Goal: Information Seeking & Learning: Learn about a topic

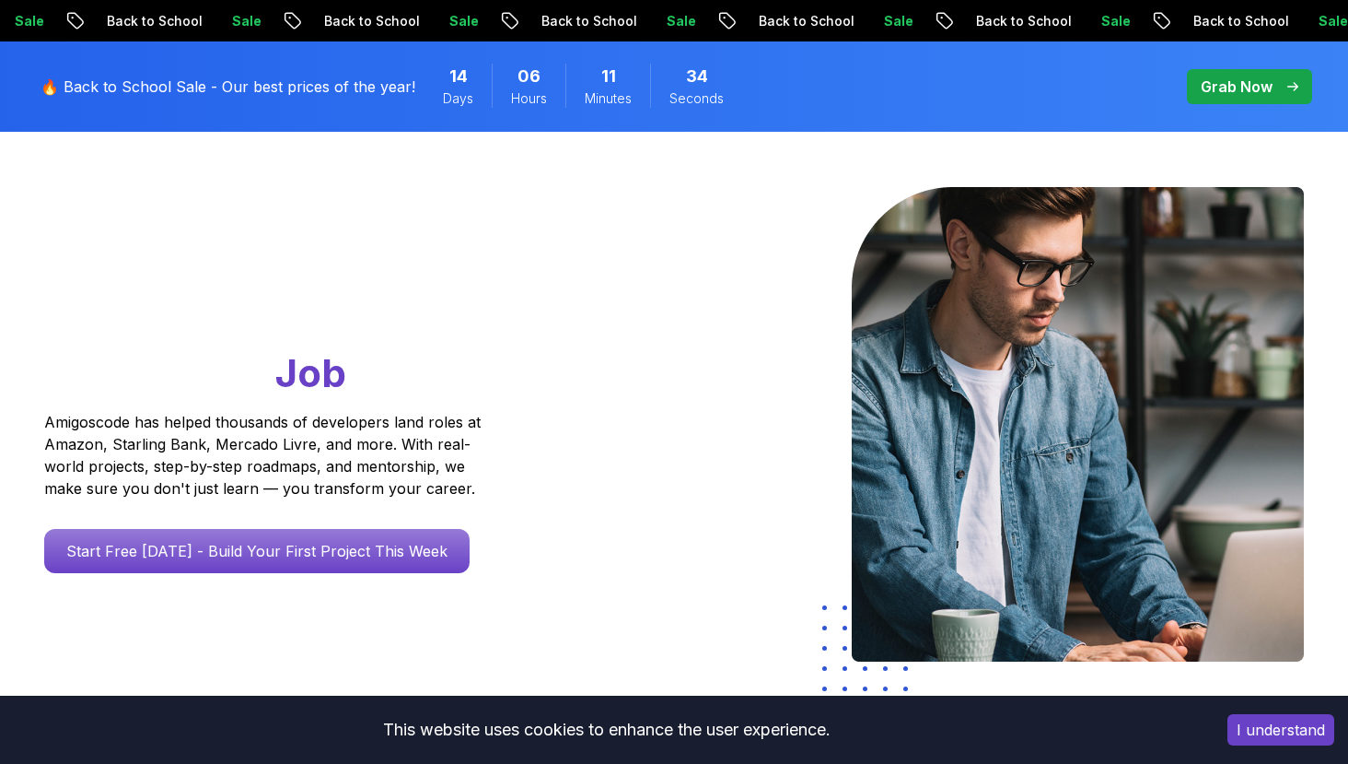
scroll to position [427, 0]
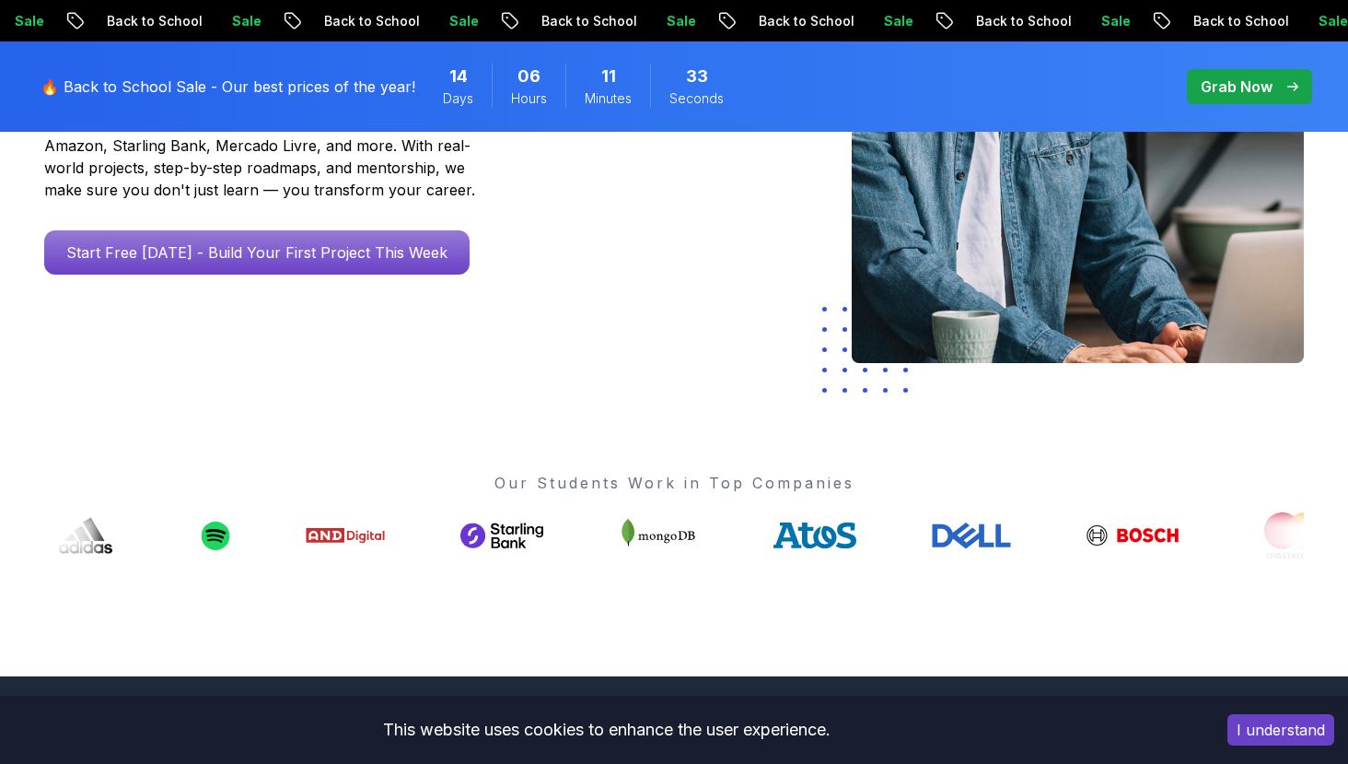
click at [1280, 721] on button "I understand" at bounding box center [1281, 729] width 107 height 31
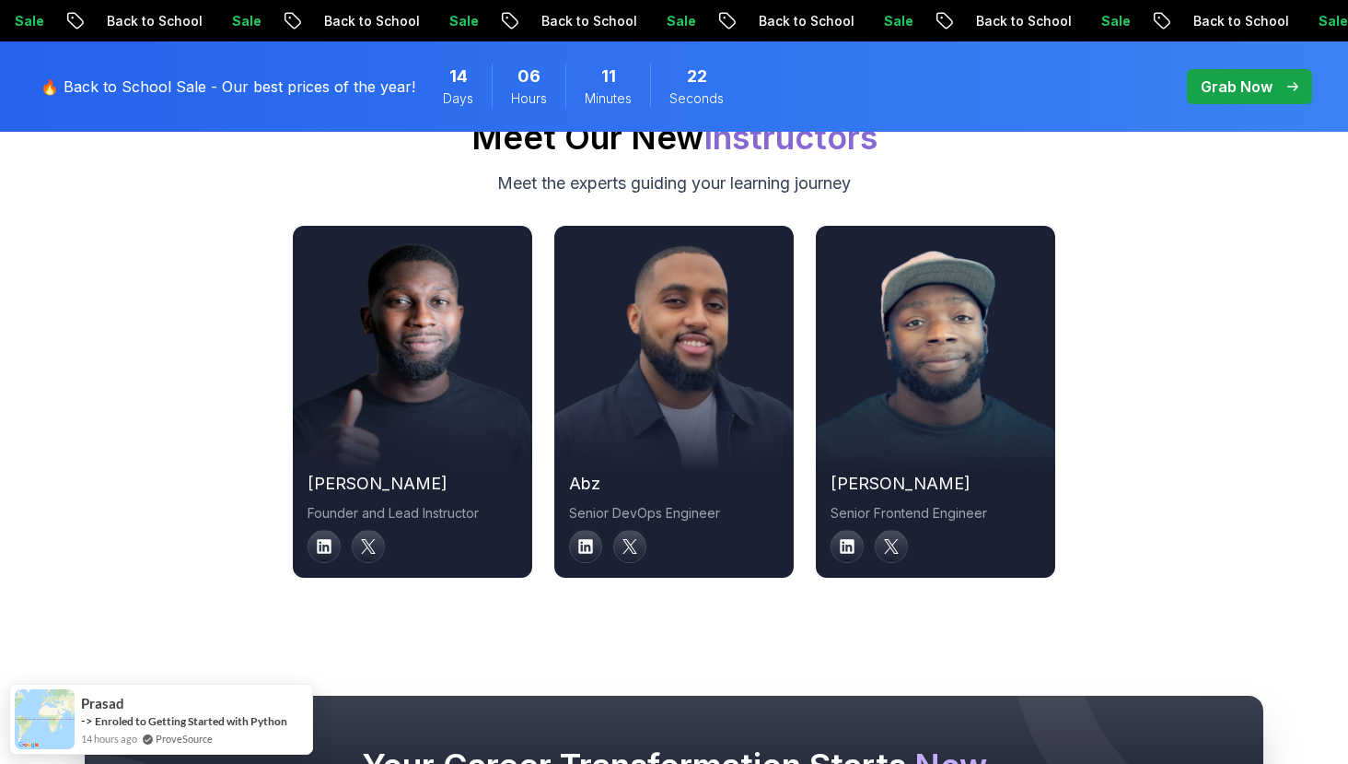
scroll to position [6314, 0]
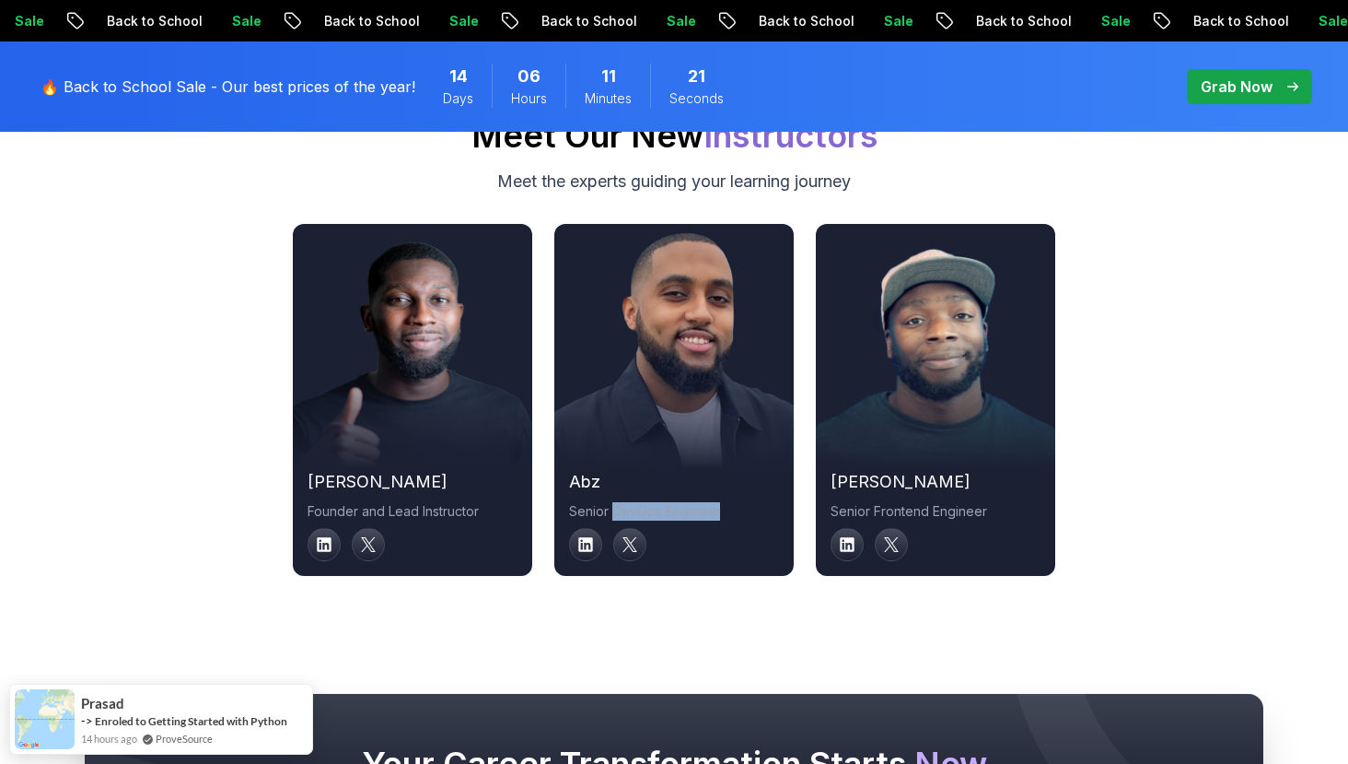
drag, startPoint x: 611, startPoint y: 488, endPoint x: 720, endPoint y: 488, distance: 109.6
click at [720, 502] on p "Senior DevOps Engineer" at bounding box center [674, 511] width 210 height 18
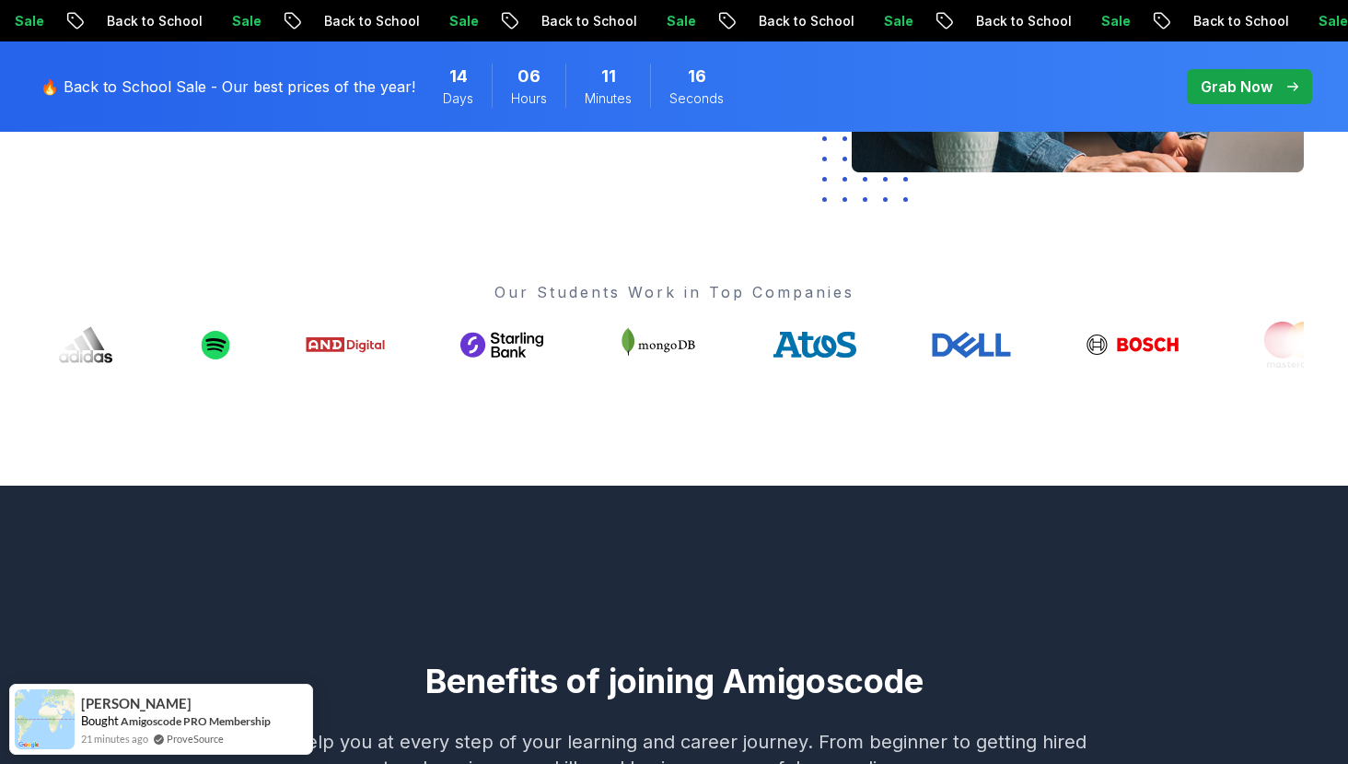
scroll to position [0, 0]
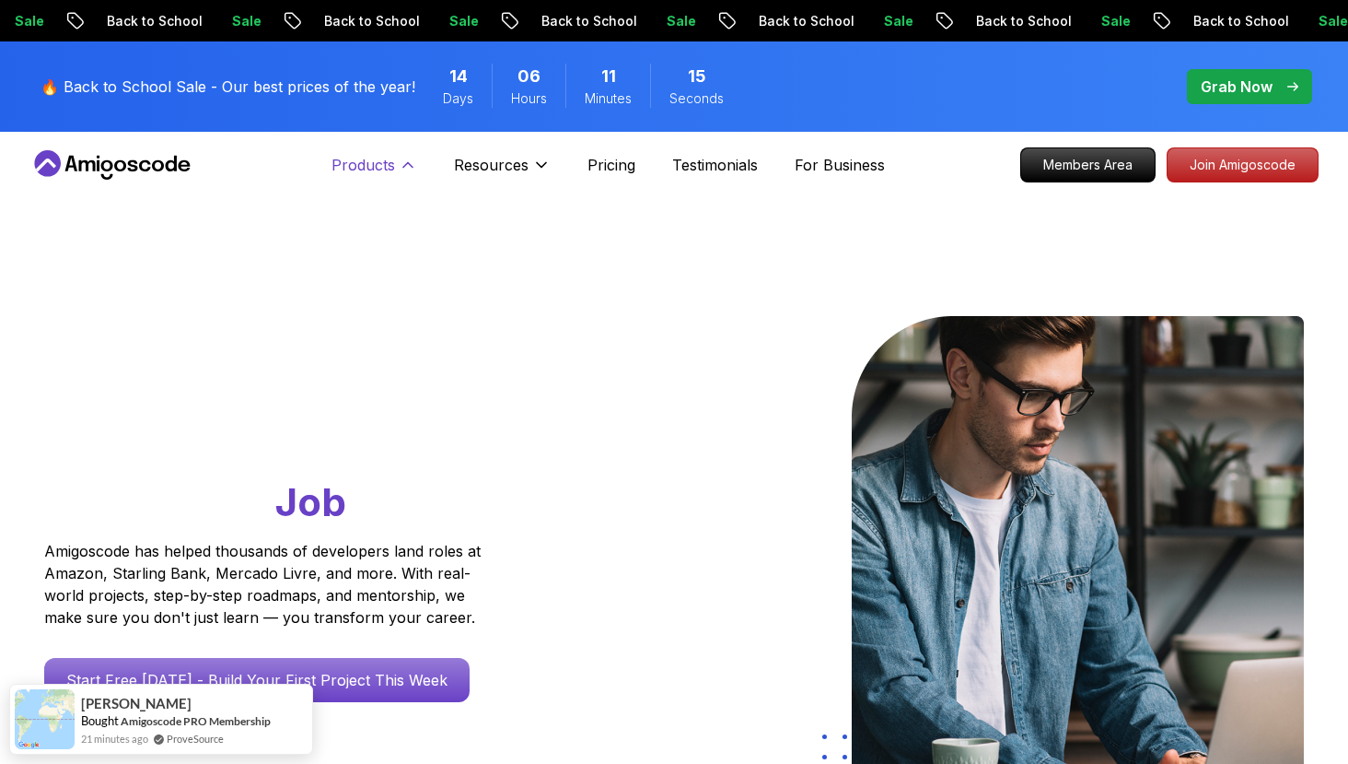
click at [410, 154] on button "Products" at bounding box center [375, 172] width 86 height 37
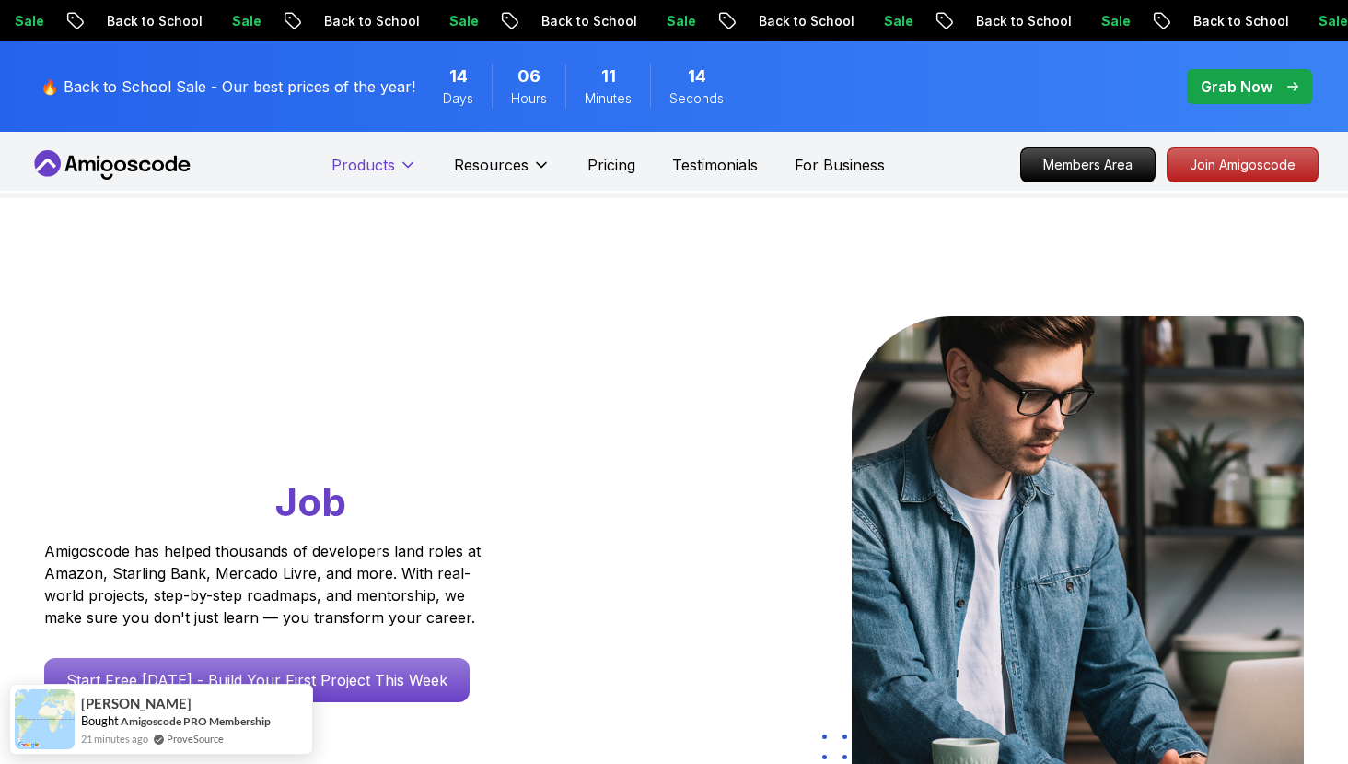
click at [410, 154] on button "Products" at bounding box center [375, 172] width 86 height 37
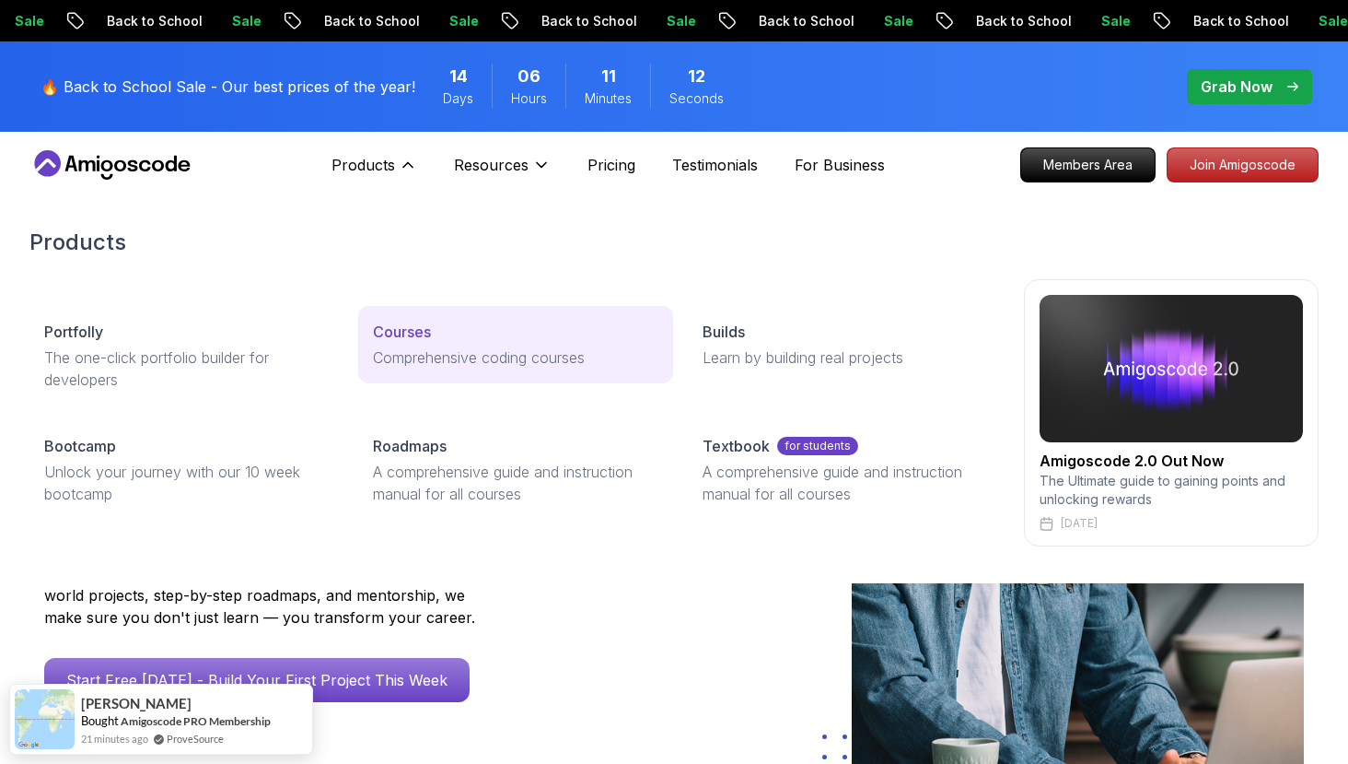
click at [413, 322] on p "Courses" at bounding box center [402, 332] width 58 height 22
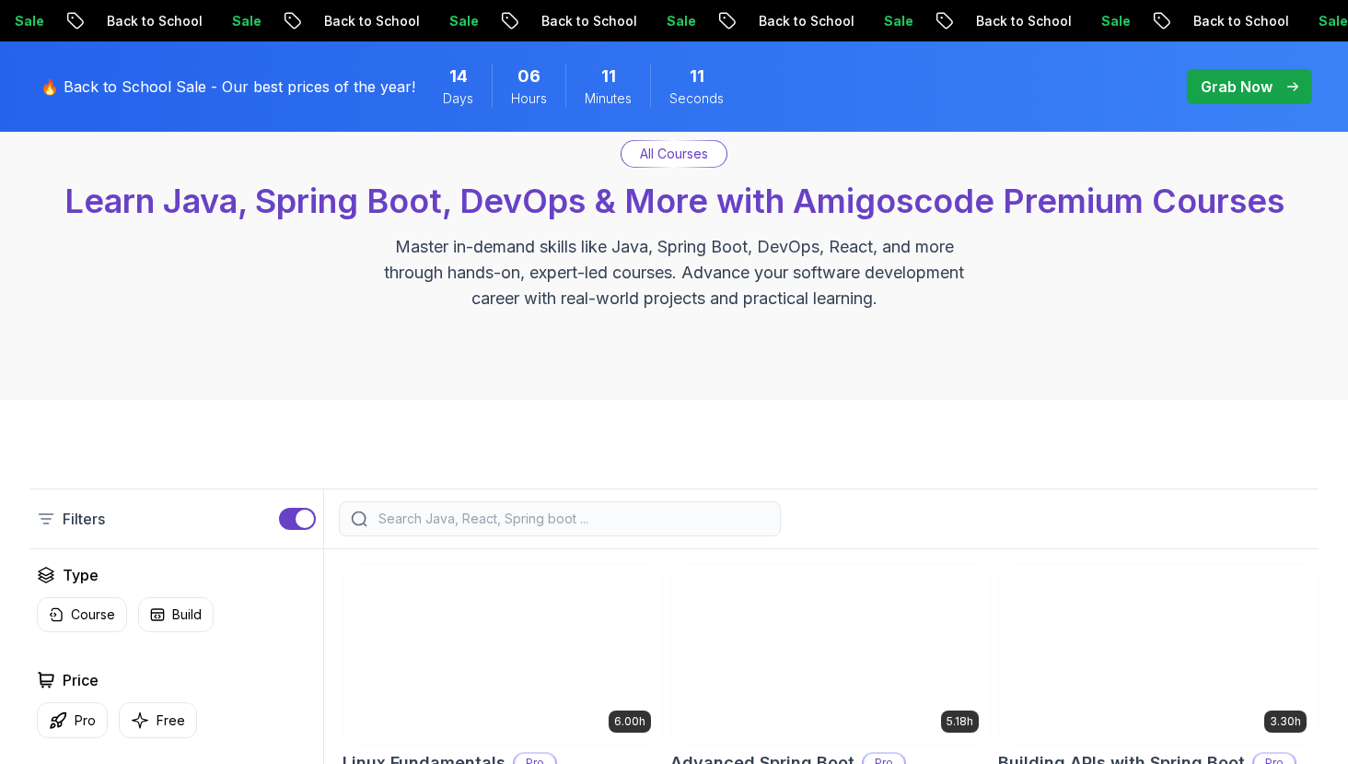
scroll to position [421, 0]
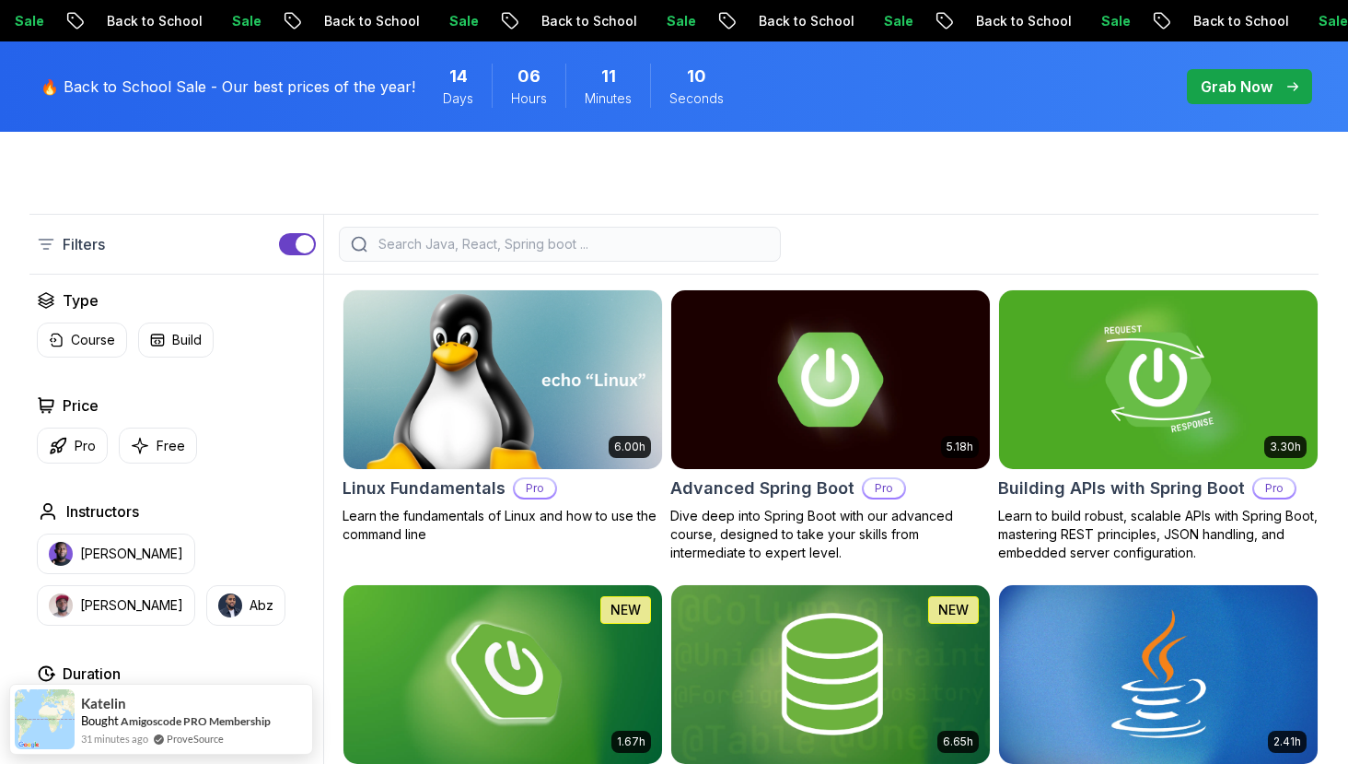
click at [438, 450] on img at bounding box center [502, 379] width 334 height 187
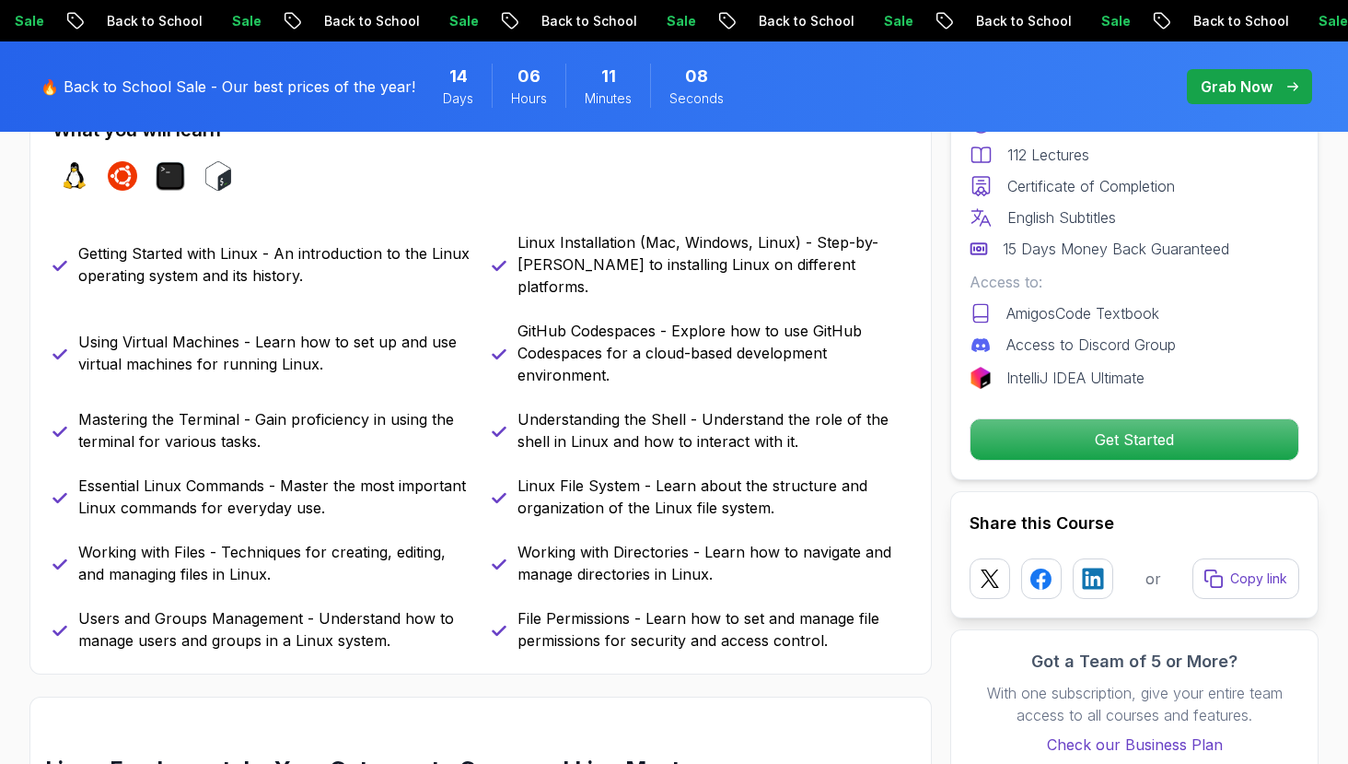
scroll to position [838, 0]
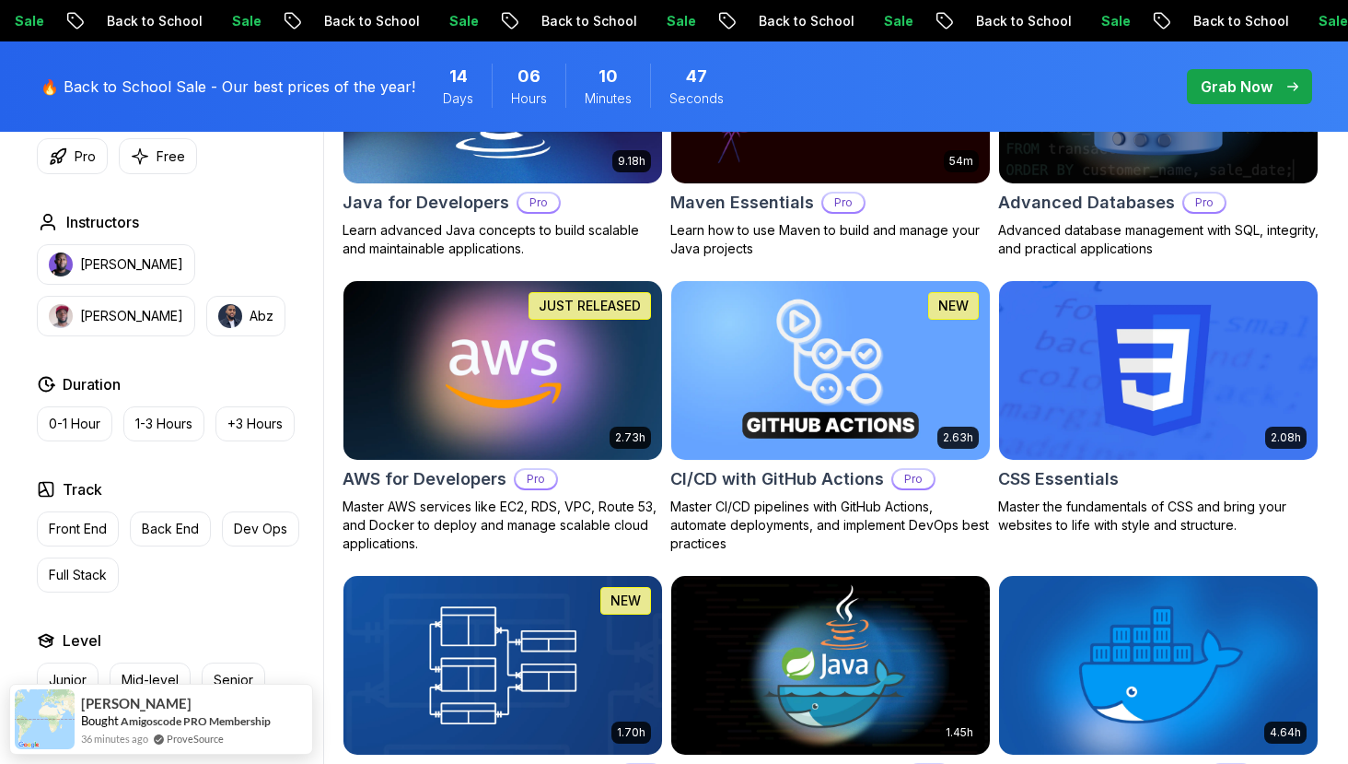
scroll to position [1027, 0]
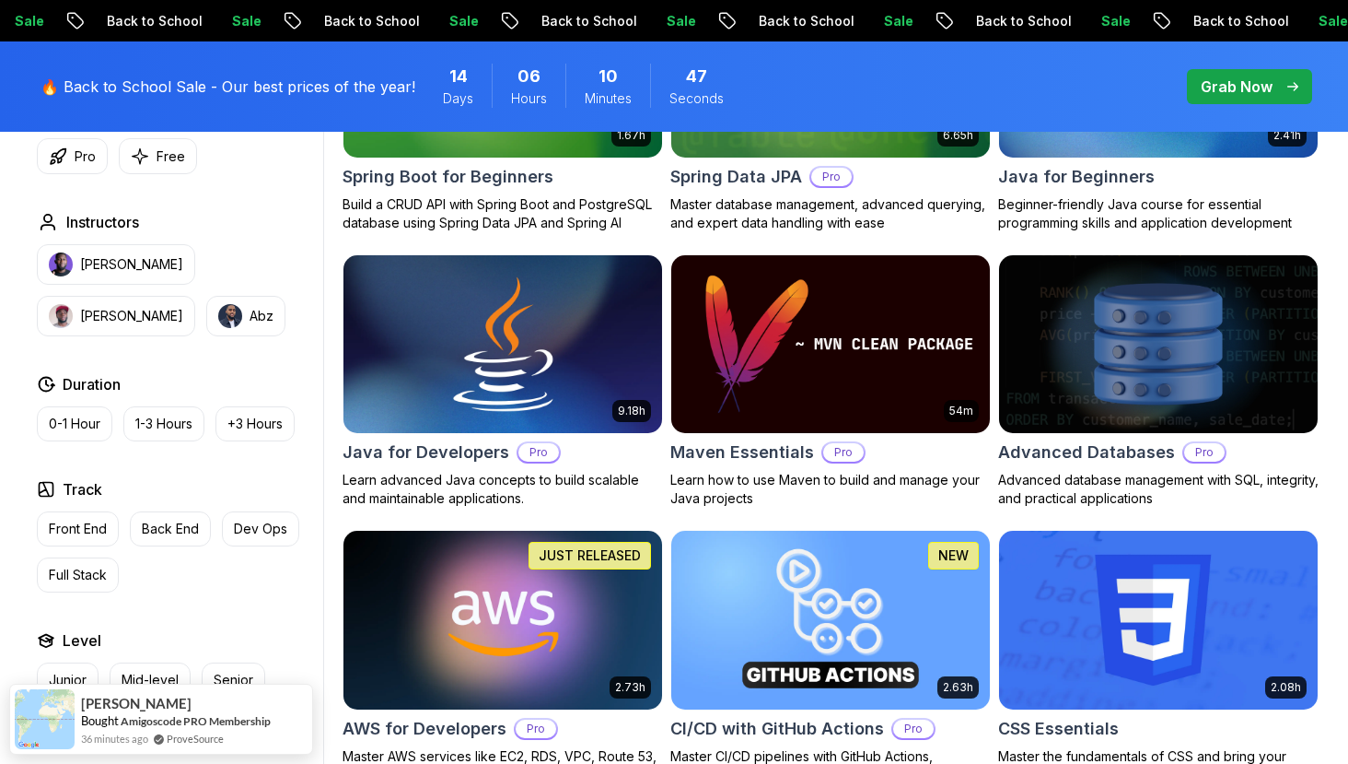
click at [501, 336] on img at bounding box center [502, 344] width 334 height 187
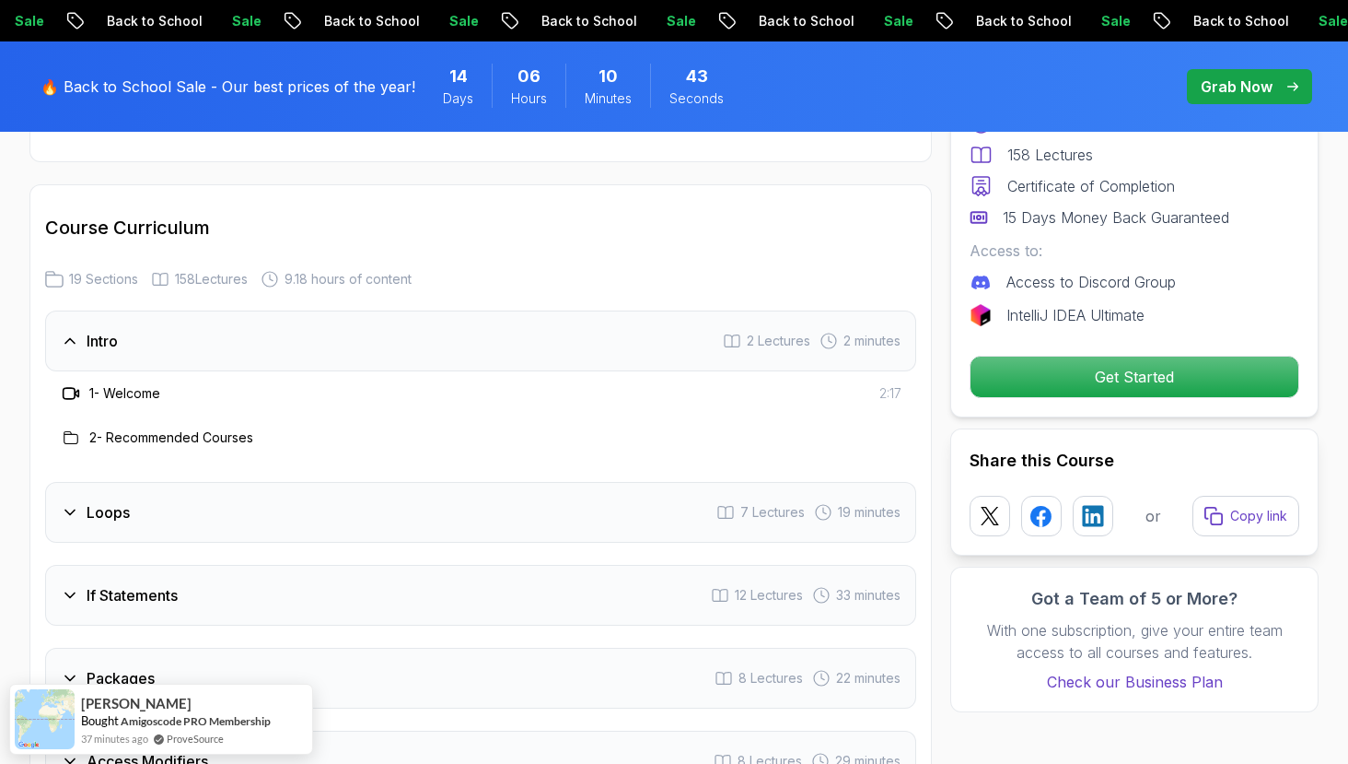
click at [542, 329] on div "Intro 2 Lectures 2 minutes" at bounding box center [480, 340] width 871 height 61
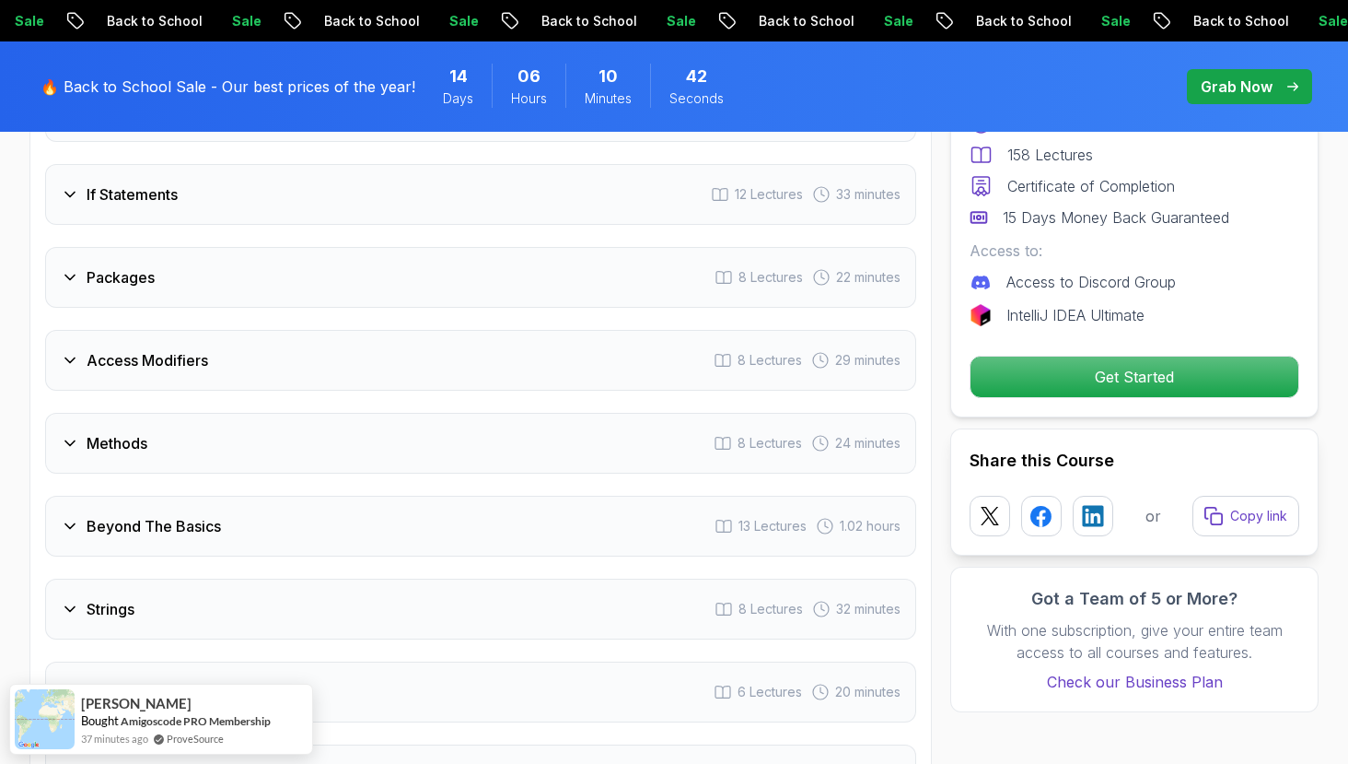
scroll to position [2690, 0]
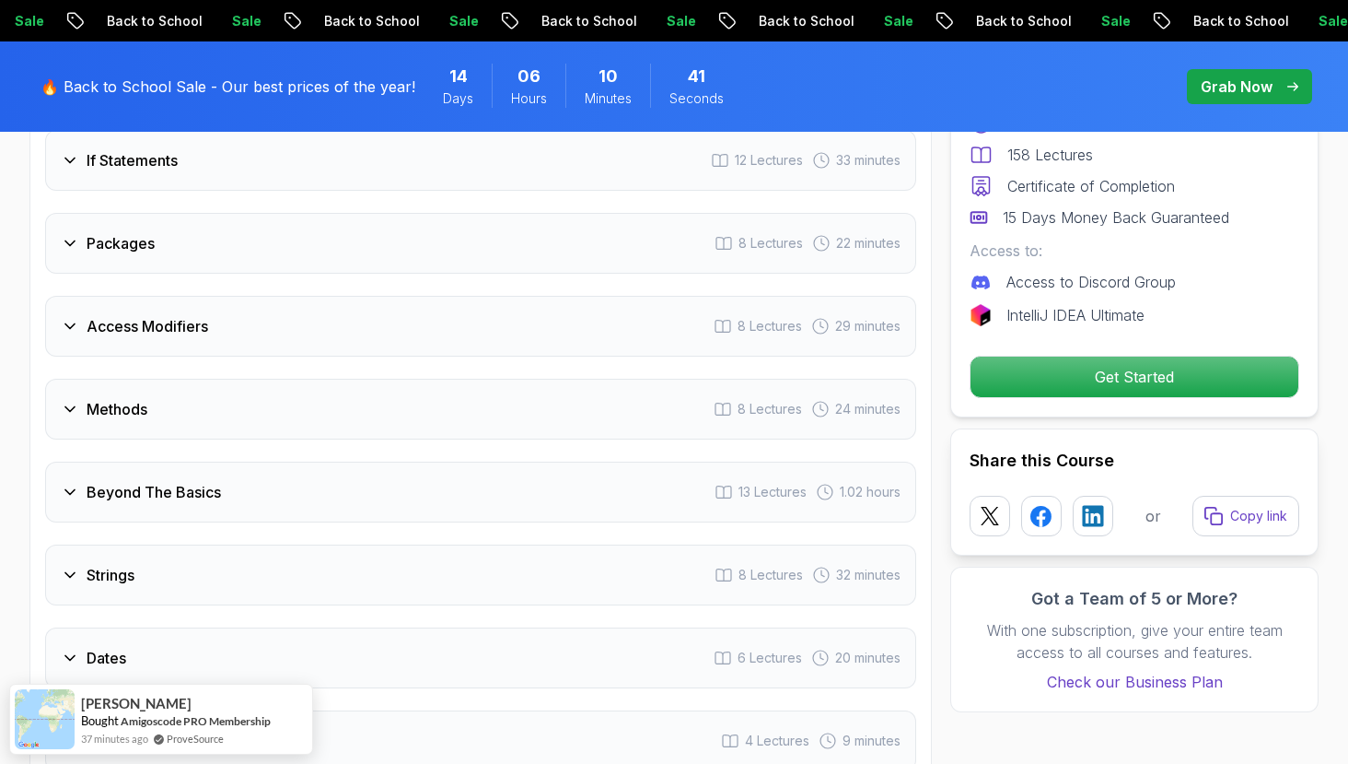
click at [532, 248] on div "Intro 2 Lectures 2 minutes Loops 7 Lectures 19 minutes If Statements 12 Lecture…" at bounding box center [480, 740] width 871 height 1553
click at [556, 227] on div "Packages 8 Lectures 22 minutes" at bounding box center [480, 243] width 871 height 61
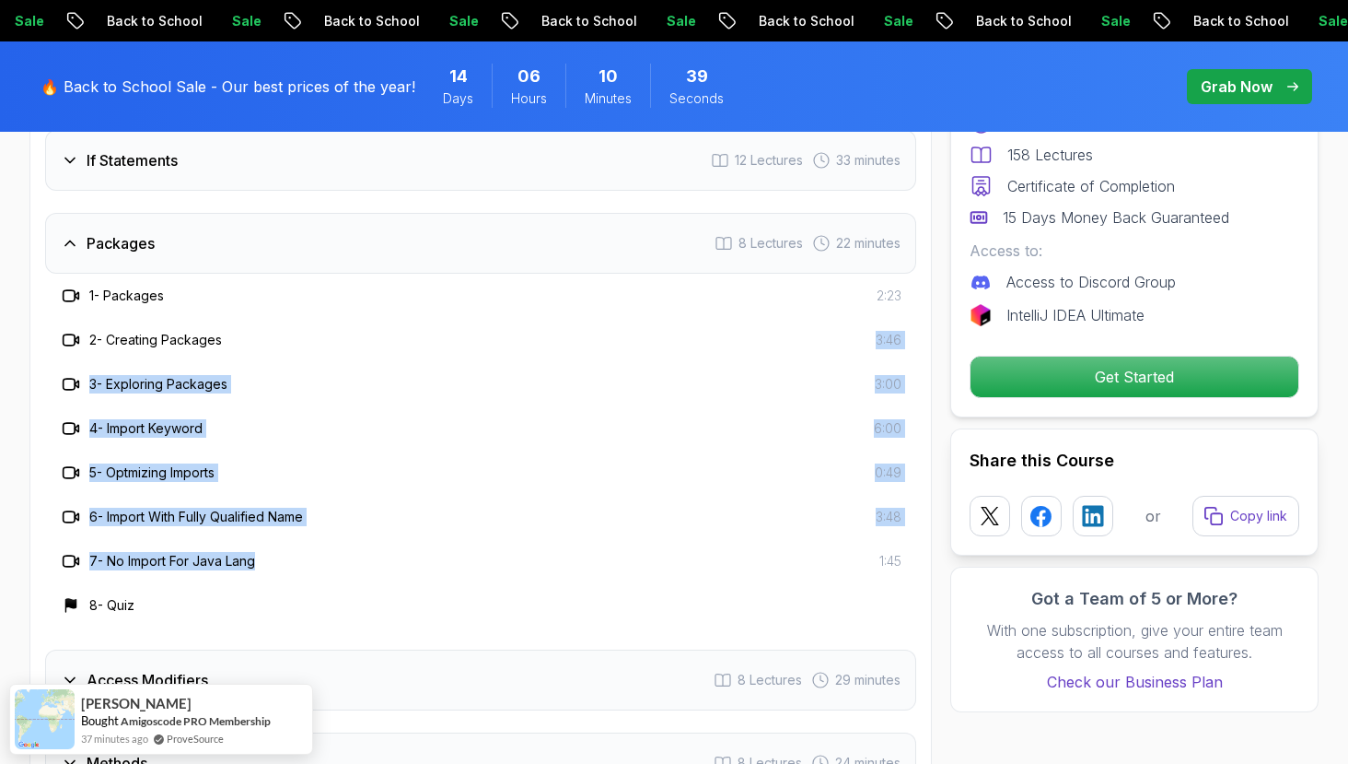
drag, startPoint x: 554, startPoint y: 295, endPoint x: 529, endPoint y: 549, distance: 255.4
click at [529, 549] on div "1 - Packages 2:23 2 - Creating Packages 3:46 3 - Exploring Packages 3:00 4 - Im…" at bounding box center [480, 451] width 871 height 354
click at [529, 549] on div "7 - No Import For Java Lang 1:45" at bounding box center [480, 561] width 871 height 44
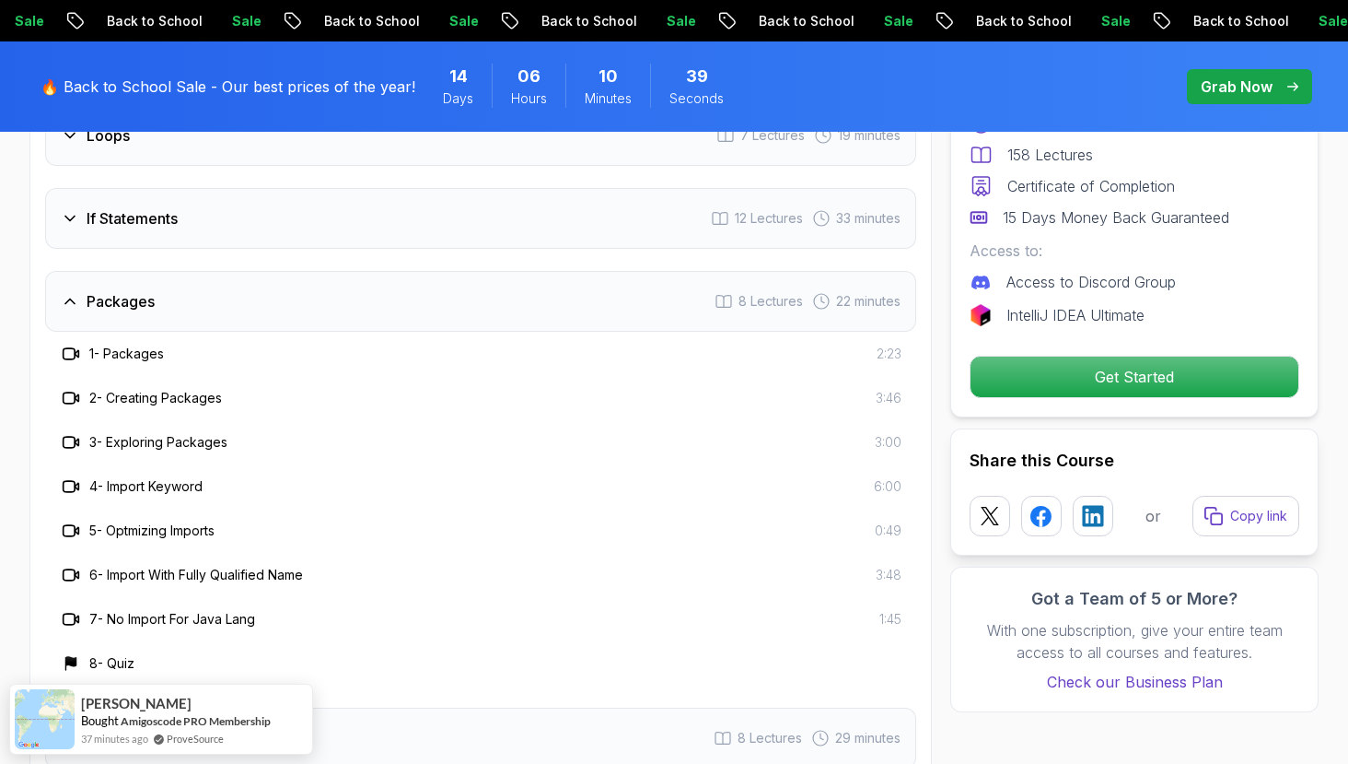
scroll to position [2557, 0]
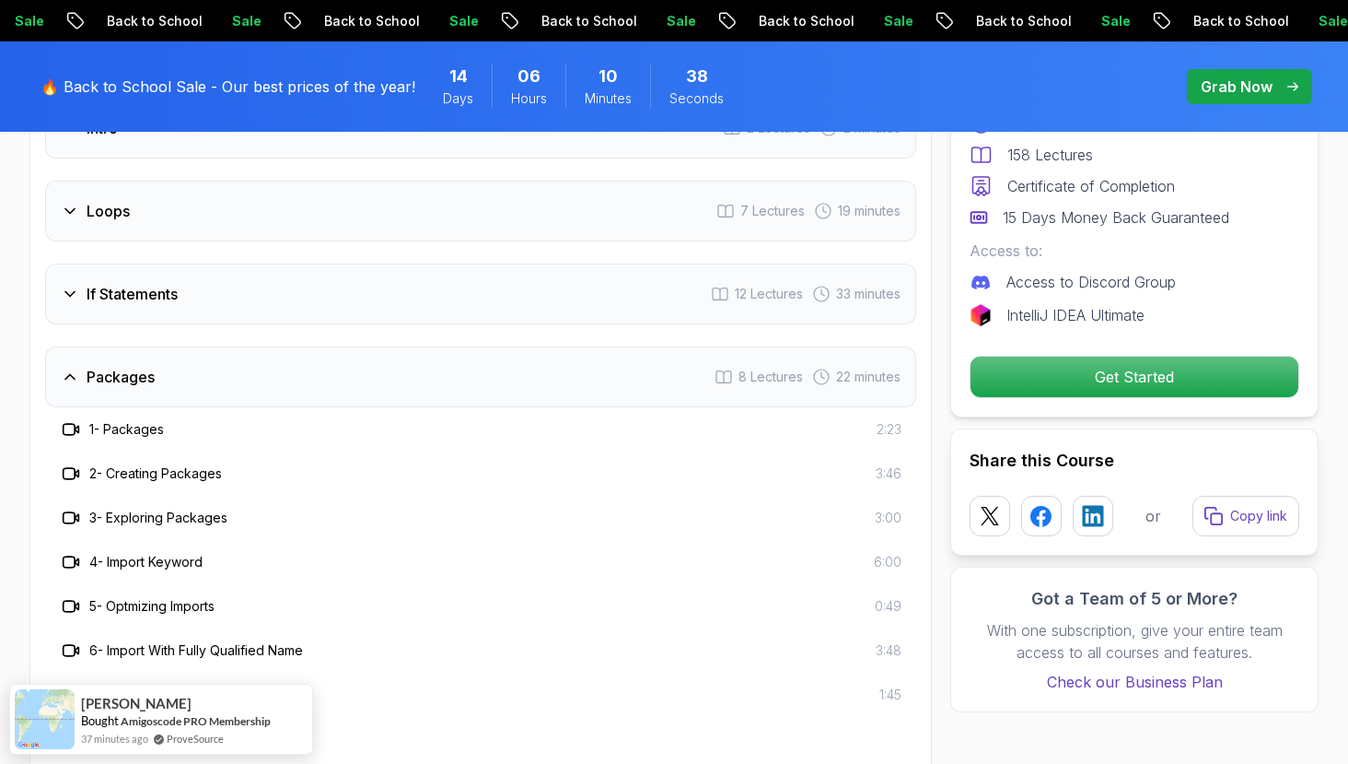
click at [497, 371] on div "Packages 8 Lectures 22 minutes" at bounding box center [480, 376] width 871 height 61
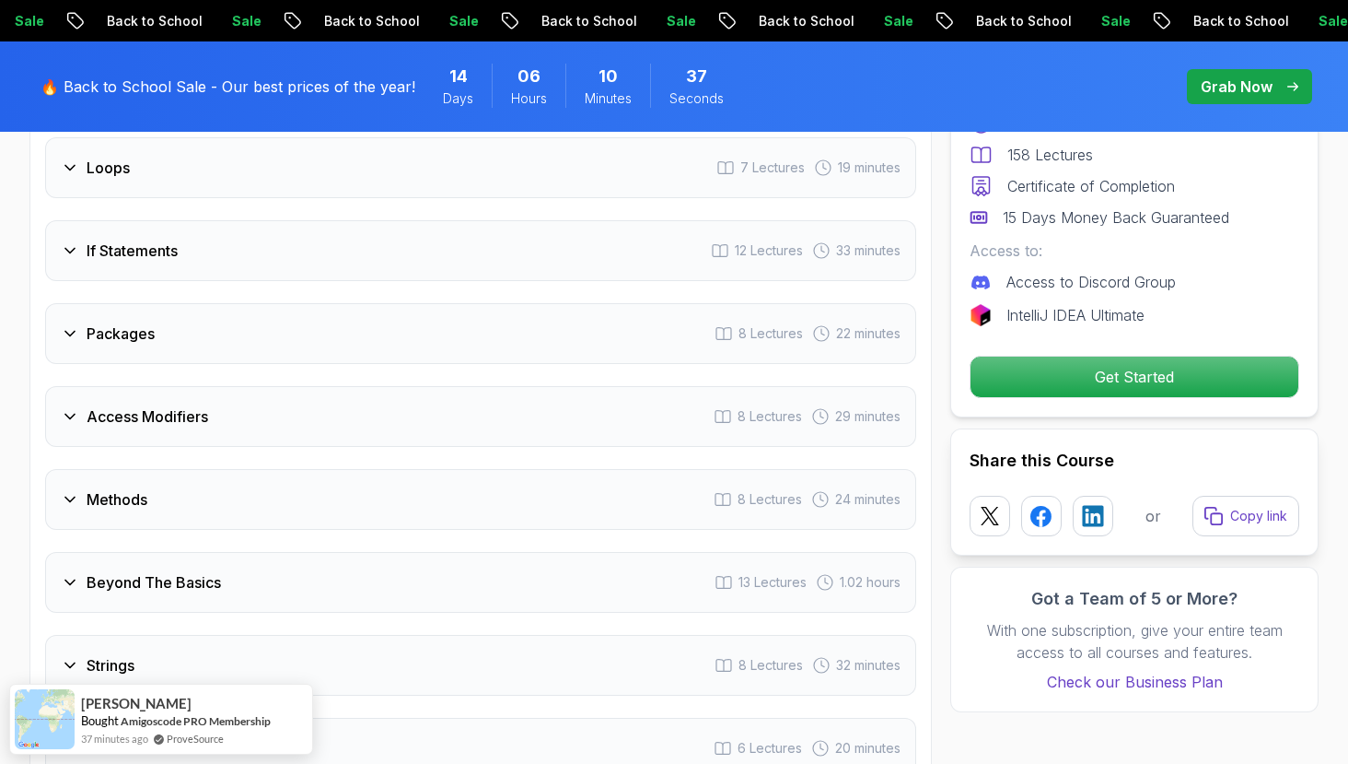
scroll to position [2601, 0]
click at [569, 399] on div "Access Modifiers 8 Lectures 29 minutes" at bounding box center [480, 415] width 871 height 61
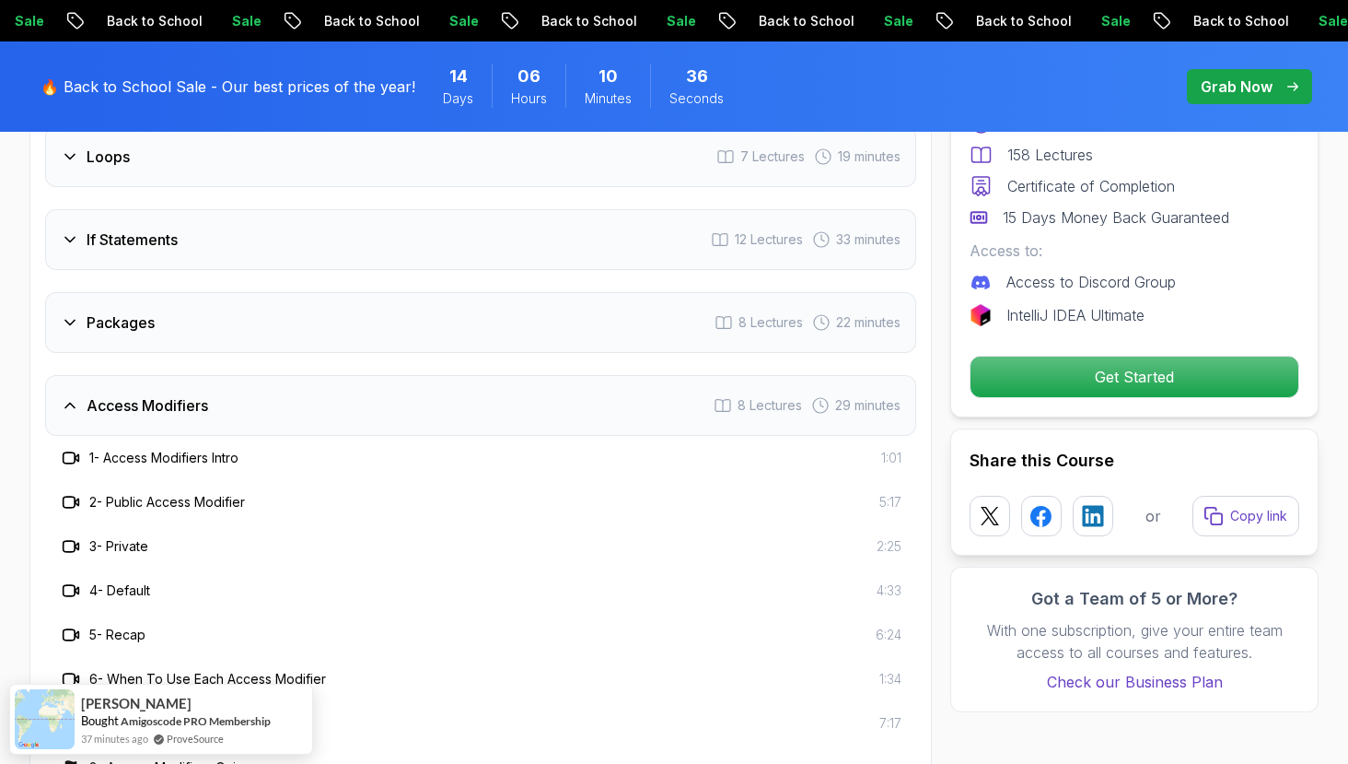
click at [583, 375] on div "Access Modifiers 8 Lectures 29 minutes" at bounding box center [480, 405] width 871 height 61
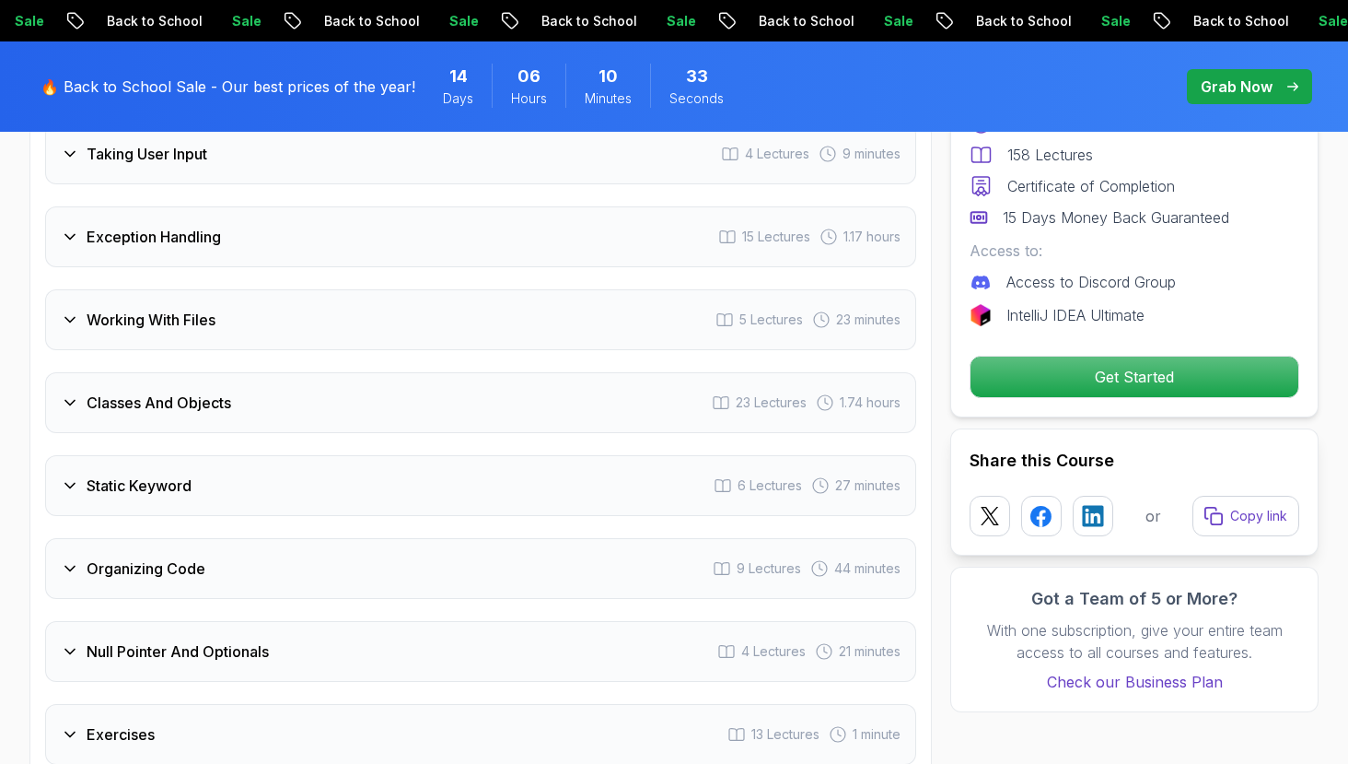
scroll to position [3225, 0]
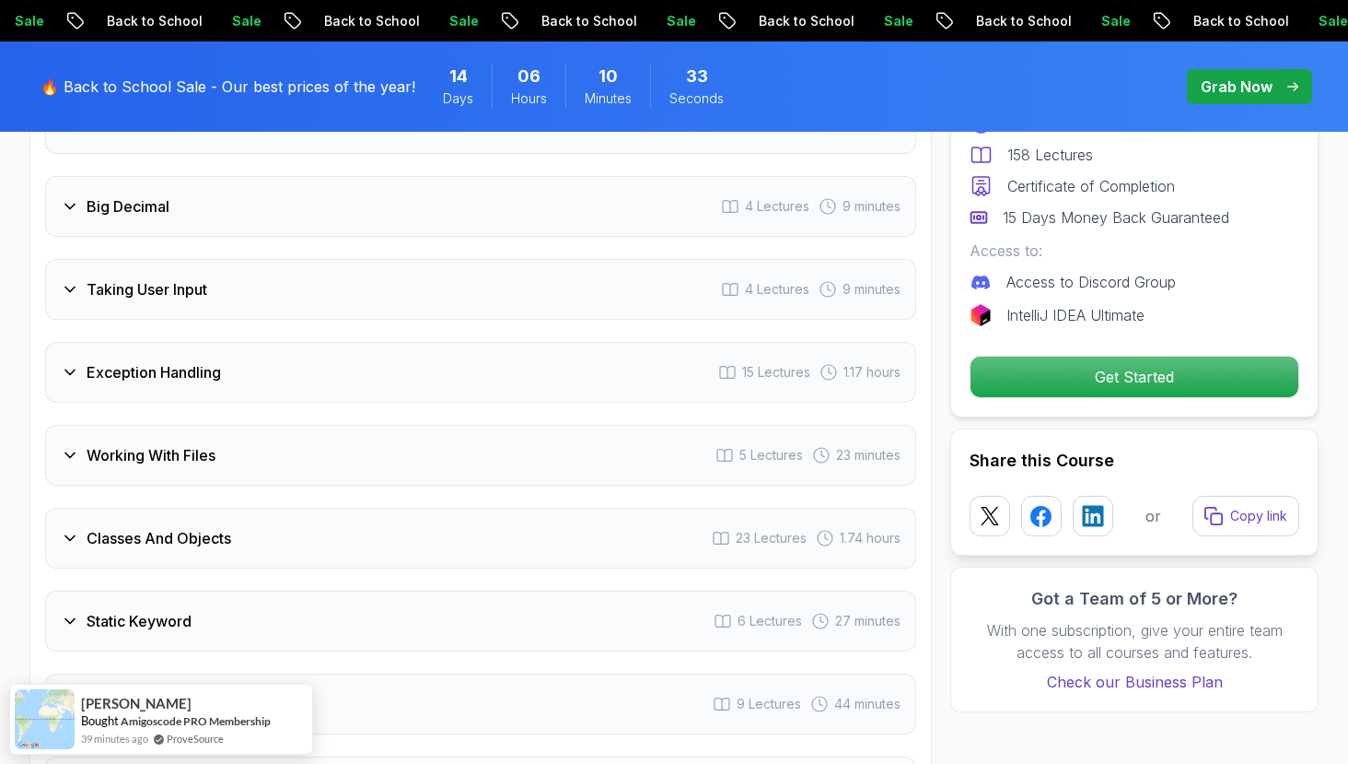
click at [566, 342] on div "Exception Handling 15 Lectures 1.17 hours" at bounding box center [480, 372] width 871 height 61
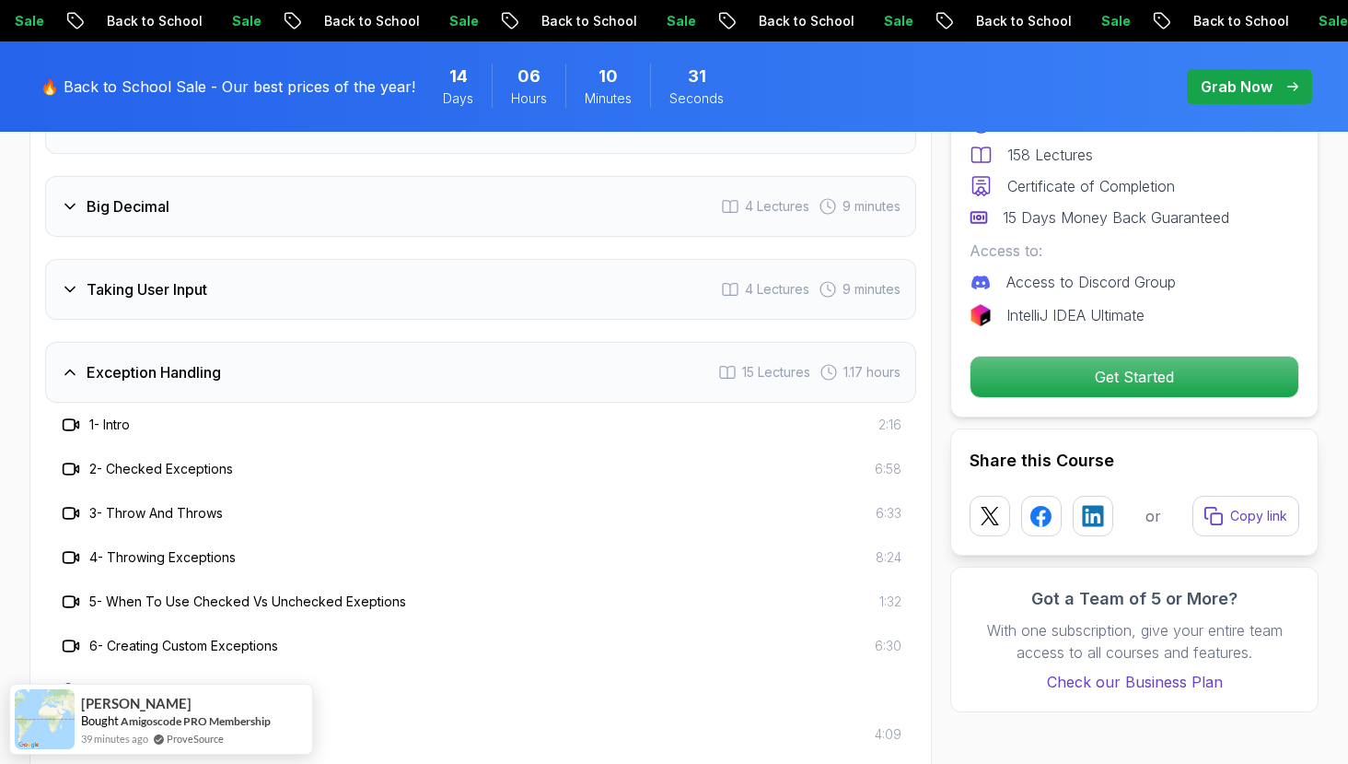
click at [580, 343] on div "Exception Handling 15 Lectures 1.17 hours" at bounding box center [480, 372] width 871 height 61
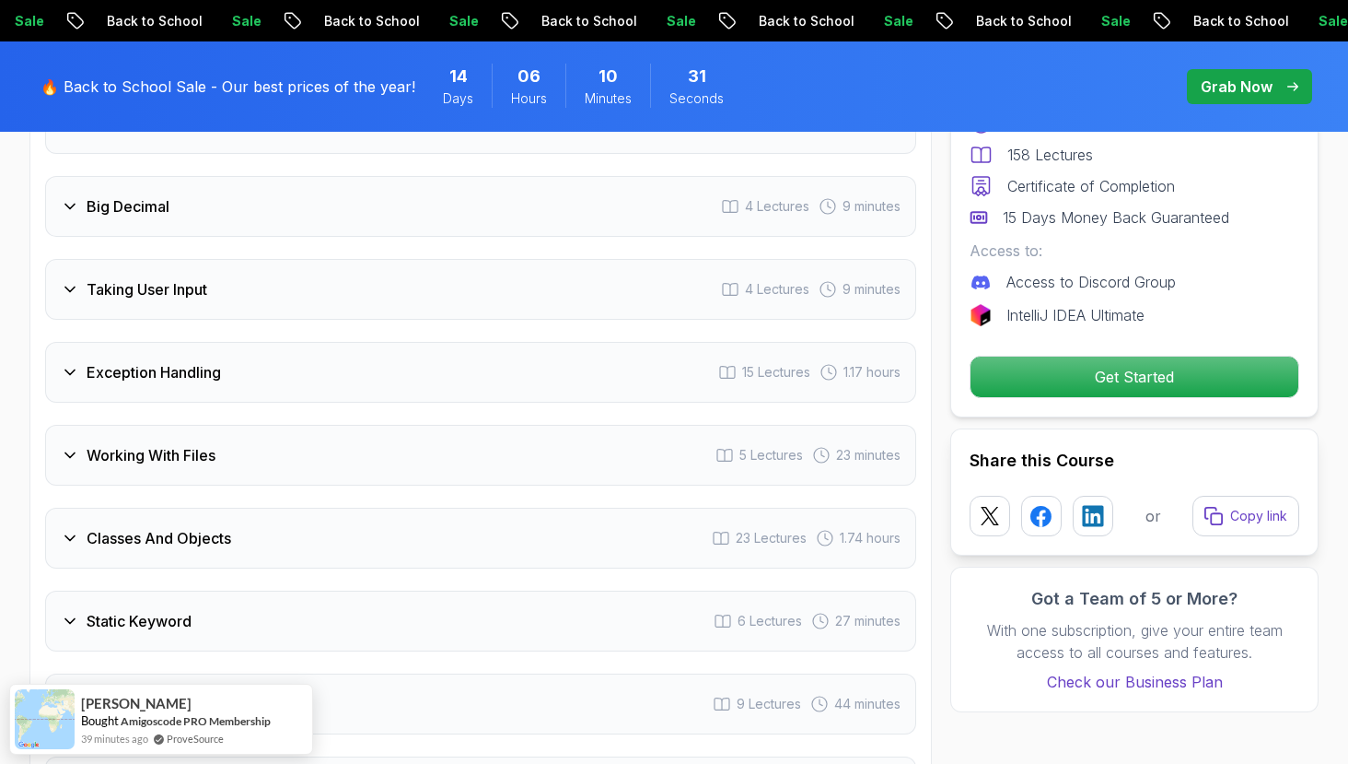
scroll to position [3586, 0]
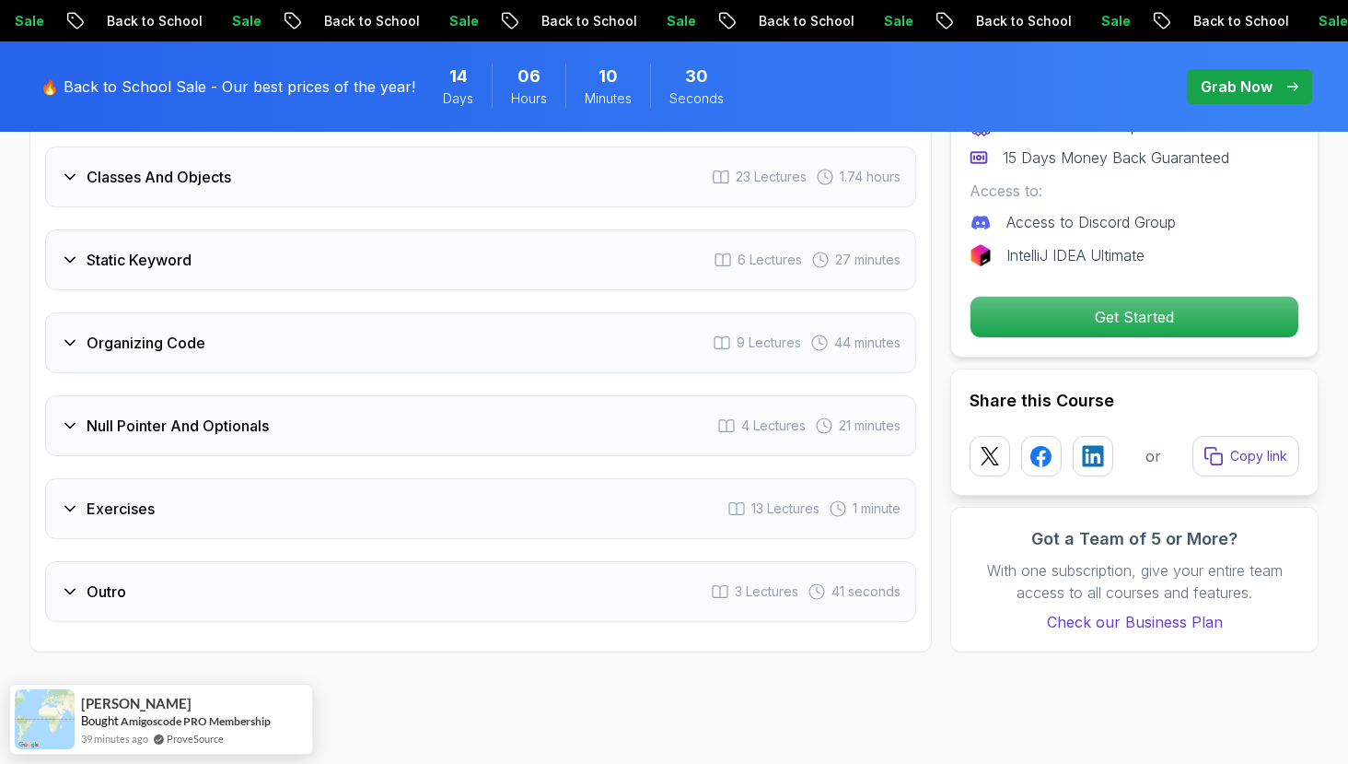
click at [597, 405] on div "Null Pointer And Optionals 4 Lectures 21 minutes" at bounding box center [480, 425] width 871 height 61
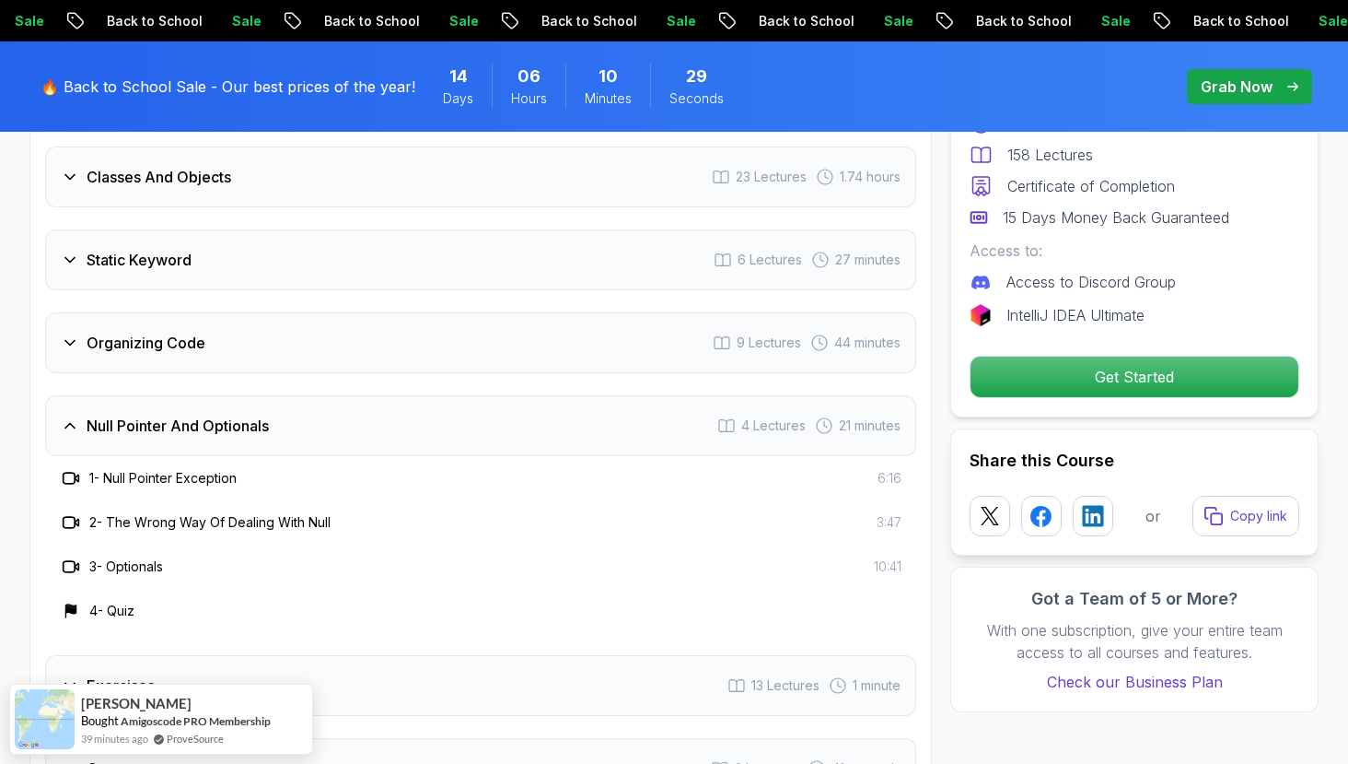
click at [597, 405] on div "Null Pointer And Optionals 4 Lectures 21 minutes" at bounding box center [480, 425] width 871 height 61
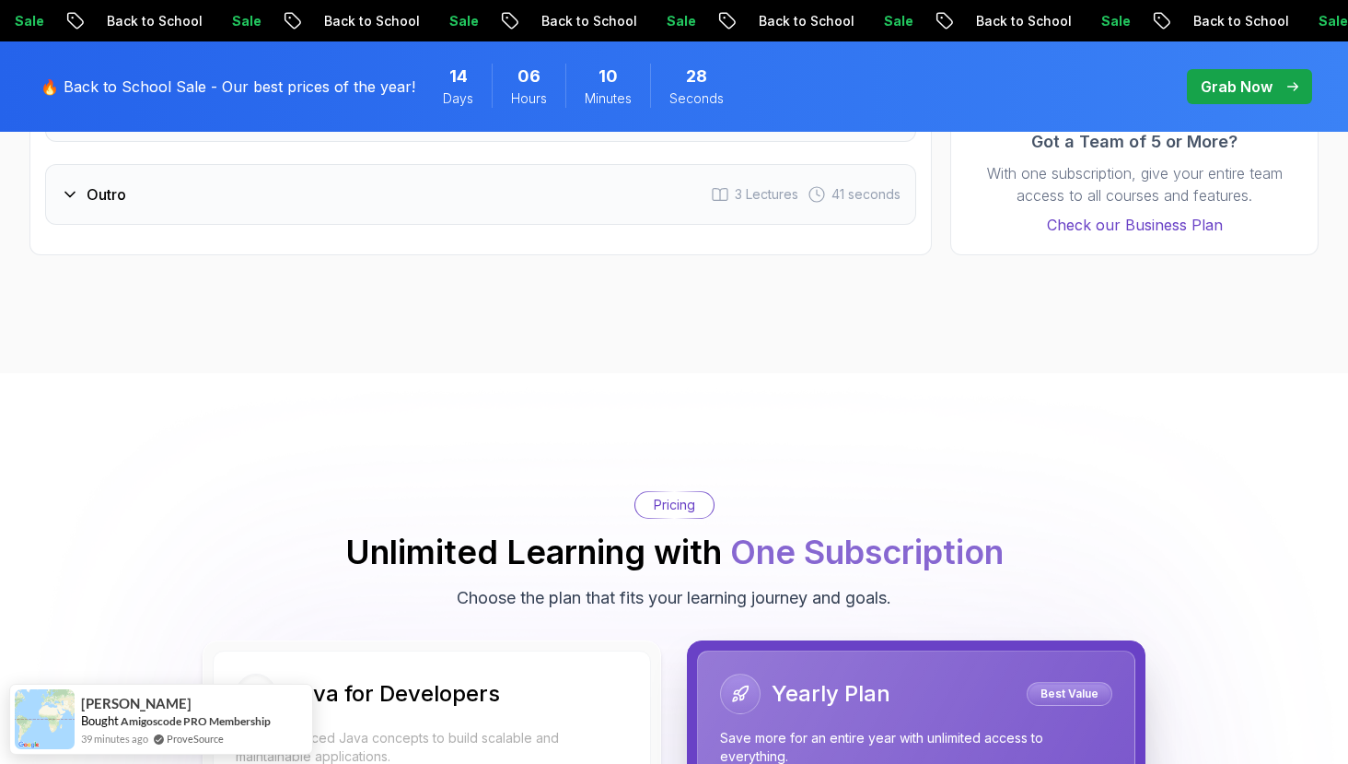
scroll to position [3896, 0]
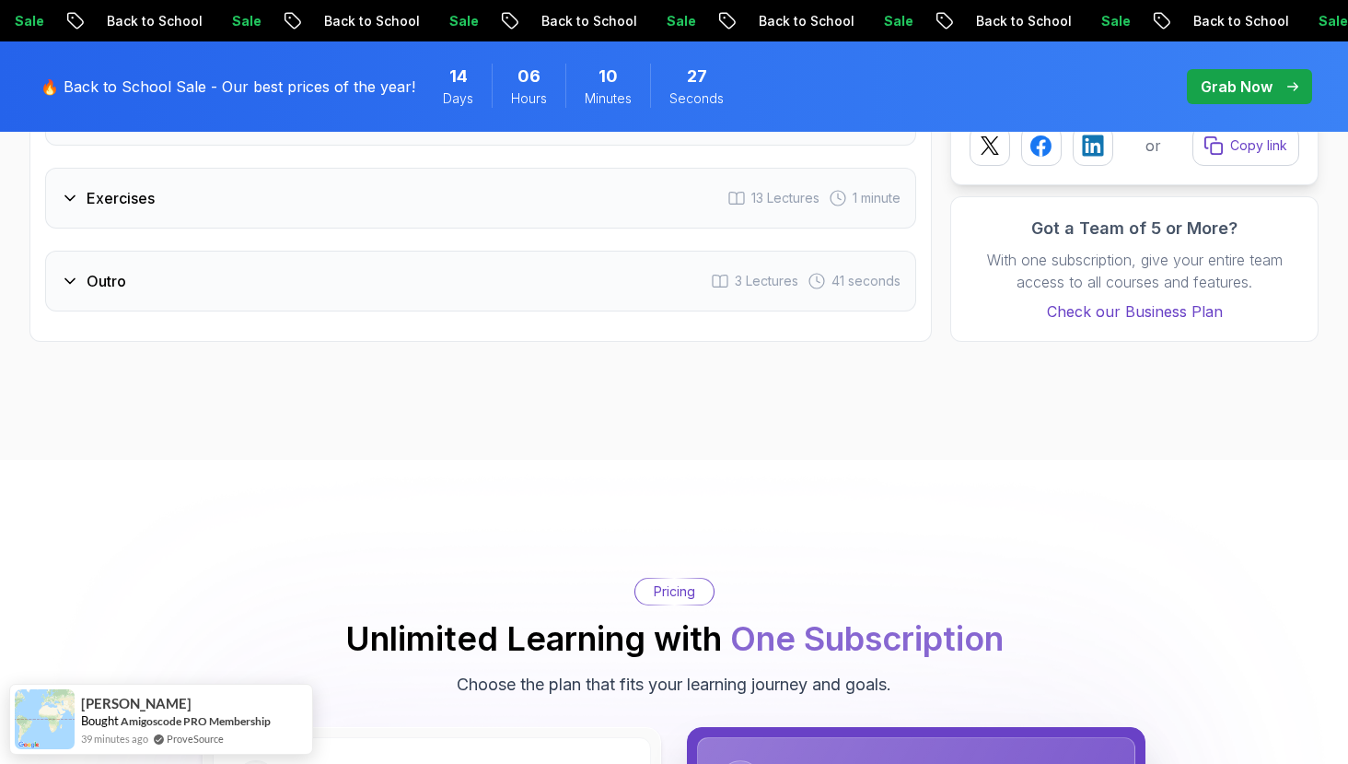
click at [548, 187] on div "Exercises 13 Lectures 1 minute" at bounding box center [480, 198] width 871 height 61
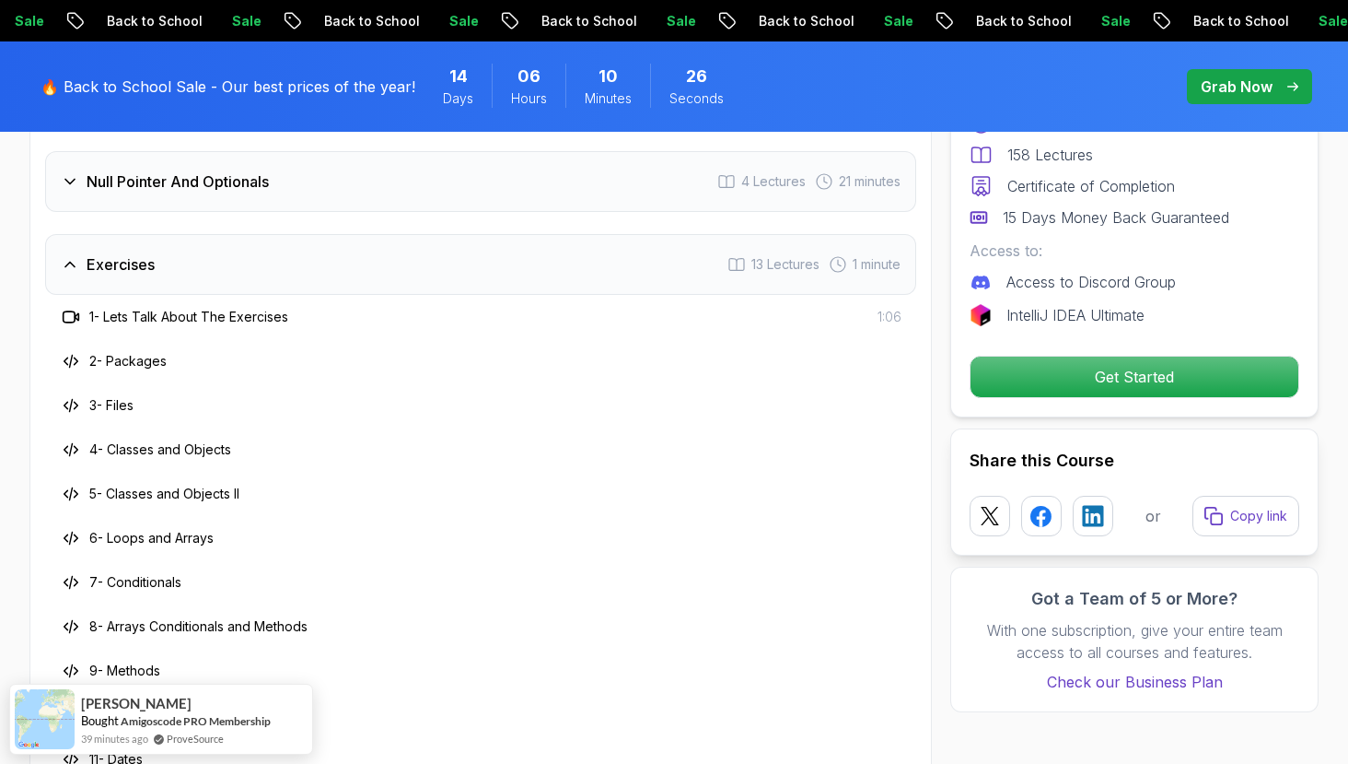
click at [600, 265] on div "Exercises 13 Lectures 1 minute" at bounding box center [480, 264] width 871 height 61
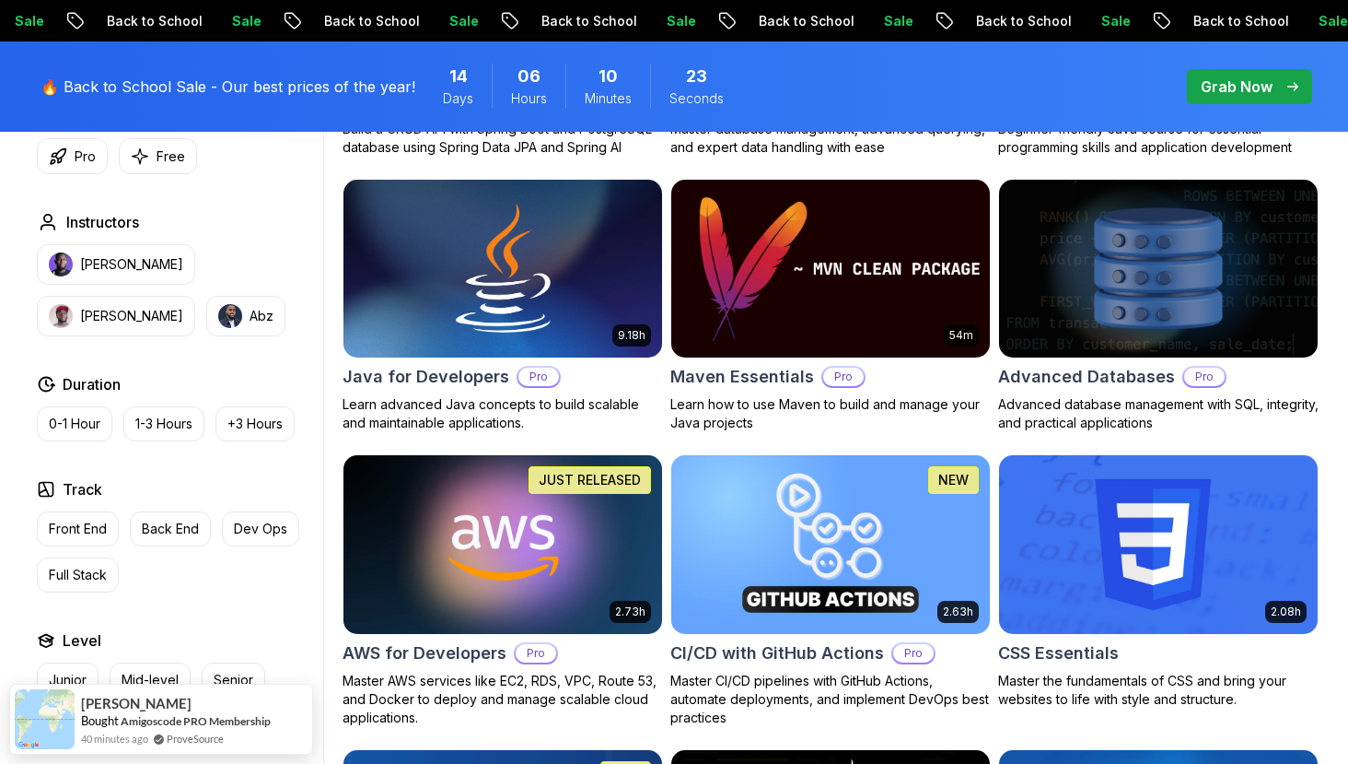
scroll to position [1140, 0]
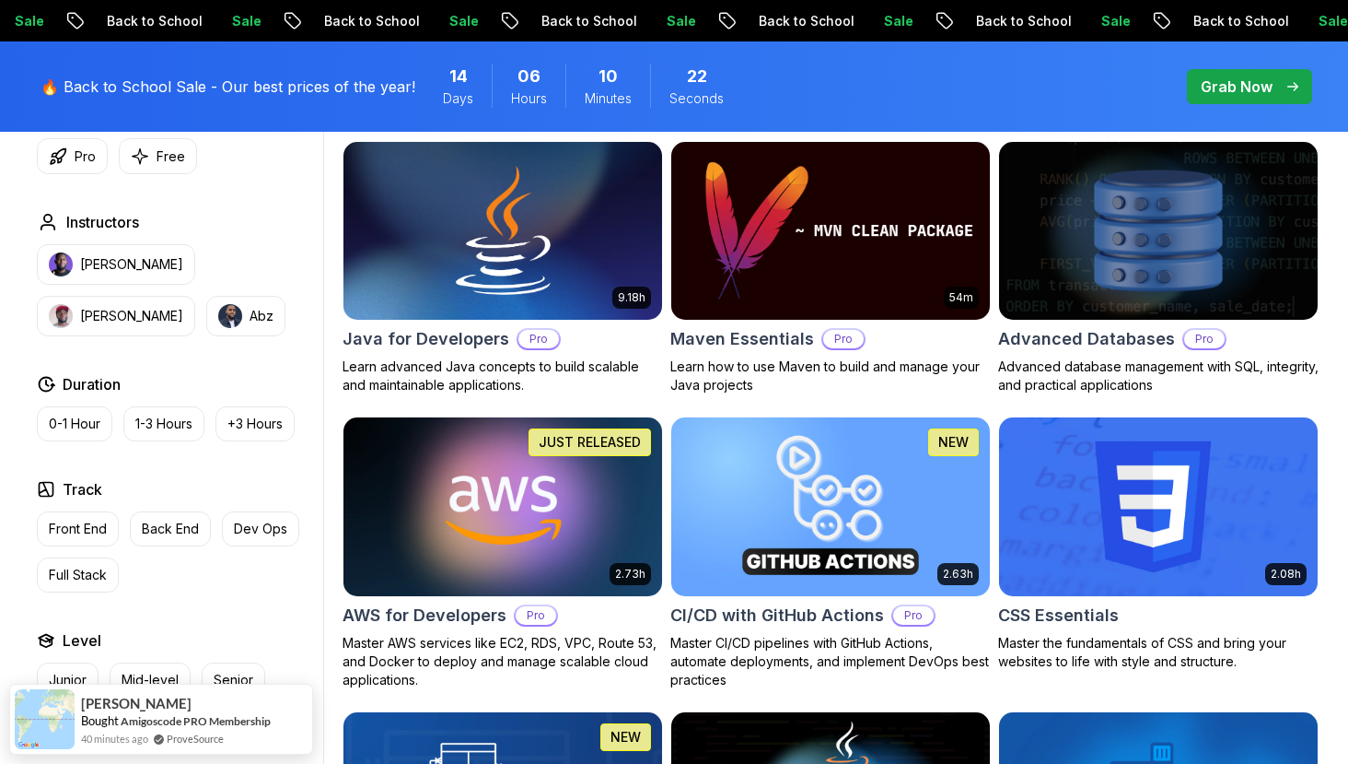
click at [443, 527] on img at bounding box center [502, 506] width 334 height 187
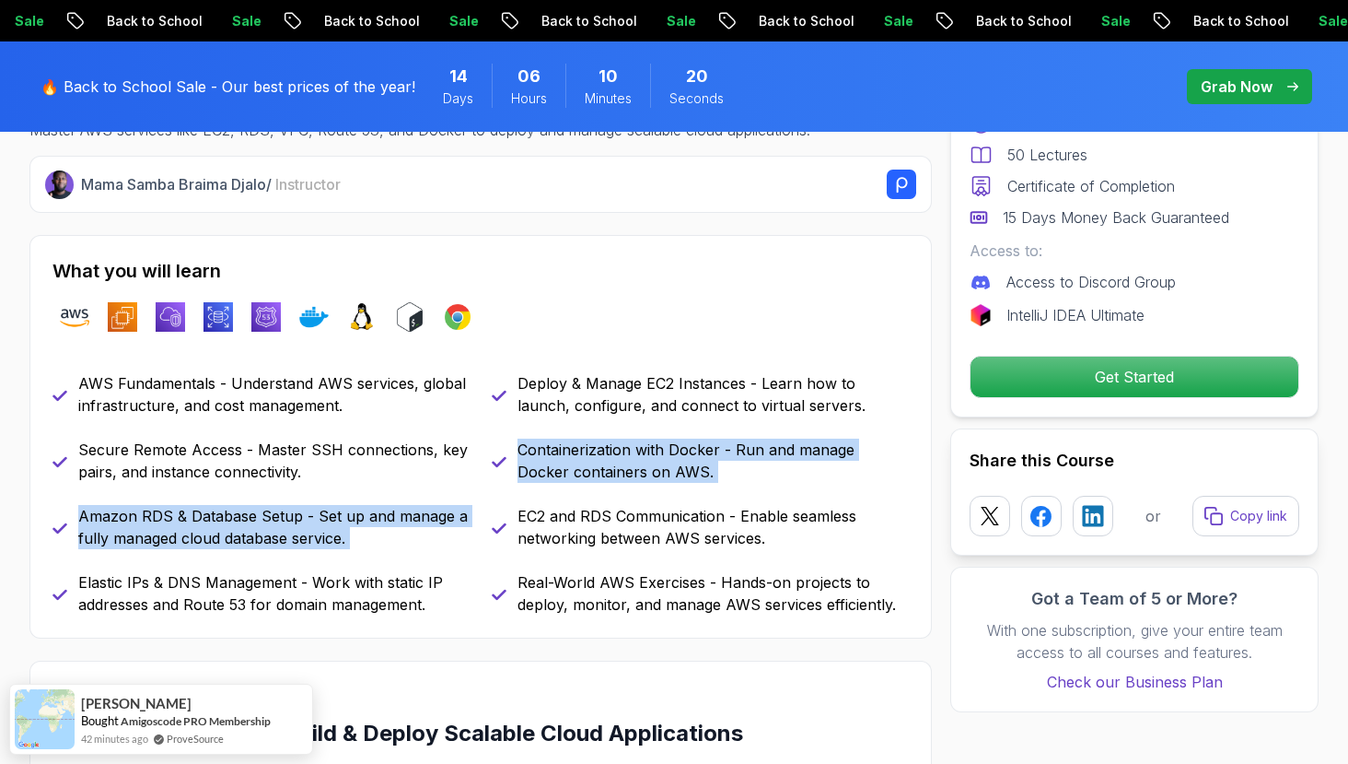
drag, startPoint x: 540, startPoint y: 503, endPoint x: 610, endPoint y: 397, distance: 127.0
click at [610, 397] on div "AWS Fundamentals - Understand AWS services, global infrastructure, and cost man…" at bounding box center [480, 493] width 857 height 243
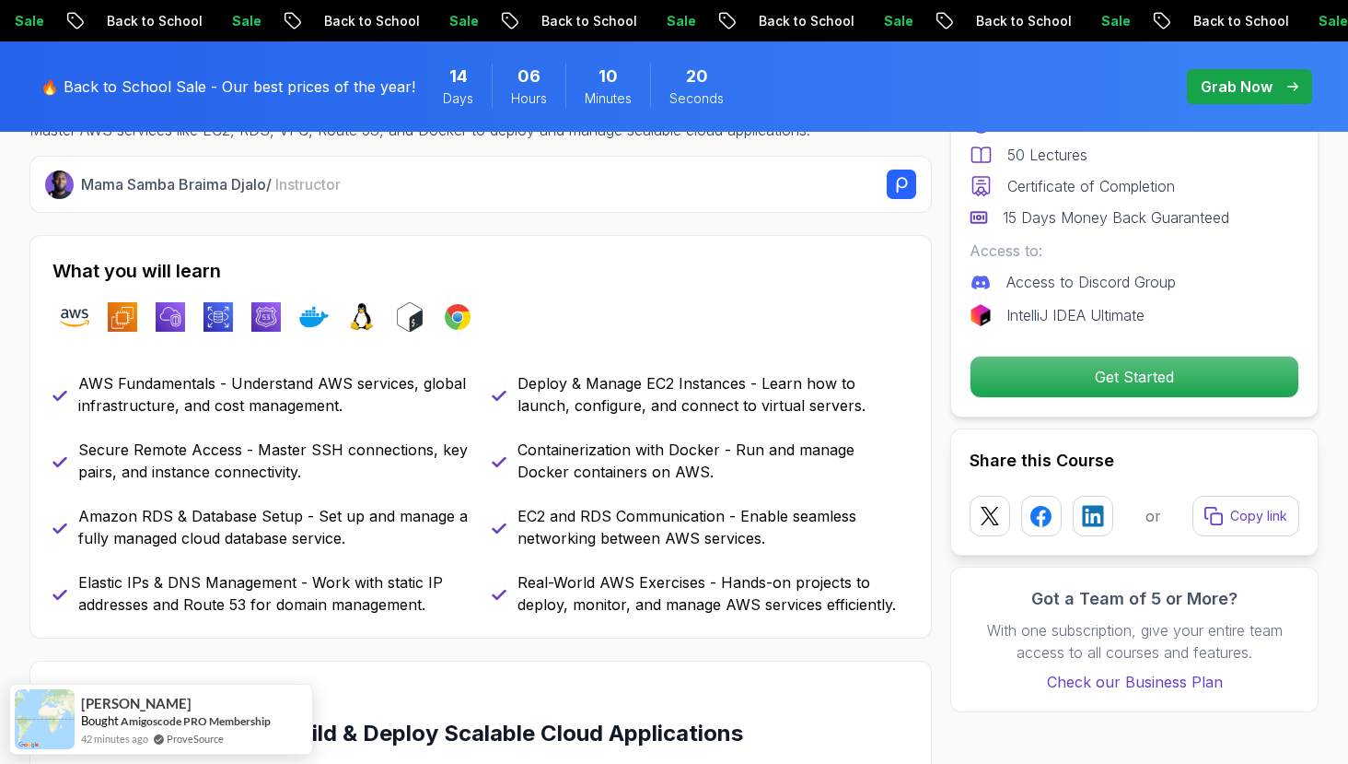
click at [611, 391] on p "Deploy & Manage EC2 Instances - Learn how to launch, configure, and connect to …" at bounding box center [713, 394] width 391 height 44
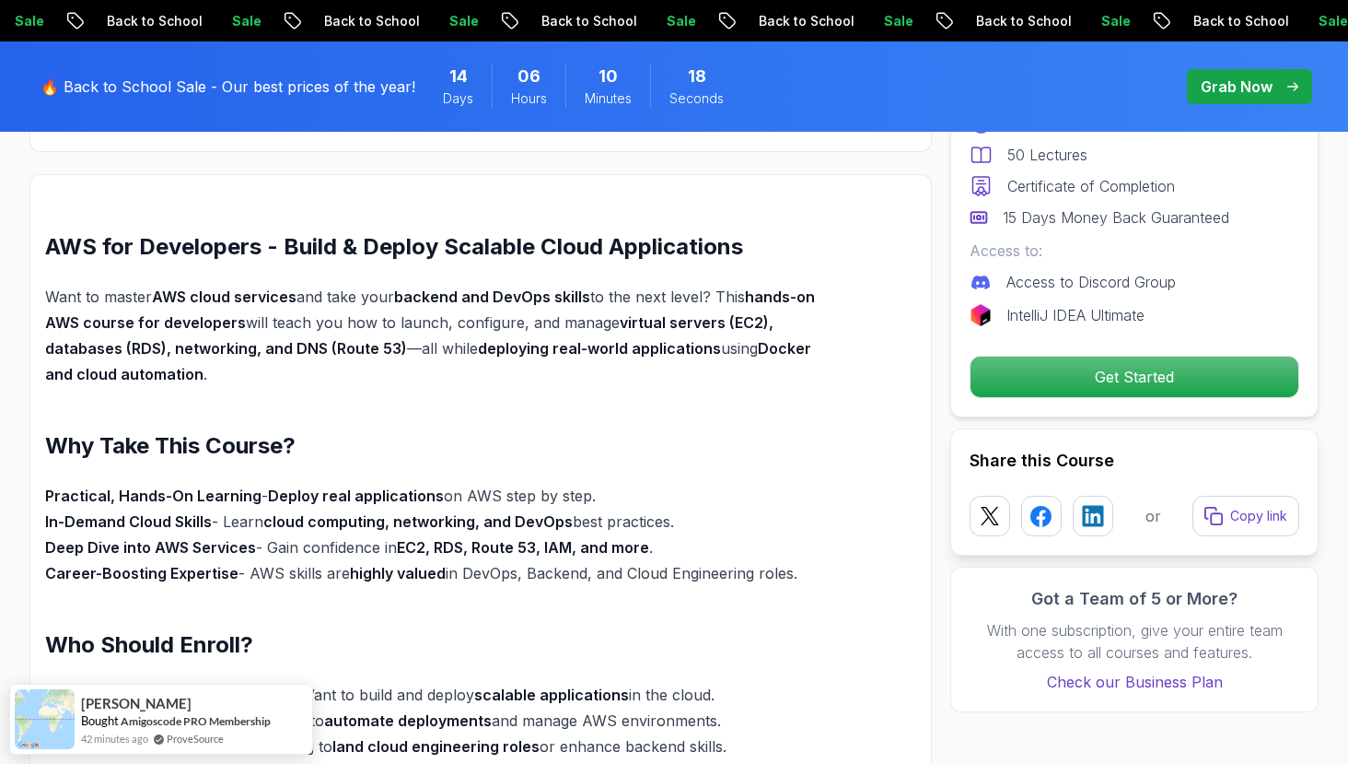
scroll to position [1177, 0]
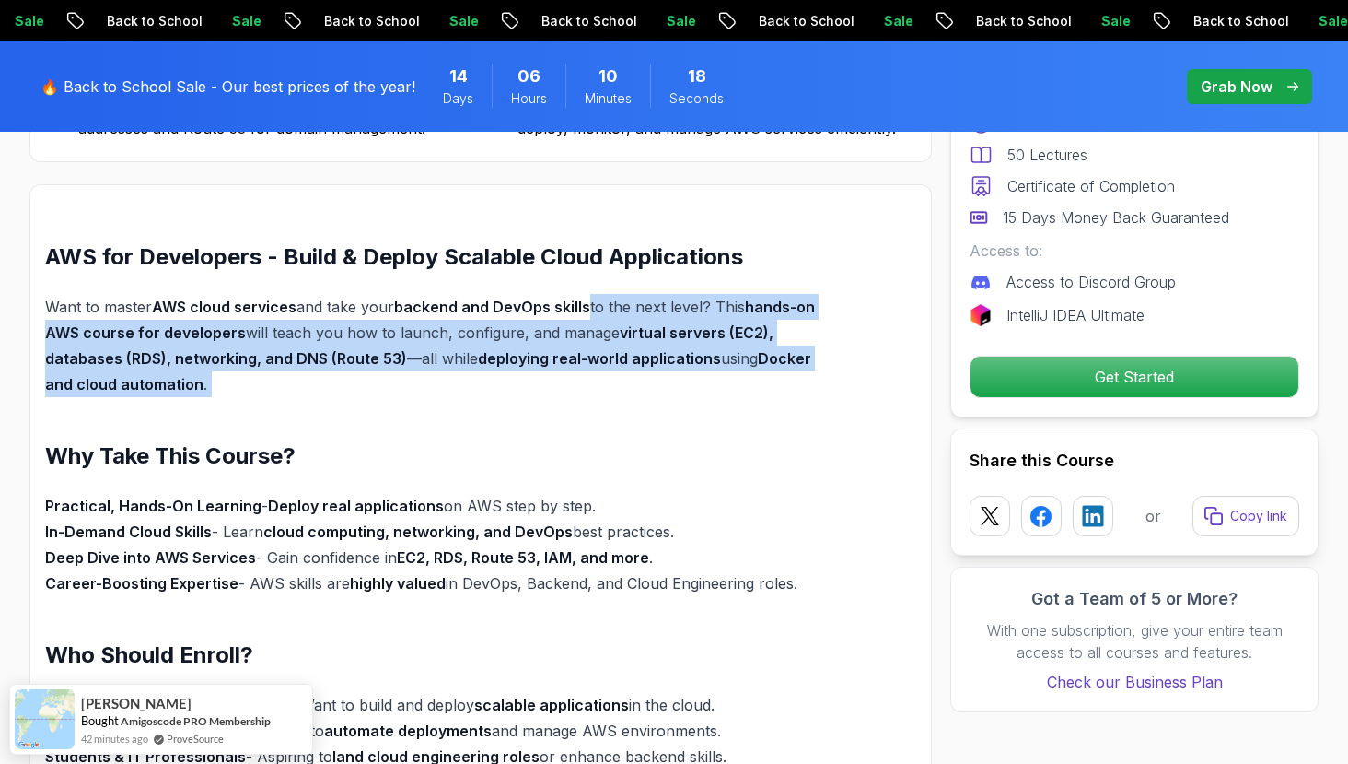
drag, startPoint x: 590, startPoint y: 305, endPoint x: 570, endPoint y: 429, distance: 126.0
click at [570, 429] on div "AWS for Developers - Build & Deploy Scalable Cloud Applications Want to master …" at bounding box center [437, 675] width 784 height 866
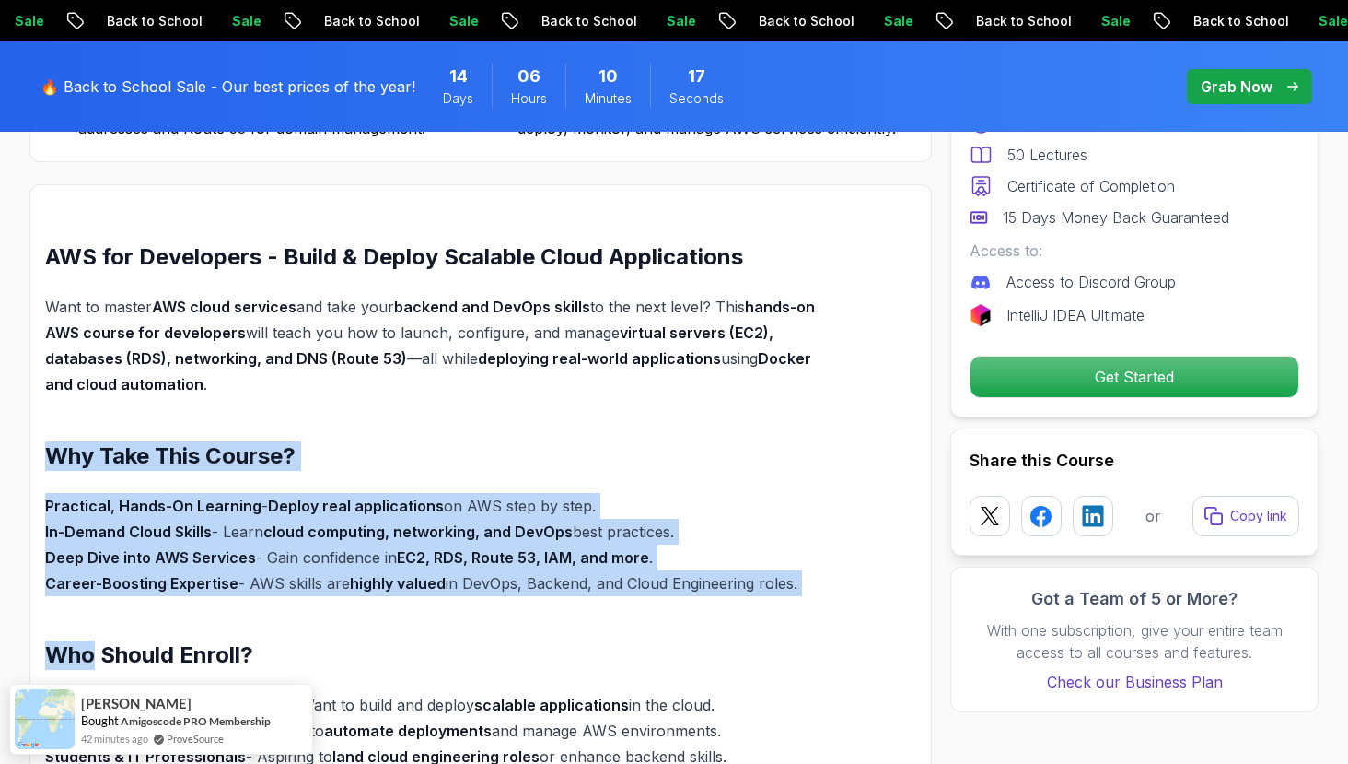
drag, startPoint x: 570, startPoint y: 429, endPoint x: 474, endPoint y: 648, distance: 239.2
click at [474, 648] on div "AWS for Developers - Build & Deploy Scalable Cloud Applications Want to master …" at bounding box center [437, 675] width 784 height 866
click at [474, 648] on h2 "Who Should Enroll?" at bounding box center [437, 654] width 784 height 29
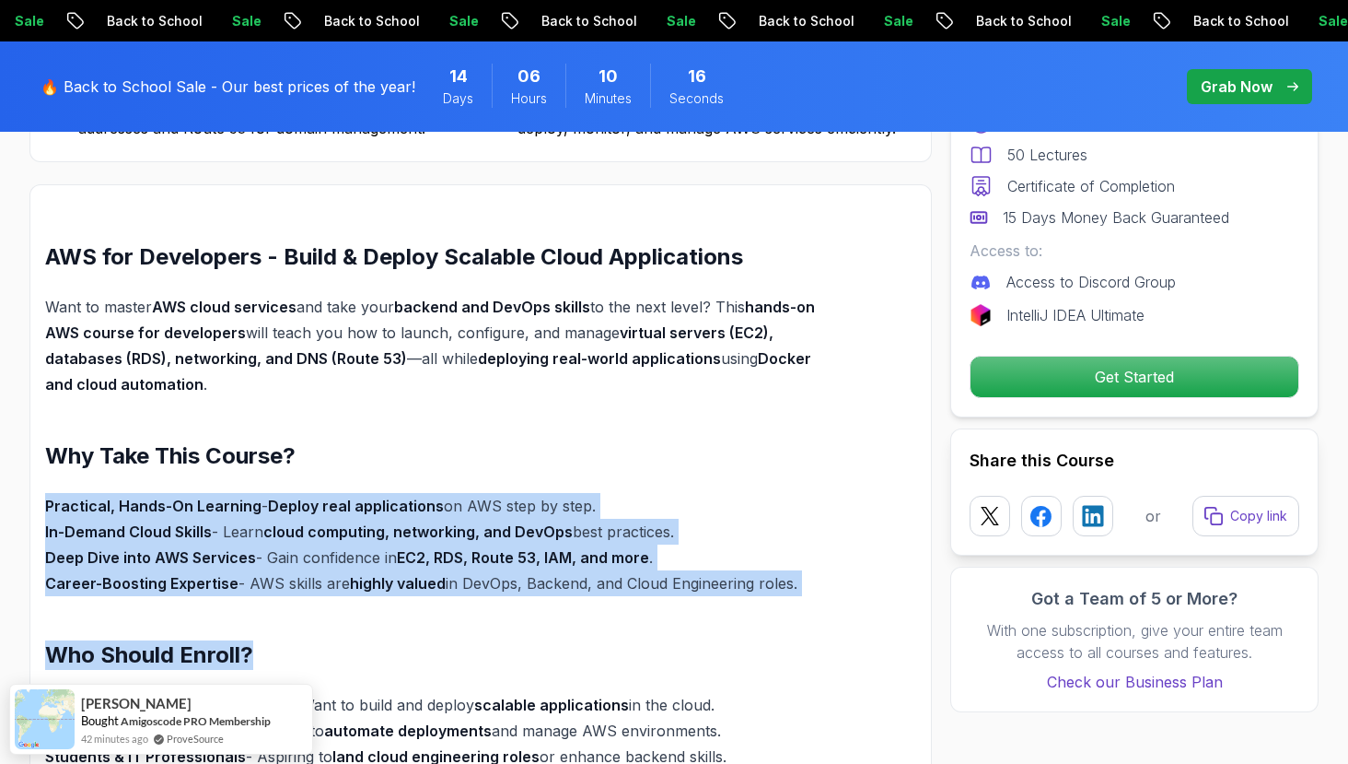
drag, startPoint x: 474, startPoint y: 648, endPoint x: 581, endPoint y: 450, distance: 225.0
click at [581, 450] on div "AWS for Developers - Build & Deploy Scalable Cloud Applications Want to master …" at bounding box center [437, 675] width 784 height 866
click at [581, 450] on h2 "Why Take This Course?" at bounding box center [437, 455] width 784 height 29
drag, startPoint x: 581, startPoint y: 450, endPoint x: 553, endPoint y: 601, distance: 153.7
click at [553, 601] on div "AWS for Developers - Build & Deploy Scalable Cloud Applications Want to master …" at bounding box center [437, 675] width 784 height 866
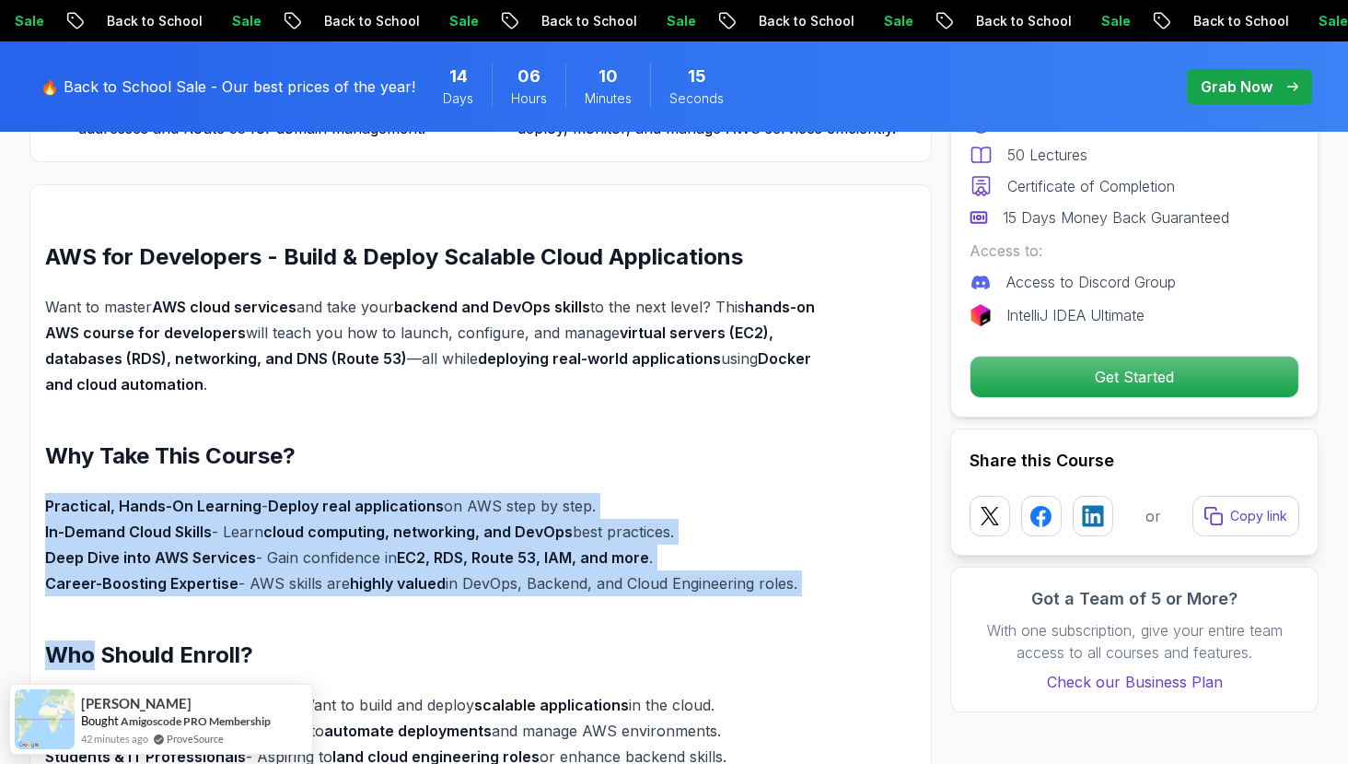
click at [553, 601] on div "AWS for Developers - Build & Deploy Scalable Cloud Applications Want to master …" at bounding box center [437, 675] width 784 height 866
drag, startPoint x: 553, startPoint y: 601, endPoint x: 632, endPoint y: 445, distance: 175.5
click at [632, 445] on div "AWS for Developers - Build & Deploy Scalable Cloud Applications Want to master …" at bounding box center [437, 675] width 784 height 866
click at [632, 445] on h2 "Why Take This Course?" at bounding box center [437, 455] width 784 height 29
drag, startPoint x: 632, startPoint y: 445, endPoint x: 590, endPoint y: 575, distance: 136.3
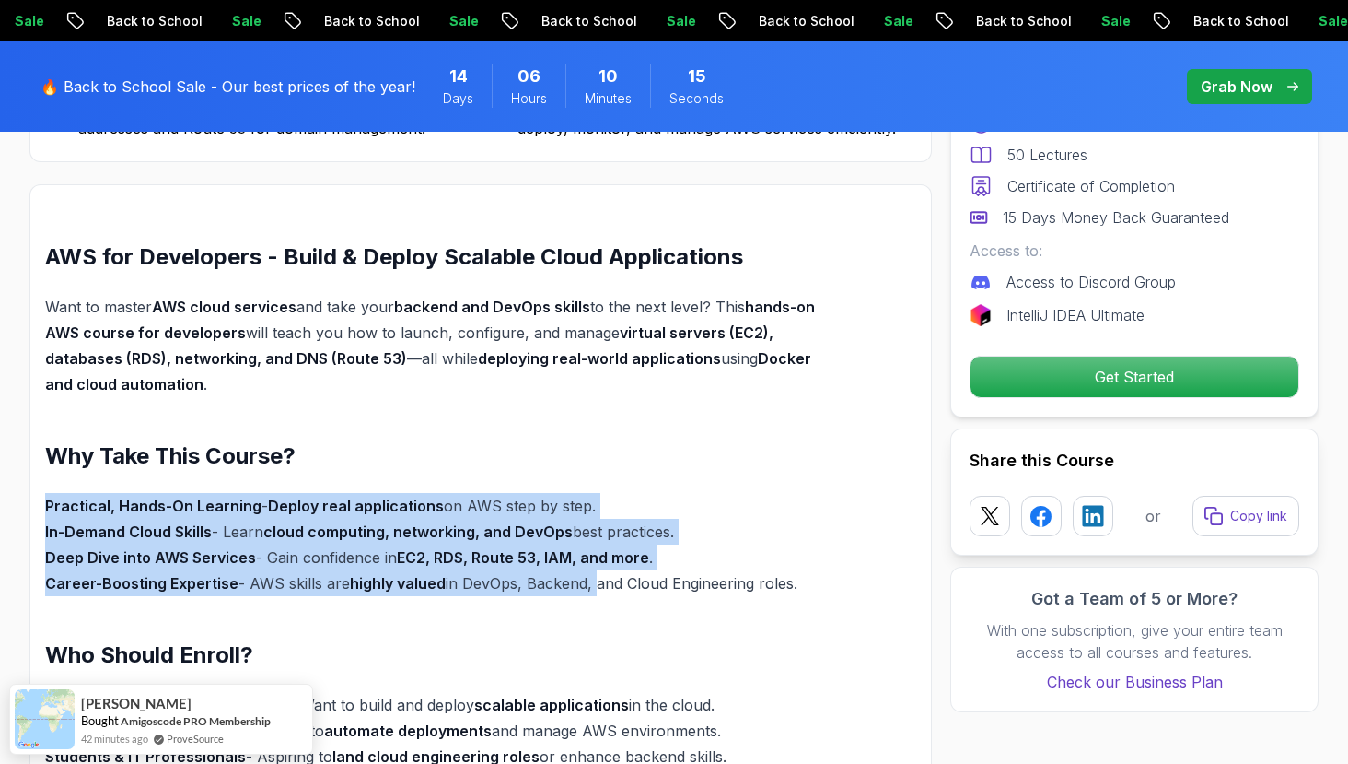
click at [590, 575] on div "AWS for Developers - Build & Deploy Scalable Cloud Applications Want to master …" at bounding box center [437, 675] width 784 height 866
click at [590, 575] on p "Practical, Hands-On Learning - Deploy real applications on AWS step by step. In…" at bounding box center [437, 544] width 784 height 103
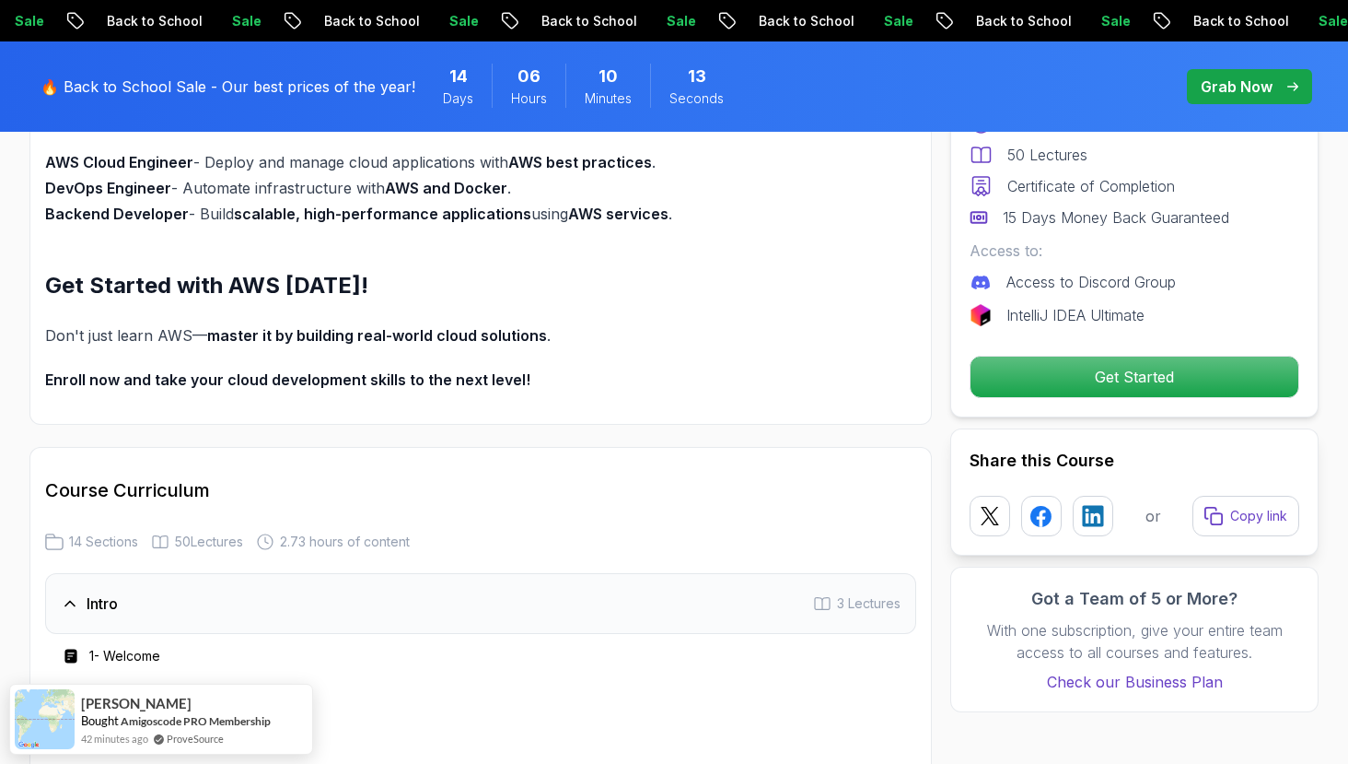
scroll to position [2105, 0]
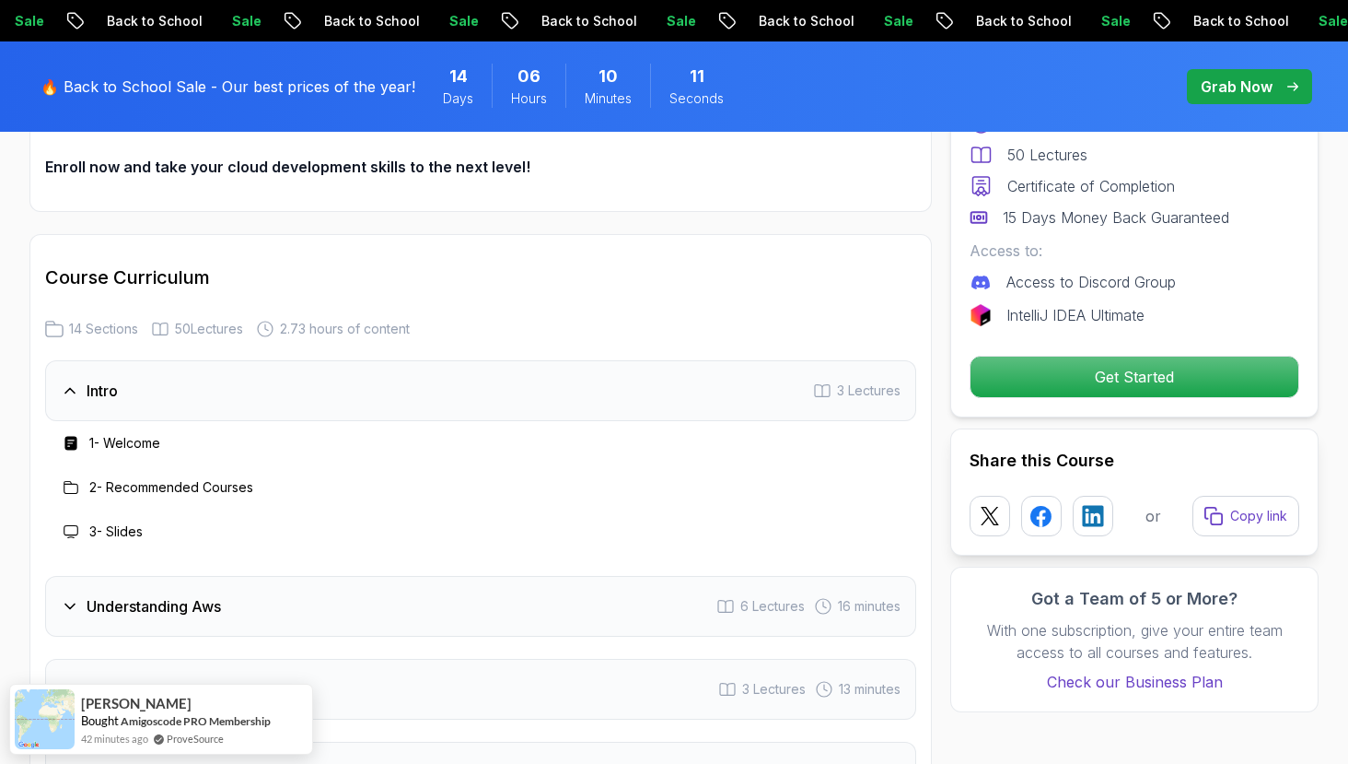
click at [638, 391] on div "Intro 3 Lectures" at bounding box center [480, 390] width 871 height 61
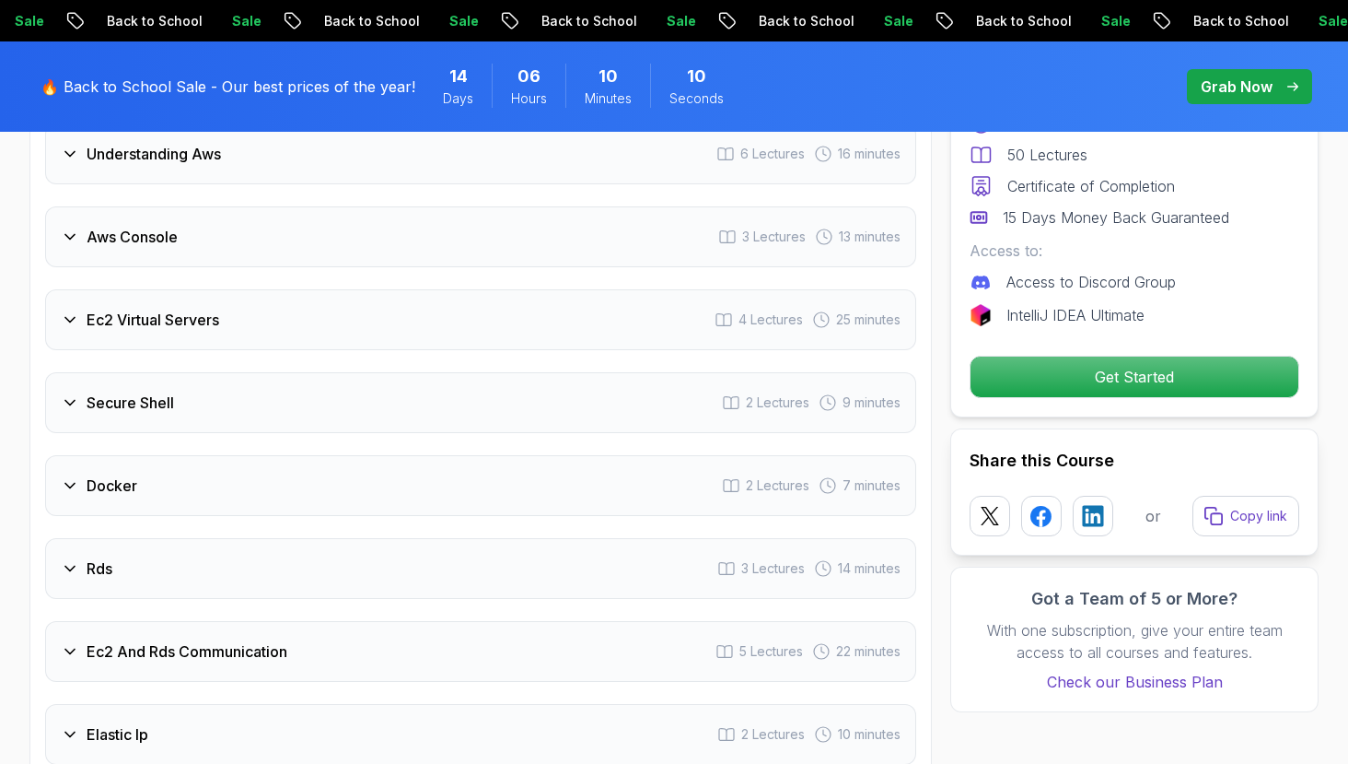
scroll to position [2433, 0]
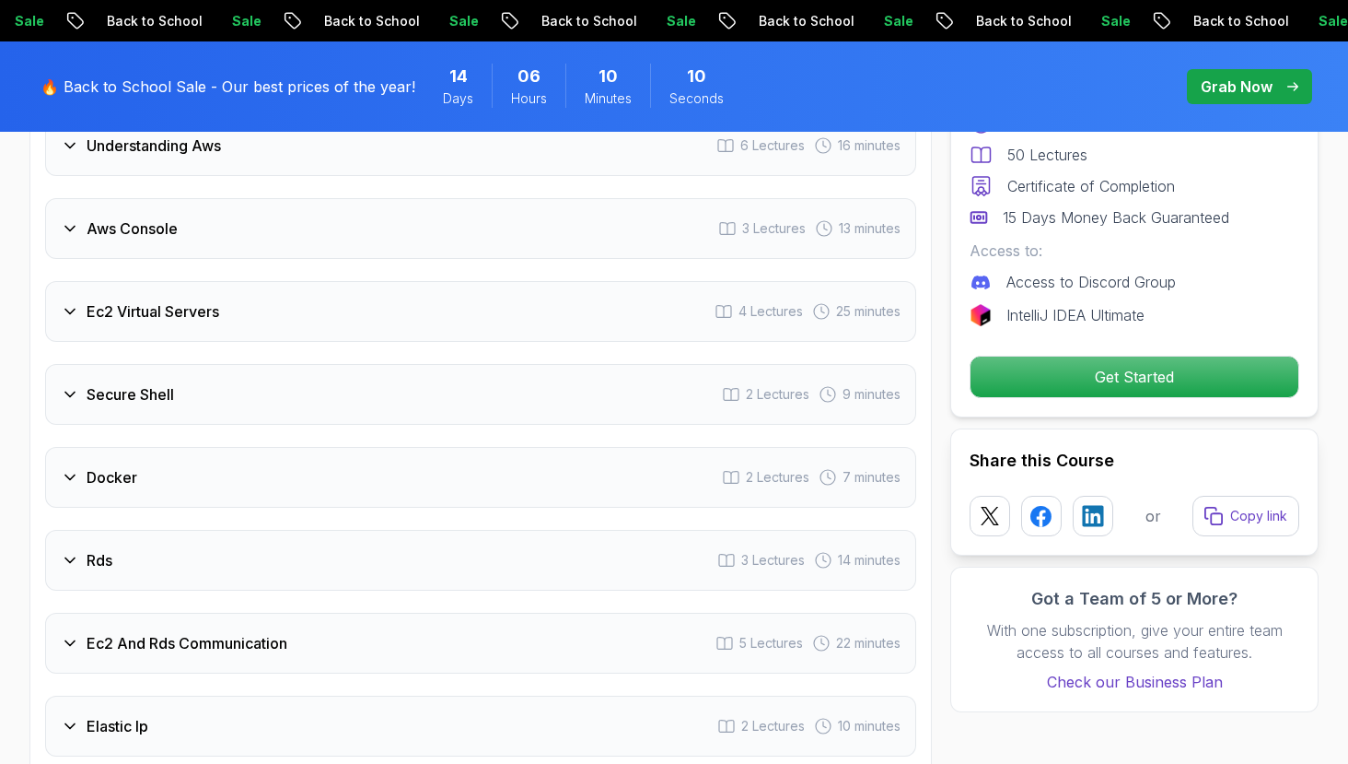
click at [631, 389] on div "Secure Shell 2 Lectures 9 minutes" at bounding box center [480, 394] width 871 height 61
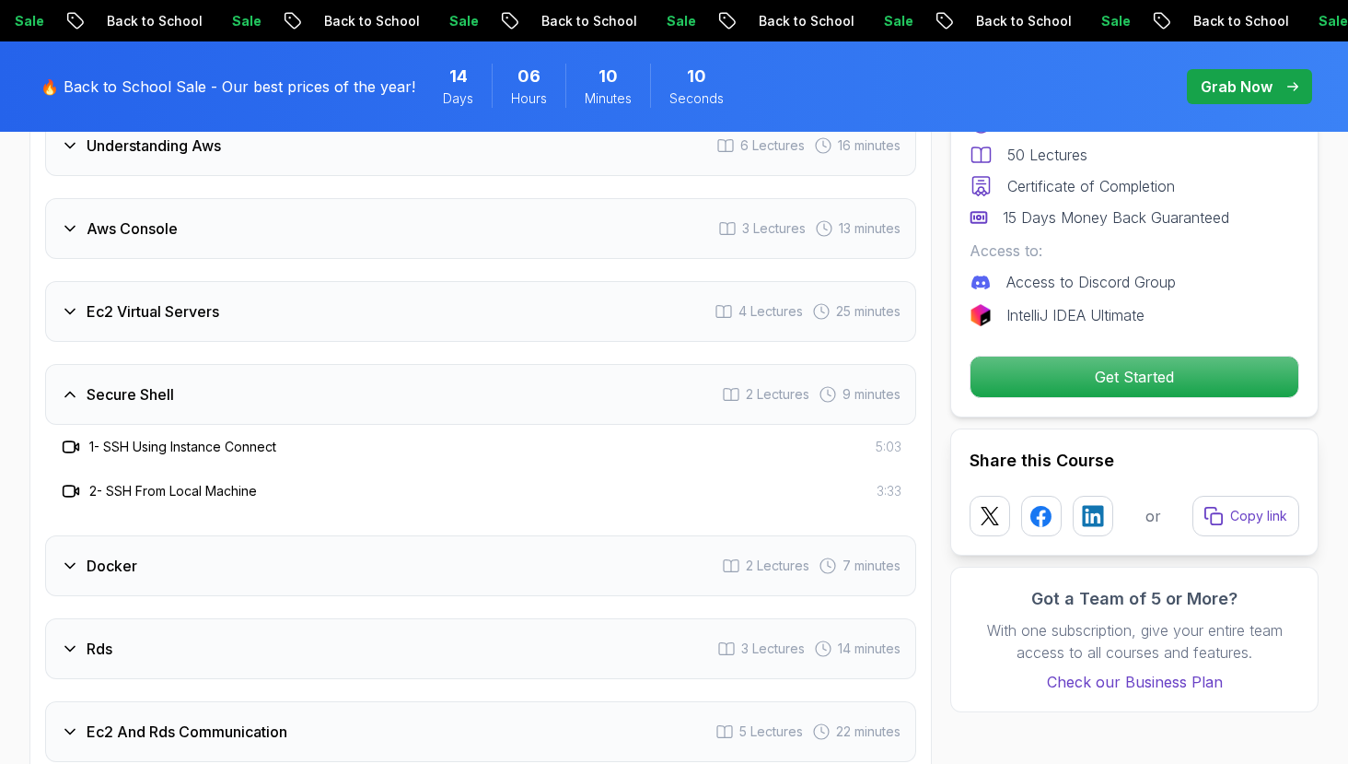
click at [631, 389] on div "Secure Shell 2 Lectures 9 minutes" at bounding box center [480, 394] width 871 height 61
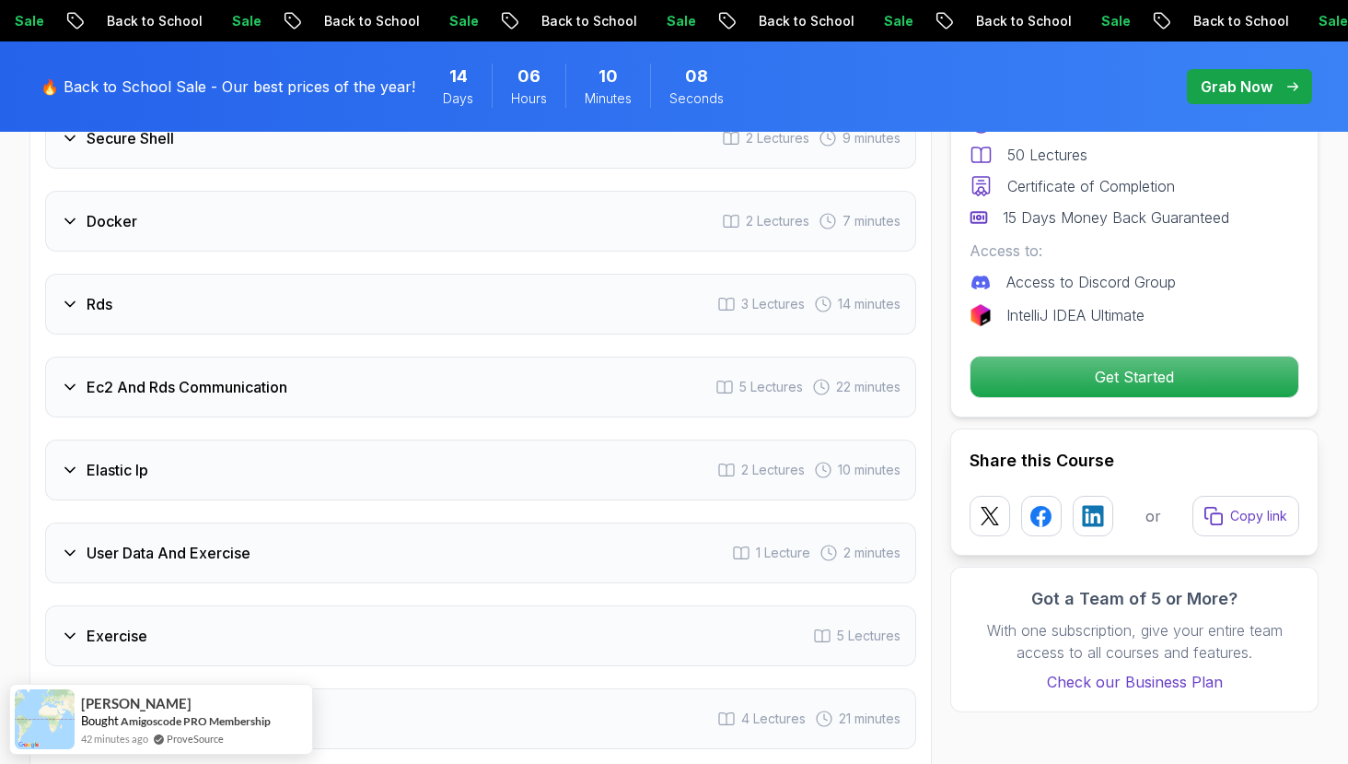
click at [647, 388] on div "Ec2 And Rds Communication 5 Lectures 22 minutes" at bounding box center [480, 386] width 871 height 61
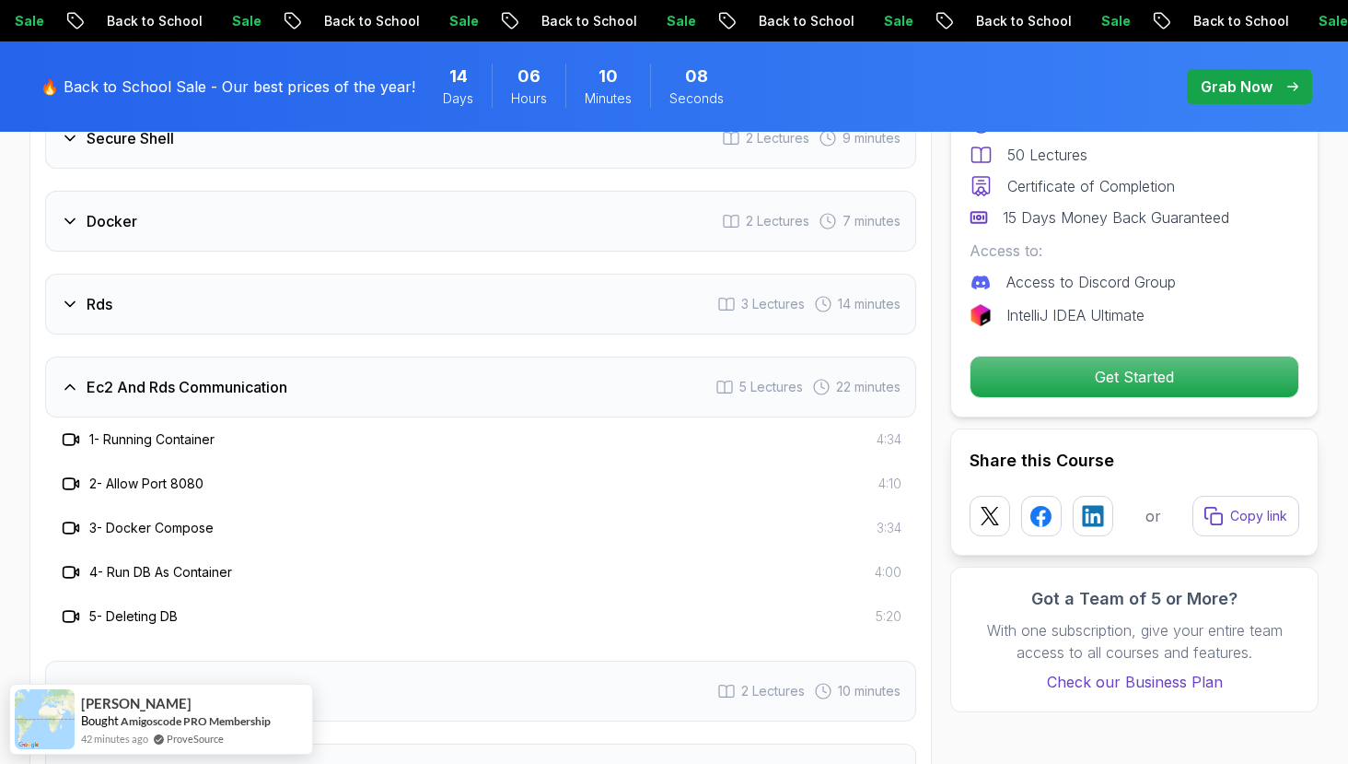
click at [647, 388] on div "Ec2 And Rds Communication 5 Lectures 22 minutes" at bounding box center [480, 386] width 871 height 61
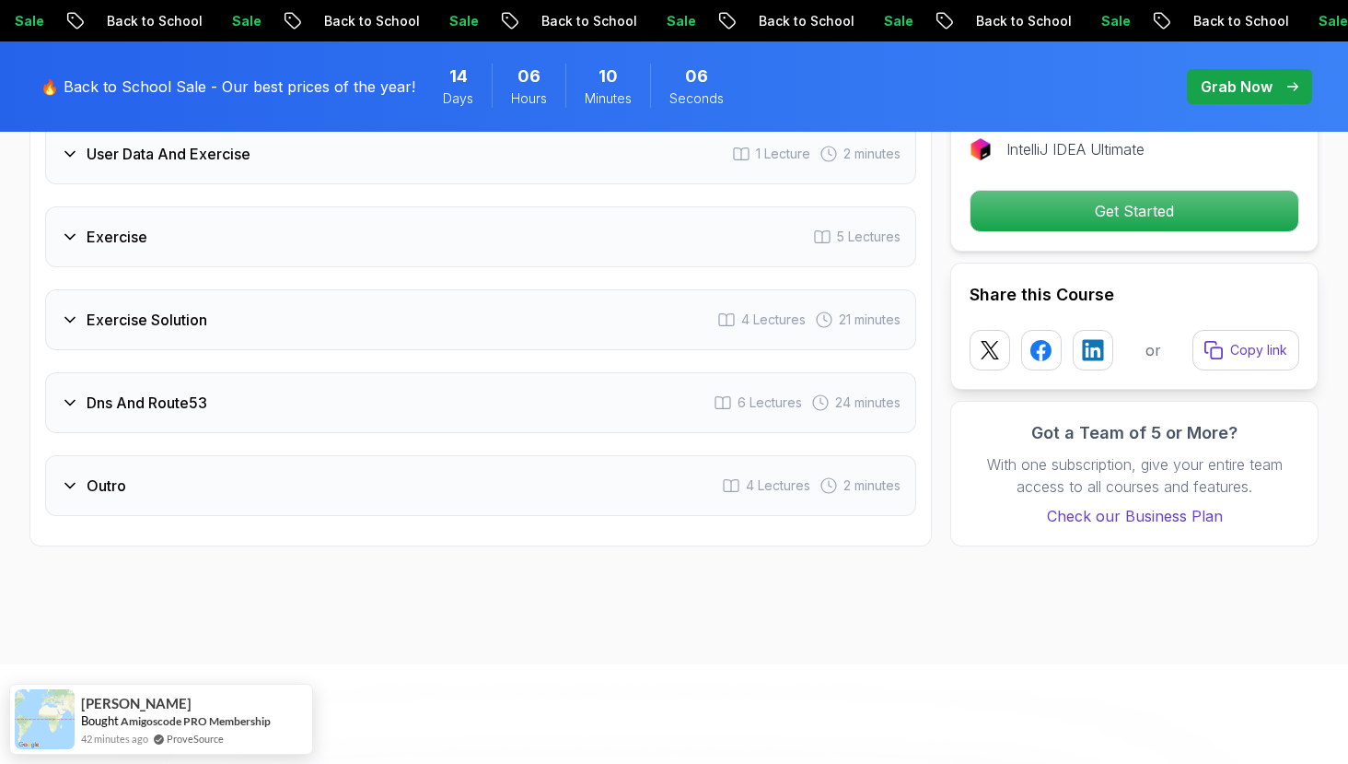
scroll to position [3144, 0]
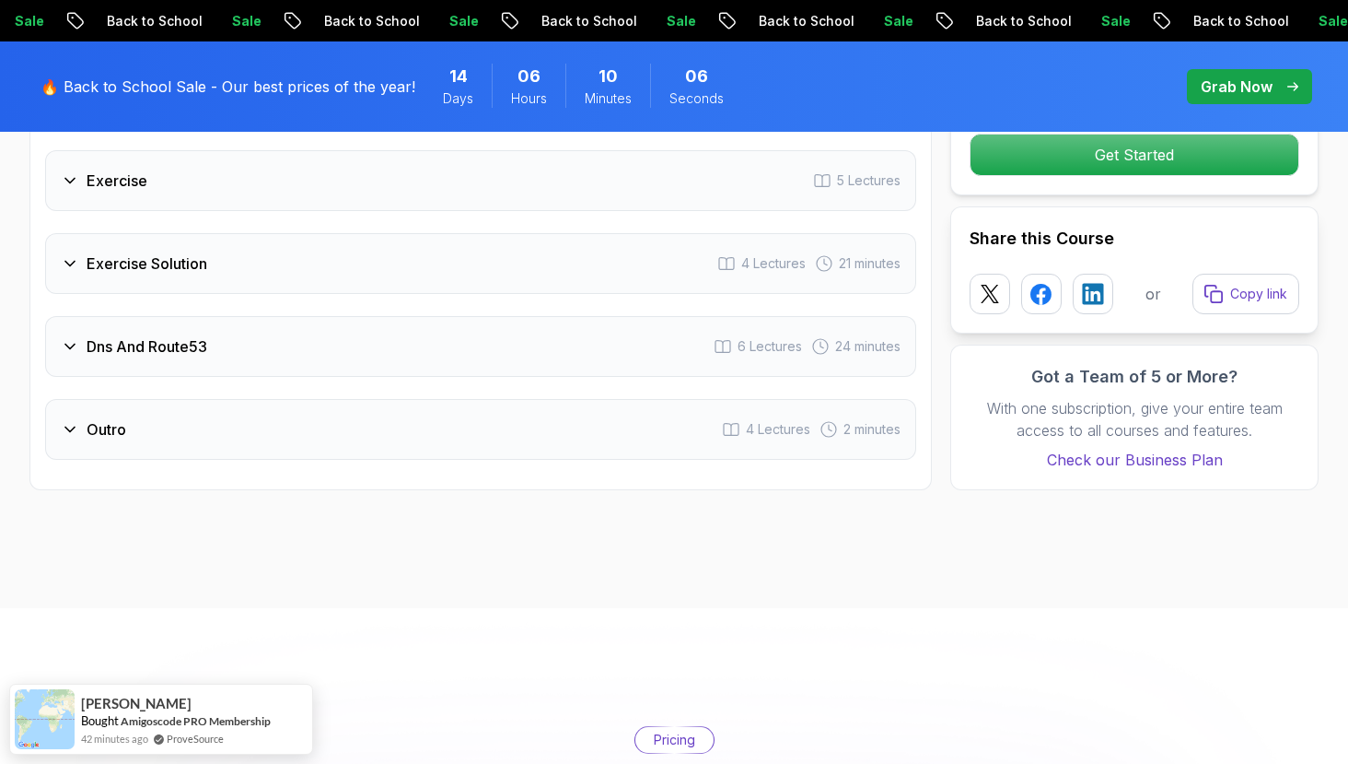
click at [646, 359] on div "Dns And Route53 6 Lectures 24 minutes" at bounding box center [480, 346] width 871 height 61
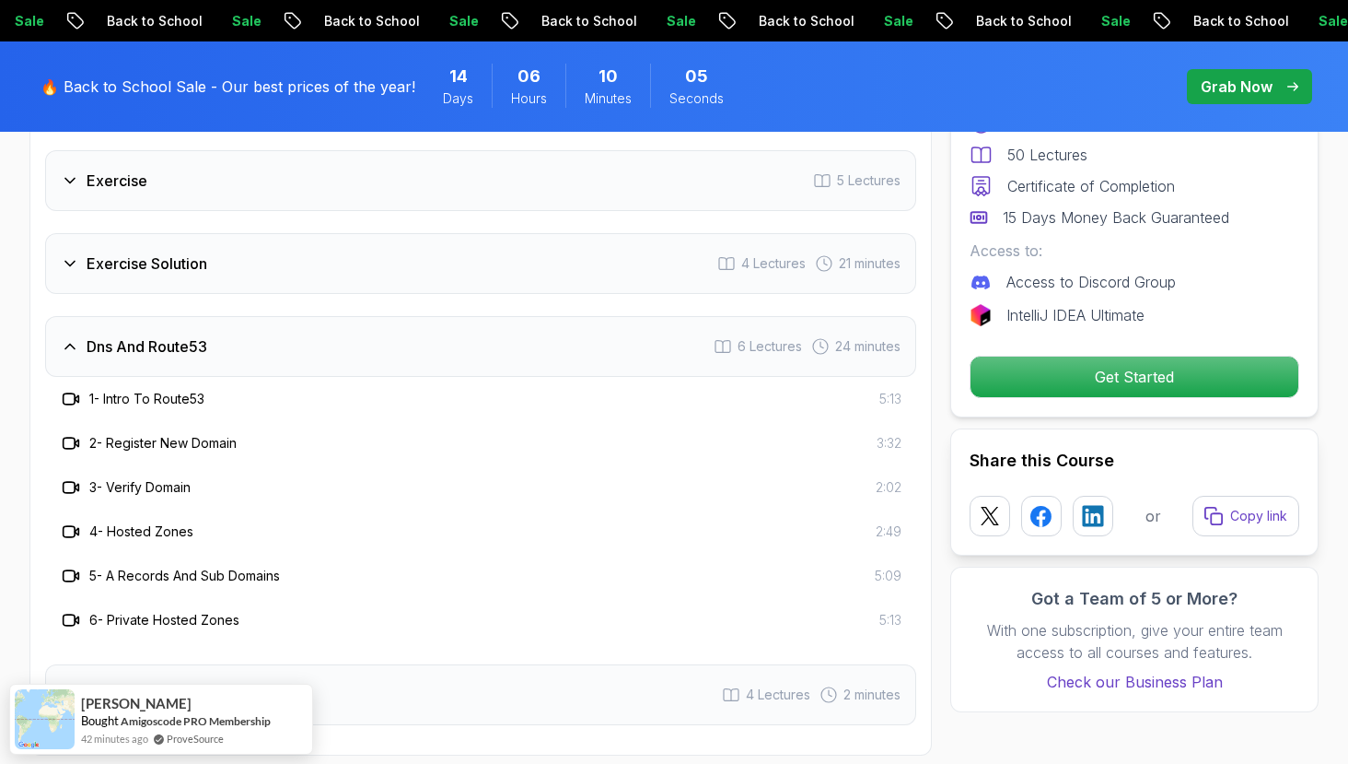
click at [646, 359] on div "Dns And Route53 6 Lectures 24 minutes" at bounding box center [480, 346] width 871 height 61
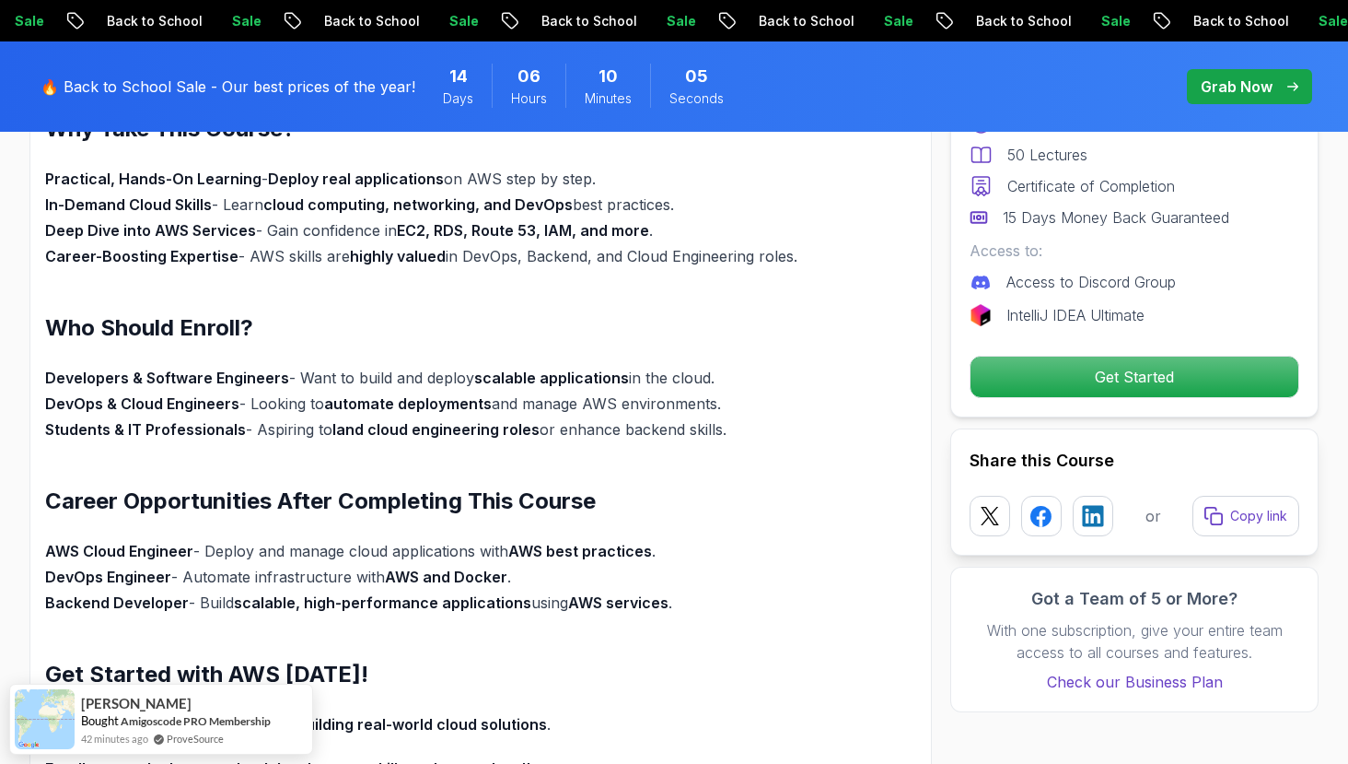
scroll to position [1090, 0]
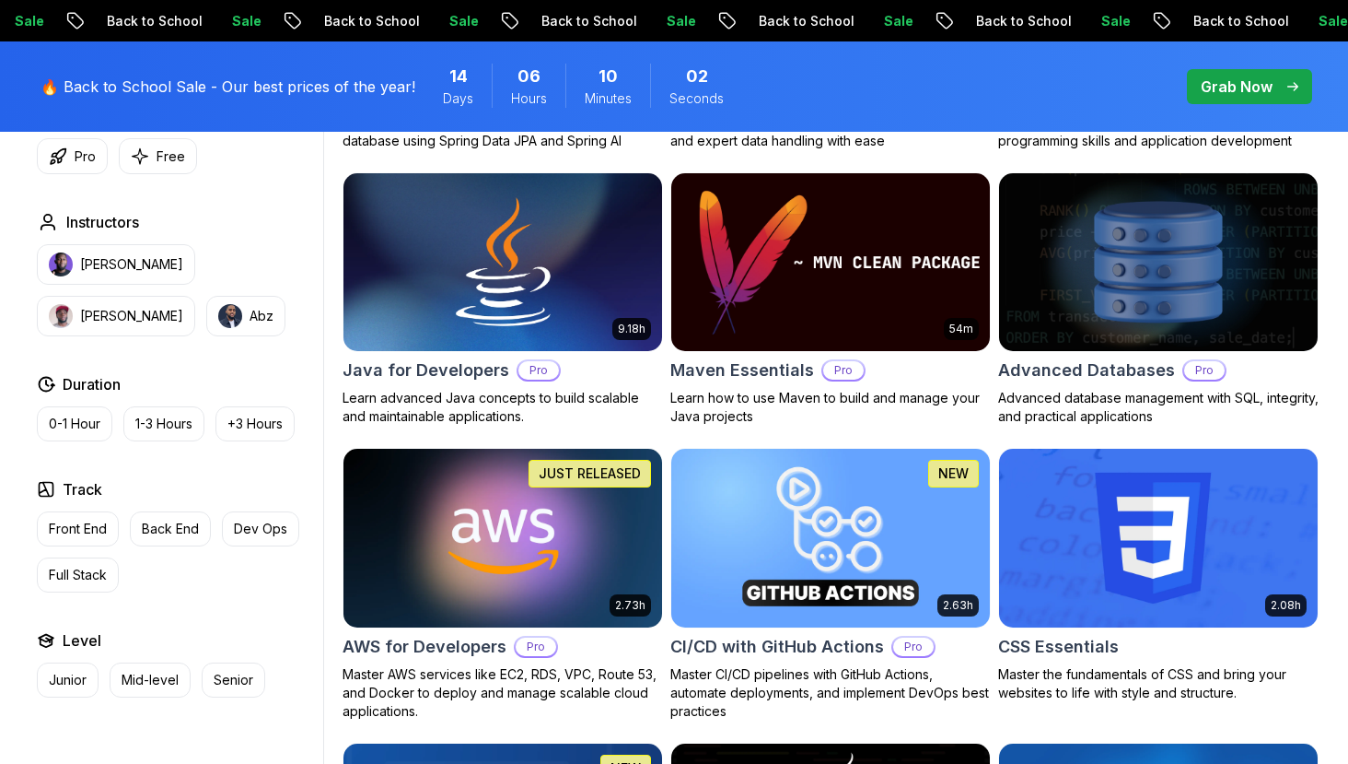
scroll to position [1105, 0]
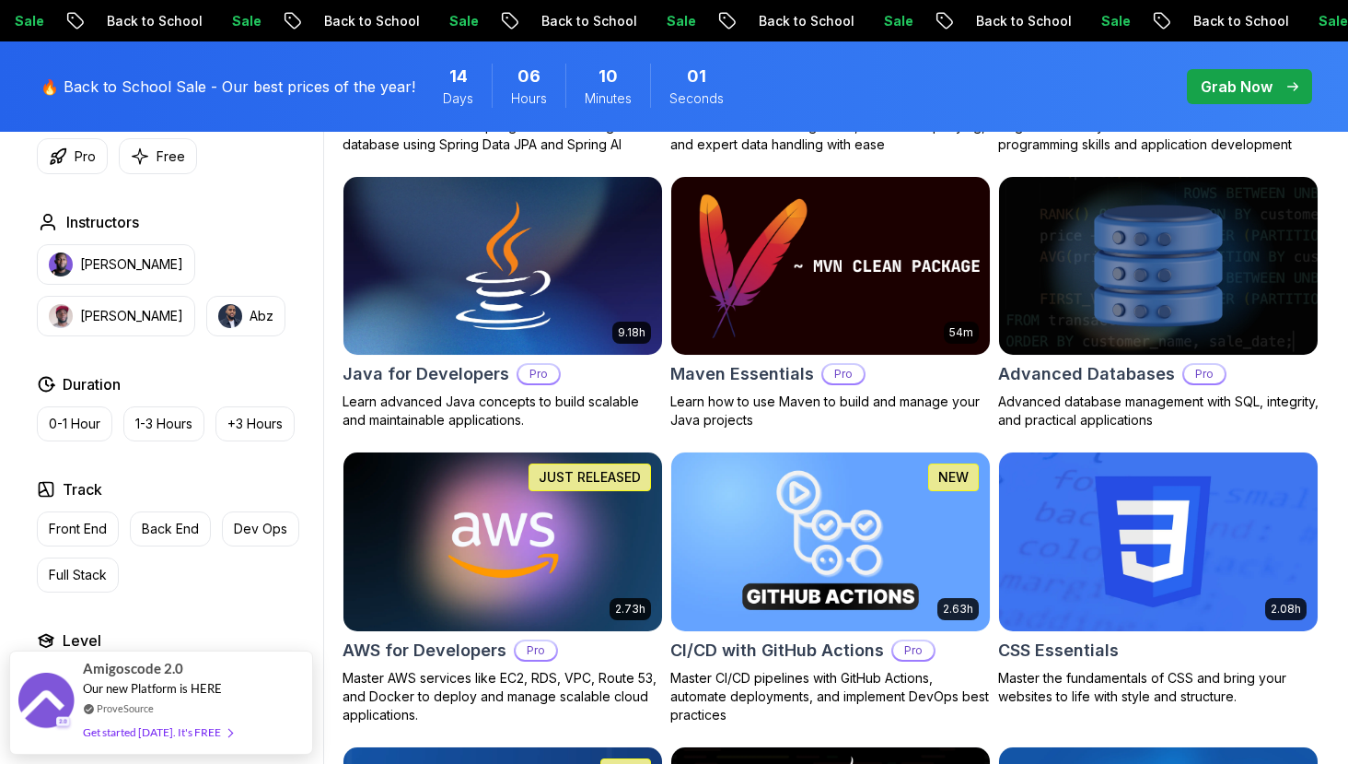
click at [730, 315] on img at bounding box center [830, 265] width 334 height 187
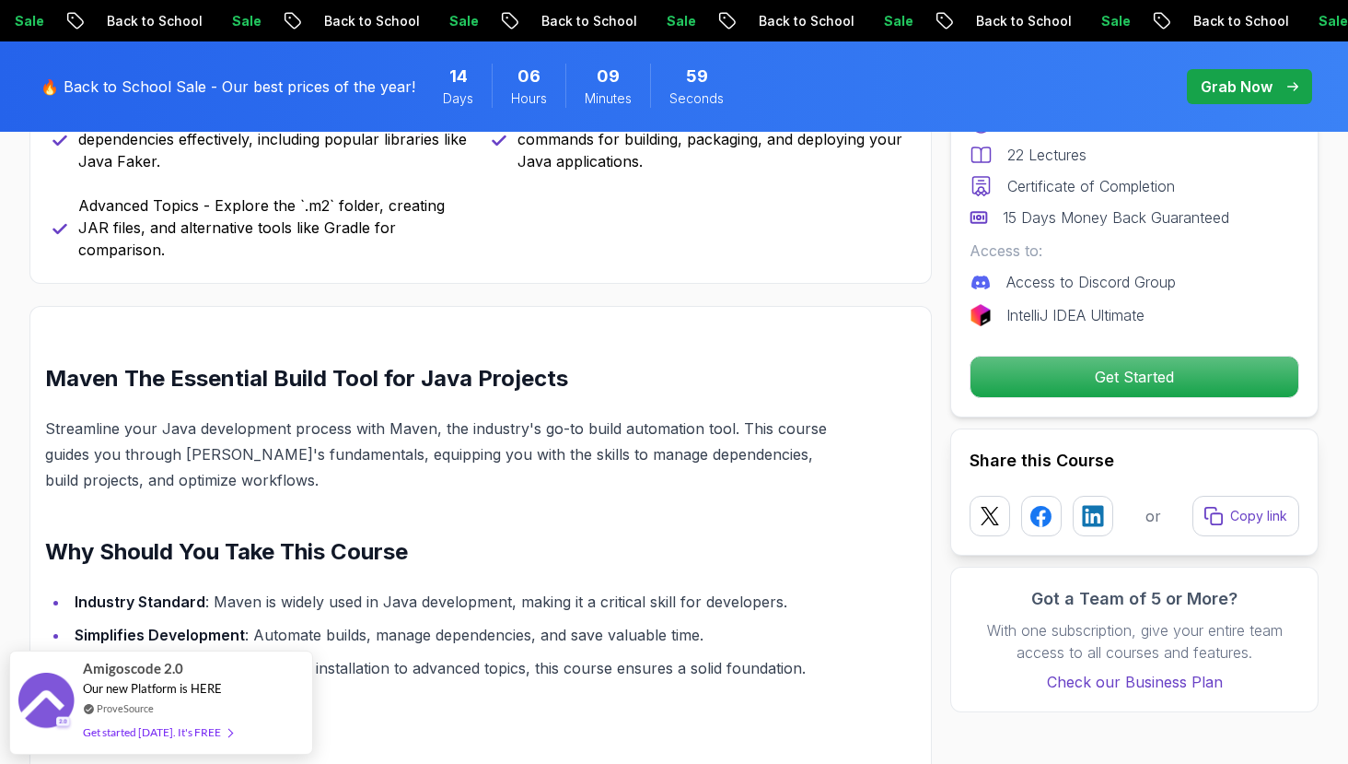
scroll to position [1198, 0]
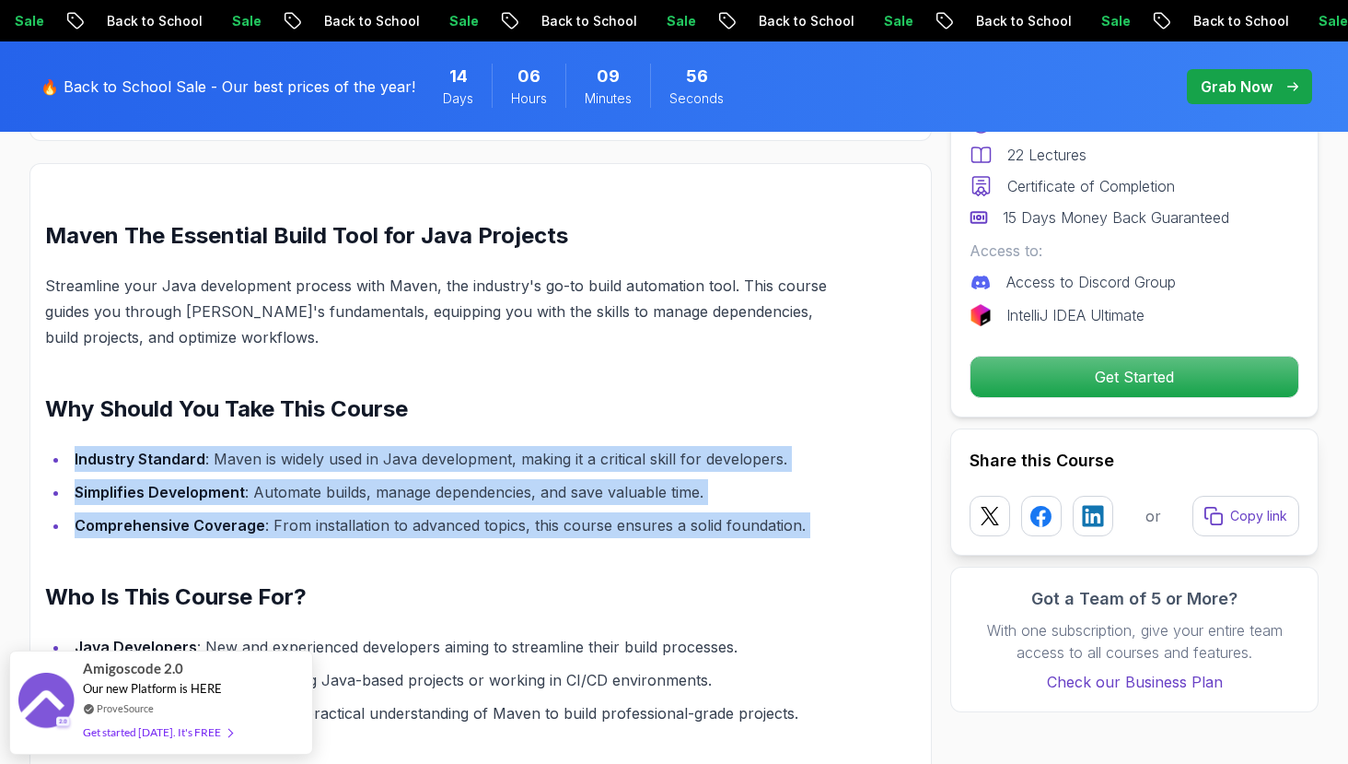
drag, startPoint x: 598, startPoint y: 419, endPoint x: 596, endPoint y: 554, distance: 134.5
click at [596, 554] on div "Maven The Essential Build Tool for Java Projects Streamline your Java developme…" at bounding box center [437, 679] width 784 height 917
drag, startPoint x: 596, startPoint y: 554, endPoint x: 679, endPoint y: 402, distance: 172.3
click at [679, 402] on div "Maven The Essential Build Tool for Java Projects Streamline your Java developme…" at bounding box center [437, 679] width 784 height 917
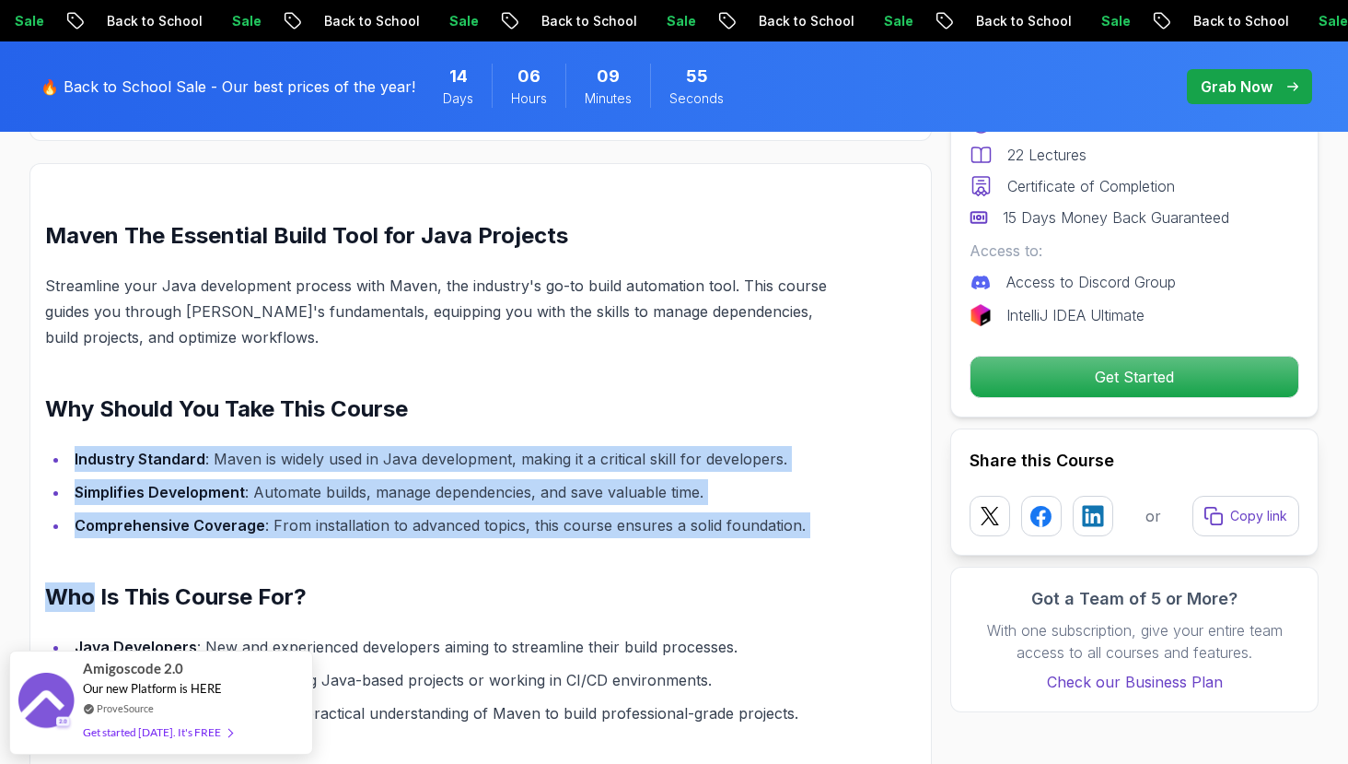
click at [679, 402] on h2 "Why Should You Take This Course" at bounding box center [437, 408] width 784 height 29
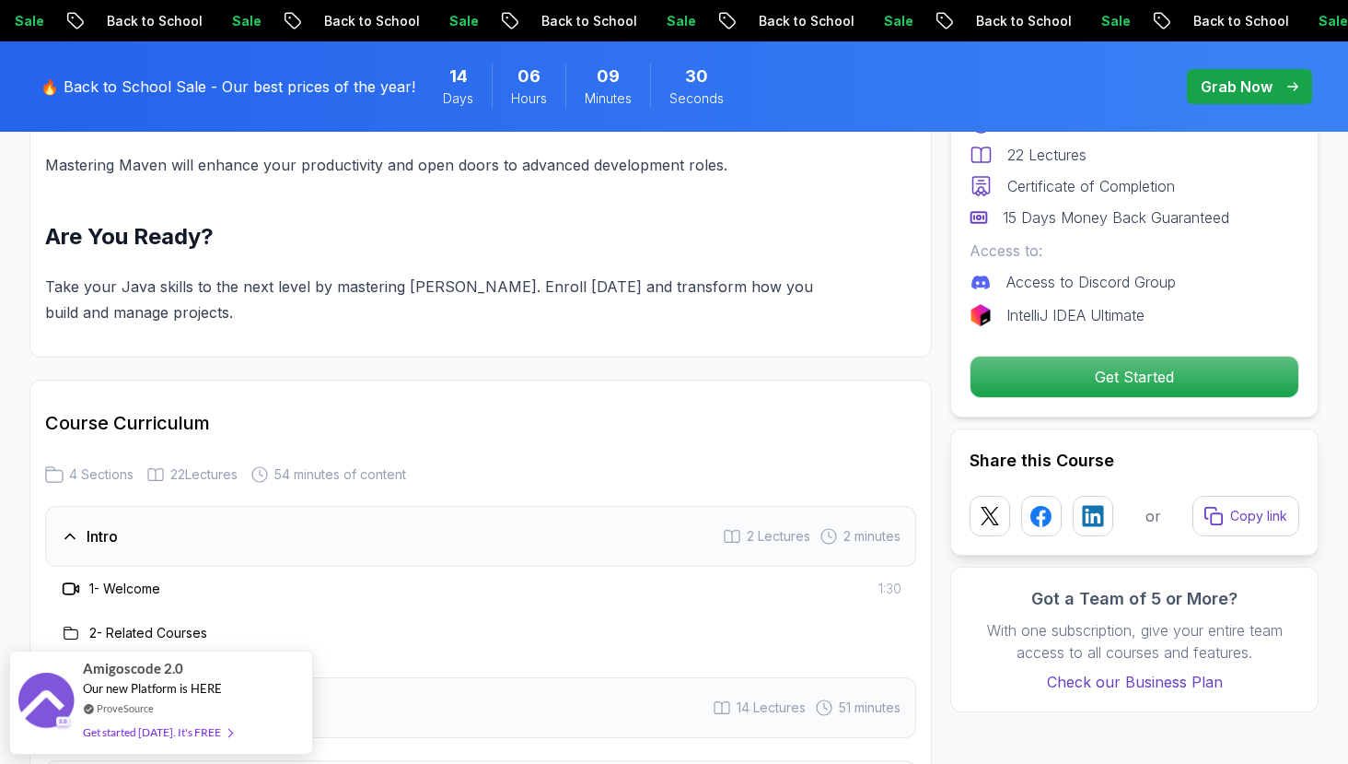
scroll to position [2138, 0]
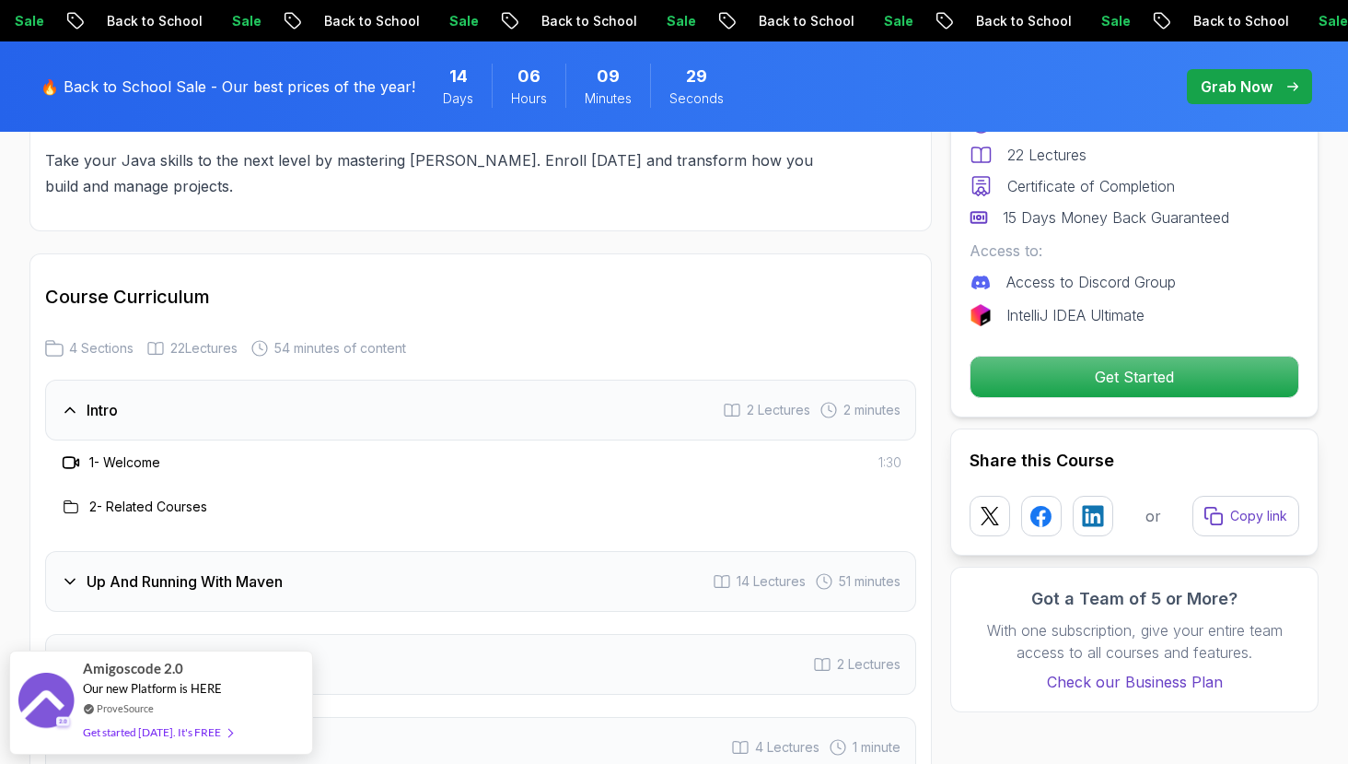
click at [601, 415] on div "Intro 2 Lectures 2 minutes" at bounding box center [480, 409] width 871 height 61
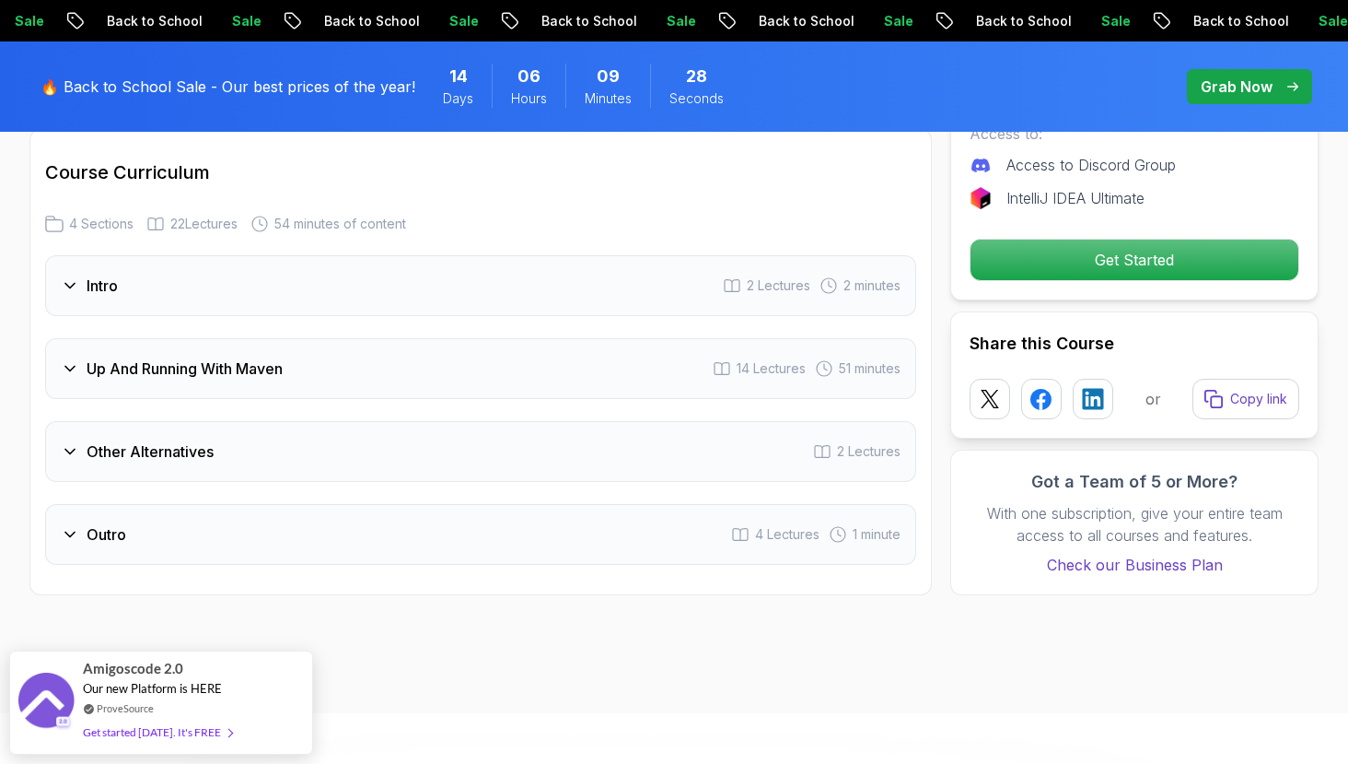
scroll to position [2412, 0]
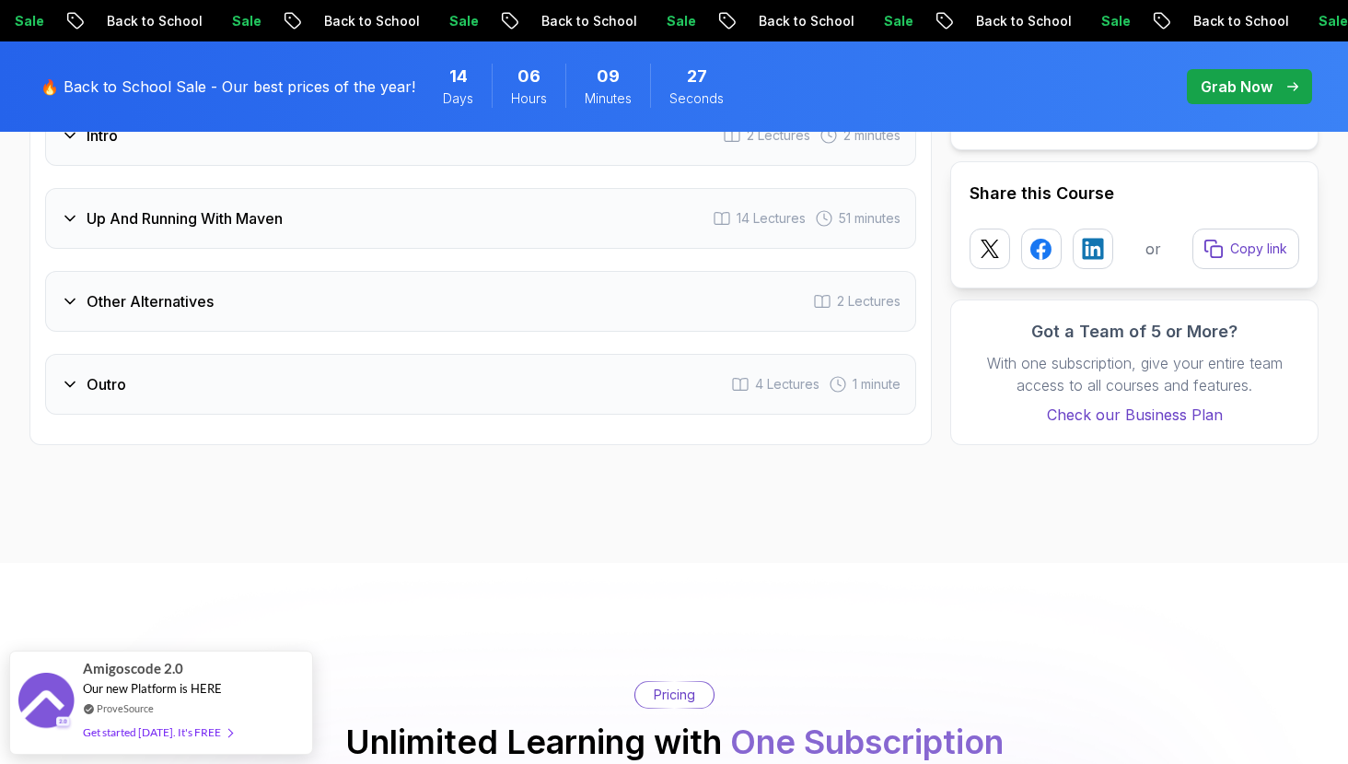
click at [599, 199] on div "Up And Running With Maven 14 Lectures 51 minutes" at bounding box center [480, 218] width 871 height 61
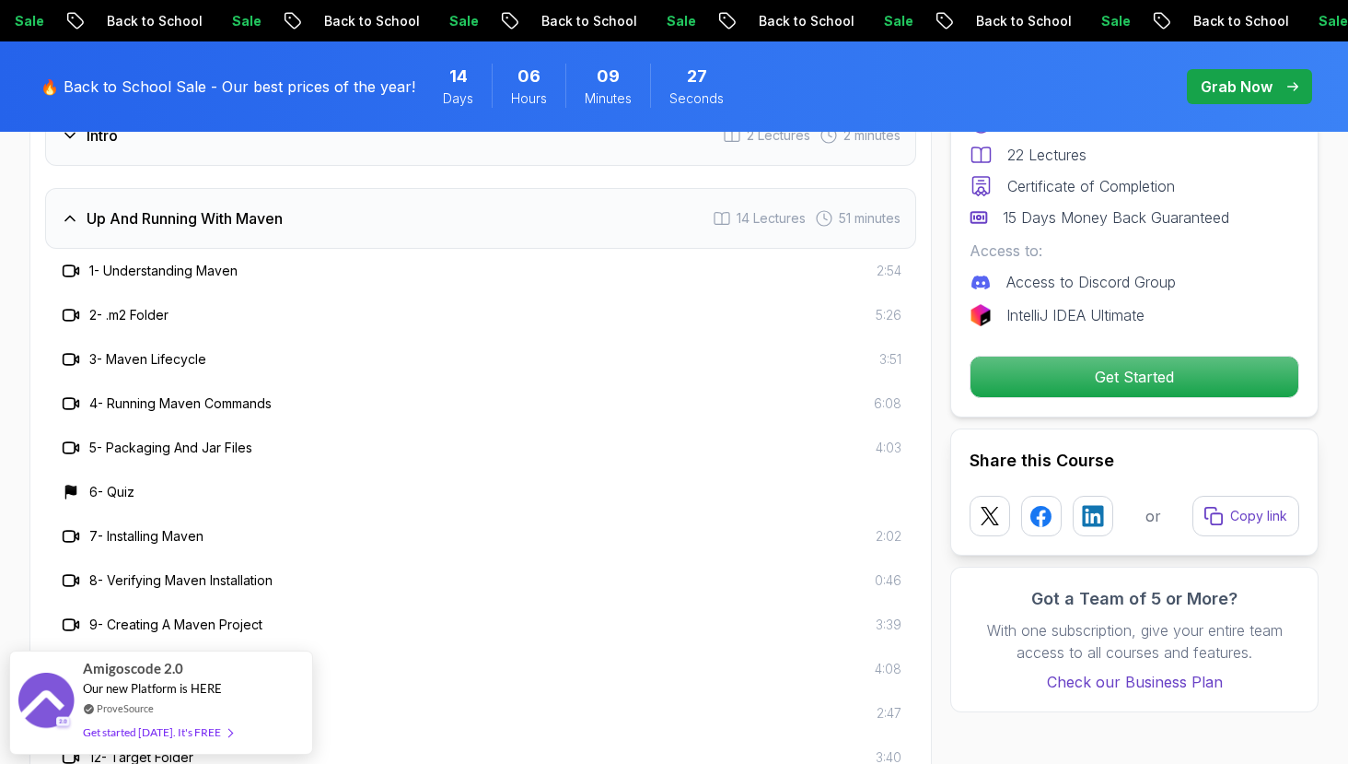
click at [599, 199] on div "Up And Running With Maven 14 Lectures 51 minutes" at bounding box center [480, 218] width 871 height 61
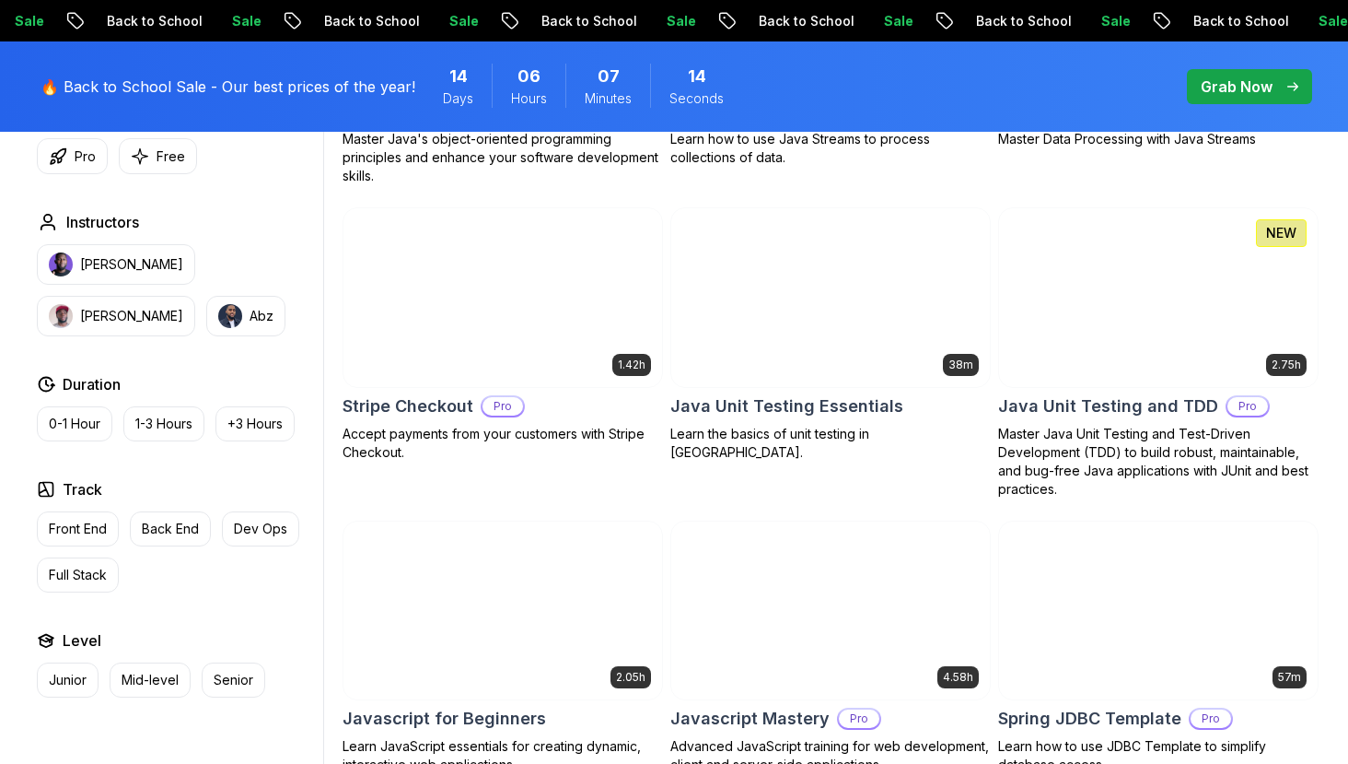
scroll to position [3189, 0]
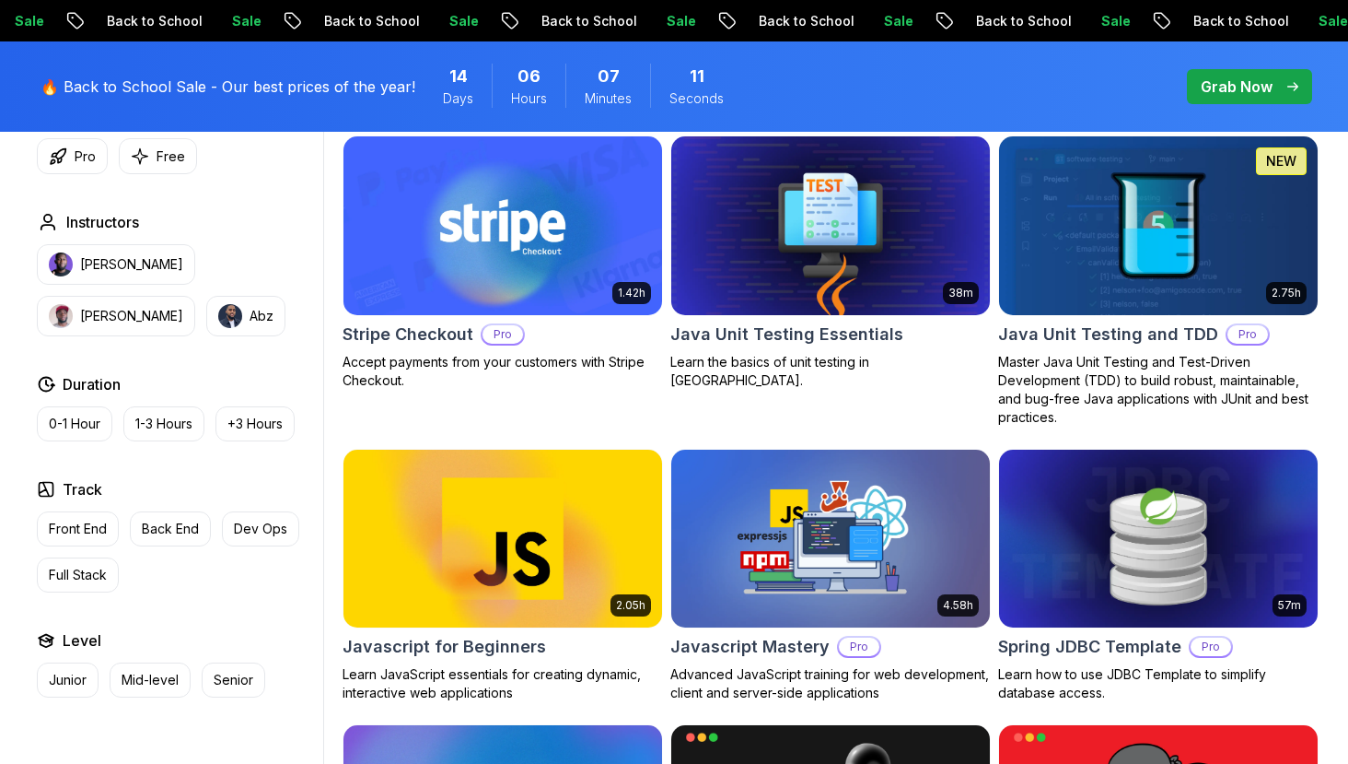
click at [1107, 257] on img at bounding box center [1158, 225] width 334 height 187
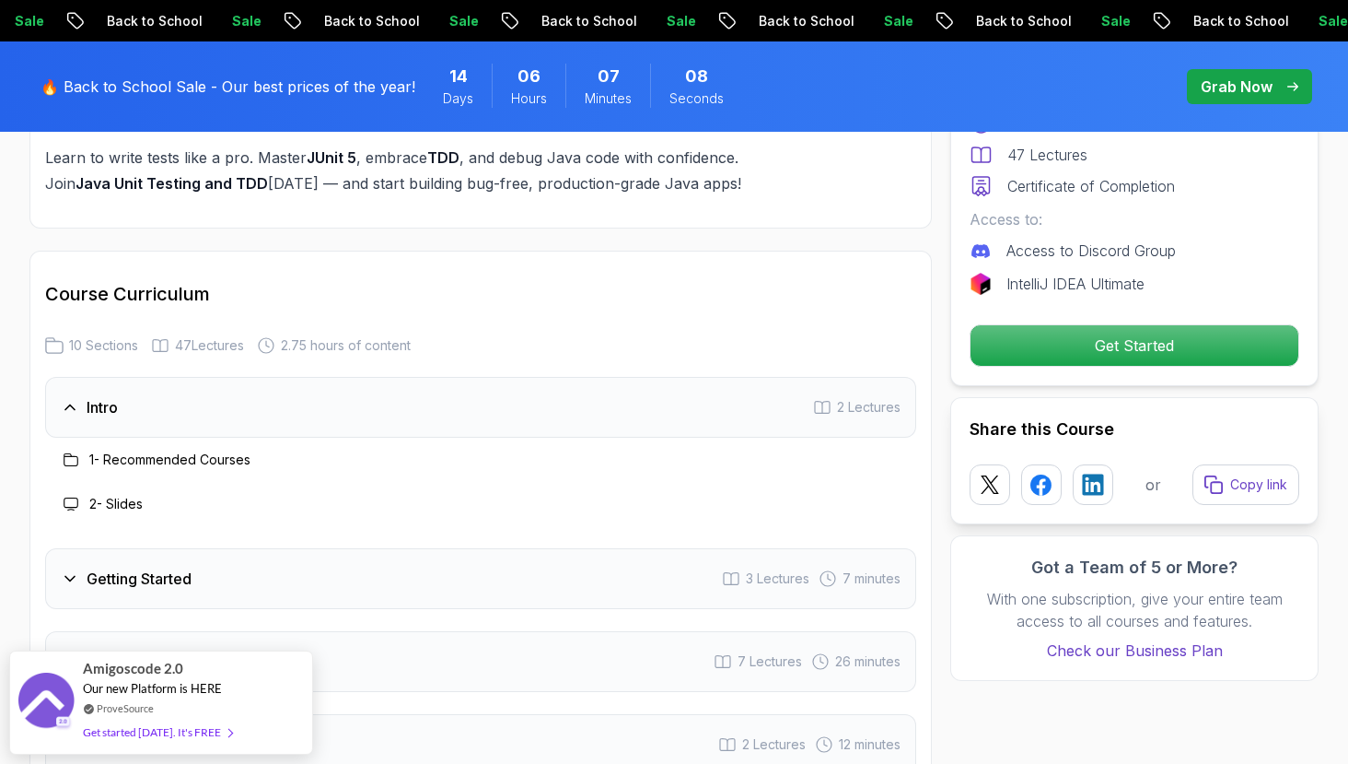
scroll to position [2345, 0]
click at [614, 450] on div "1 - Recommended Courses" at bounding box center [481, 461] width 842 height 22
click at [622, 379] on div "Intro 2 Lectures" at bounding box center [480, 409] width 871 height 61
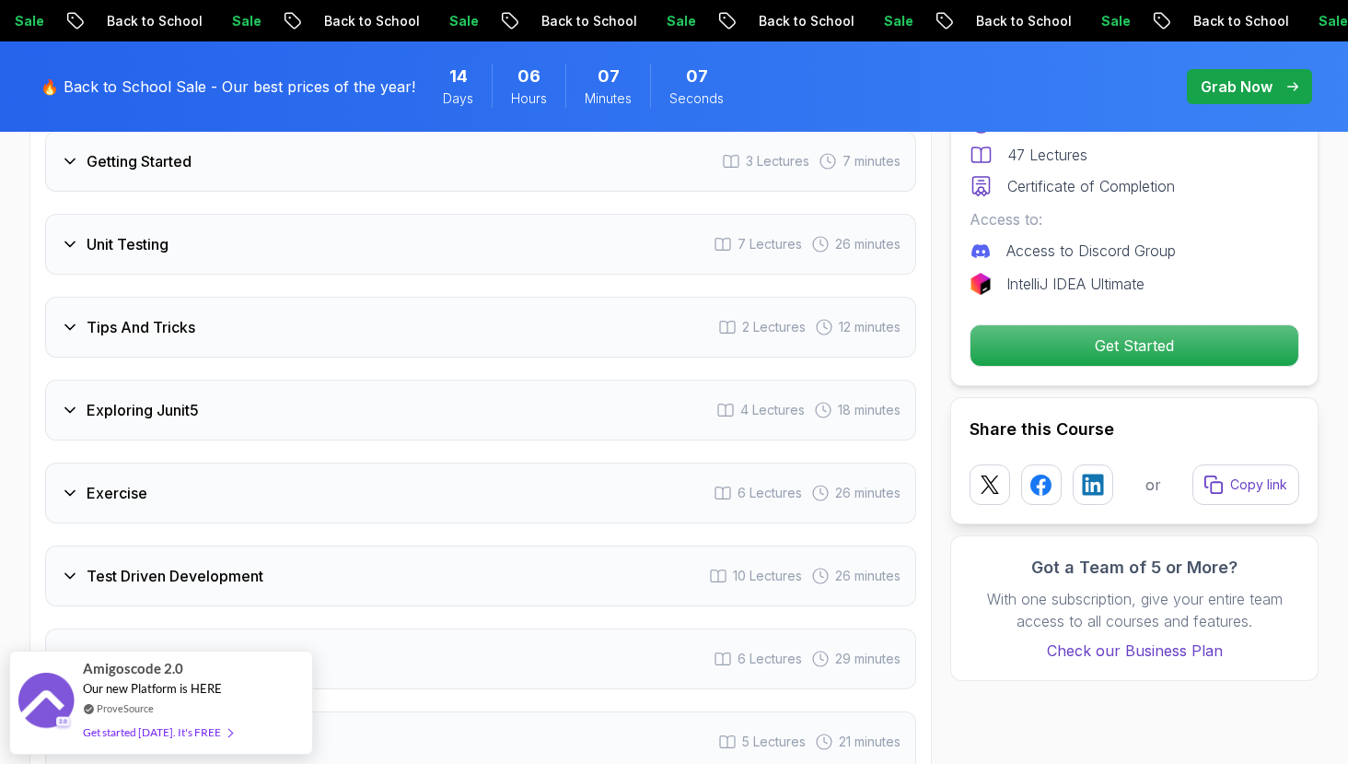
scroll to position [2825, 0]
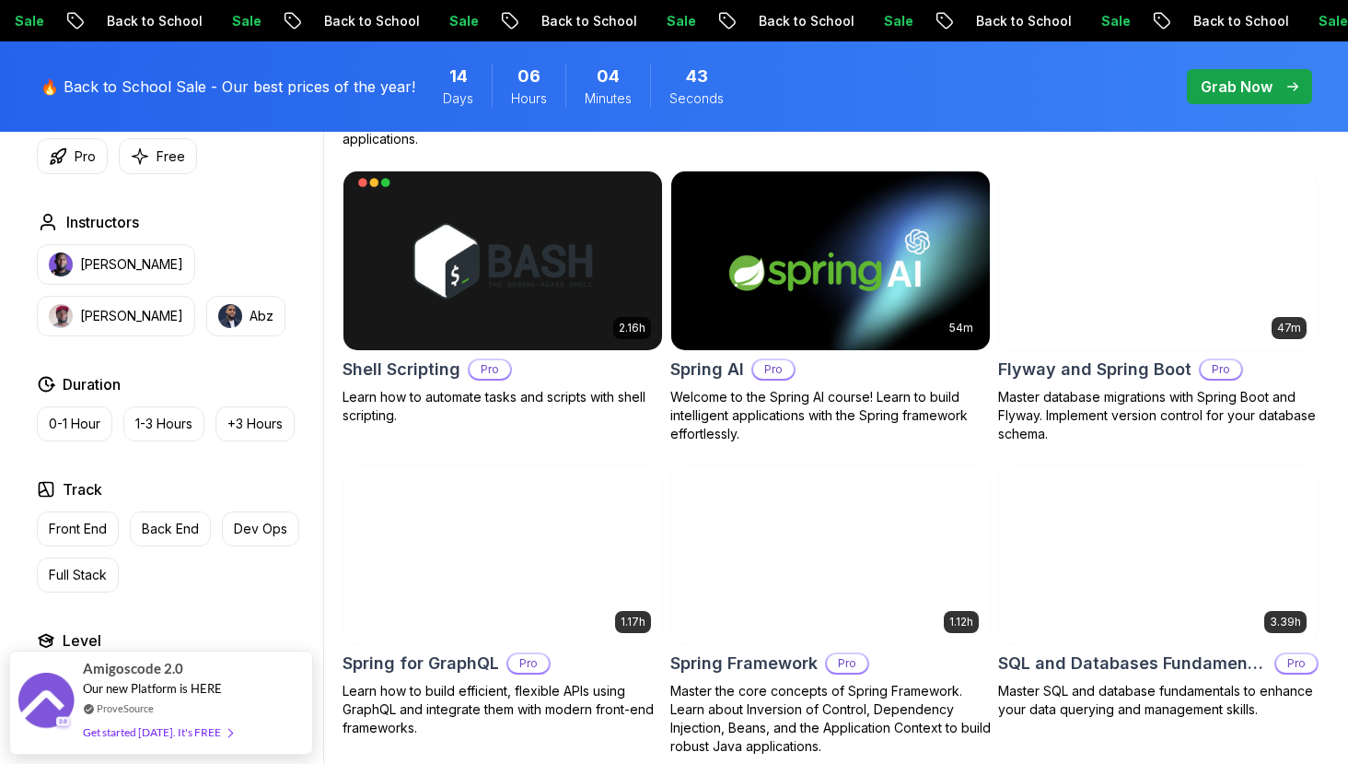
scroll to position [4647, 0]
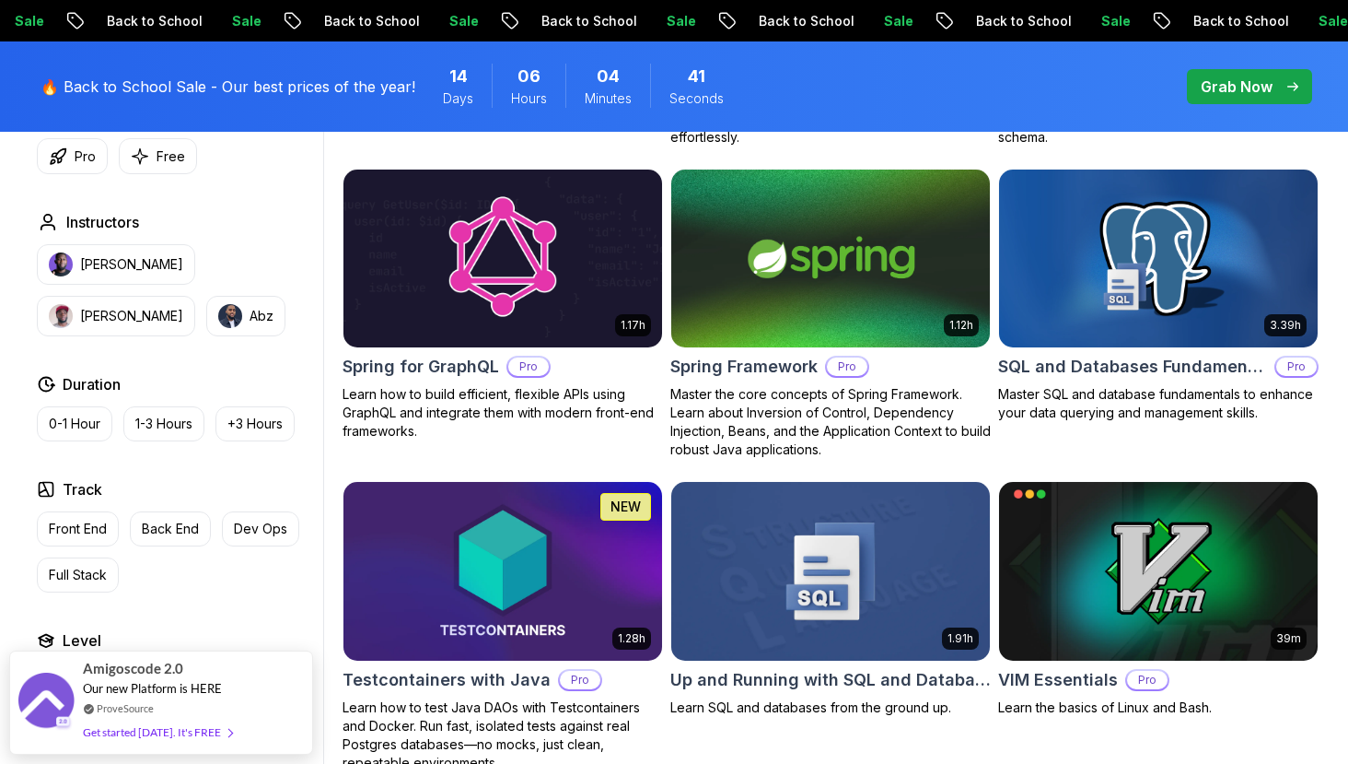
click at [507, 287] on img at bounding box center [502, 258] width 334 height 187
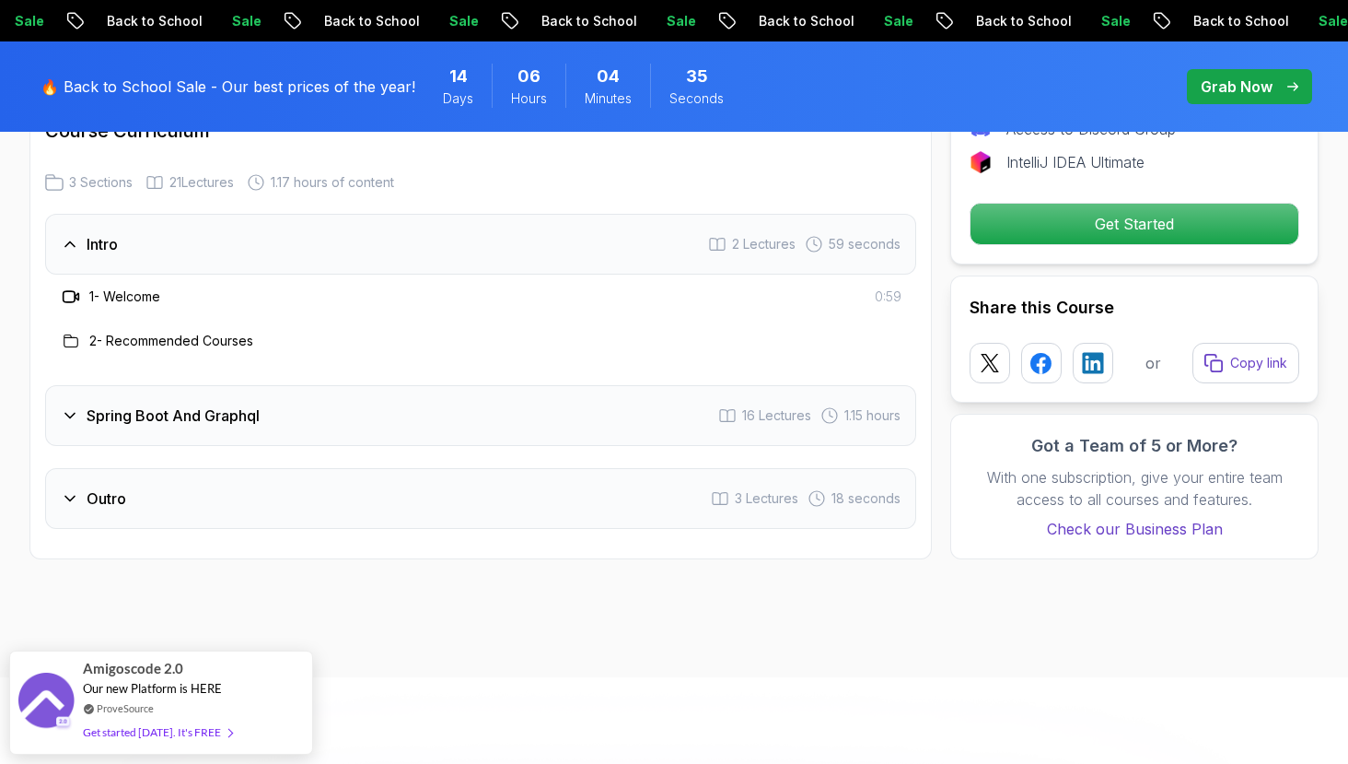
scroll to position [2620, 0]
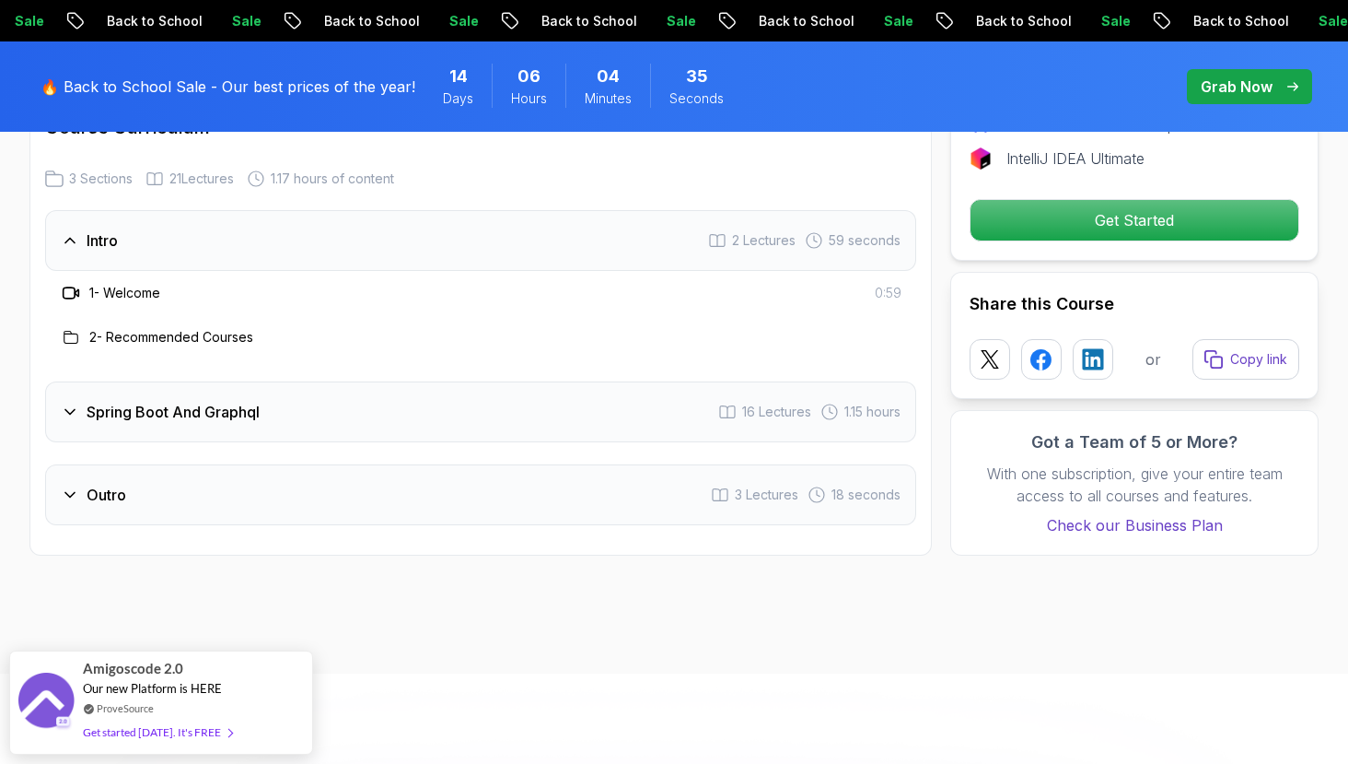
click at [497, 421] on div "Intro 2 Lectures 59 seconds 1 - Welcome 0:59 2 - Recommended Courses Spring Boo…" at bounding box center [480, 367] width 871 height 315
click at [542, 408] on div "Spring Boot And Graphql 16 Lectures 1.15 hours" at bounding box center [480, 411] width 871 height 61
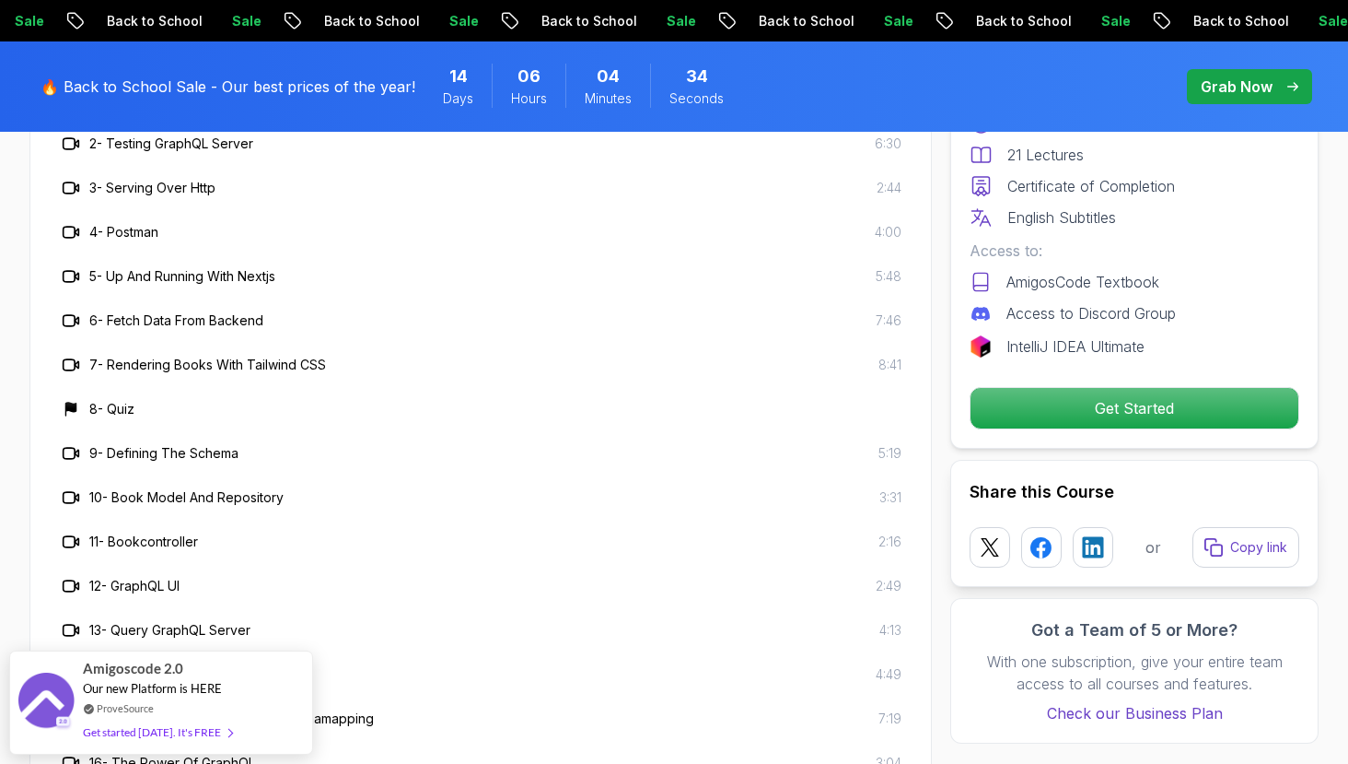
scroll to position [3022, 0]
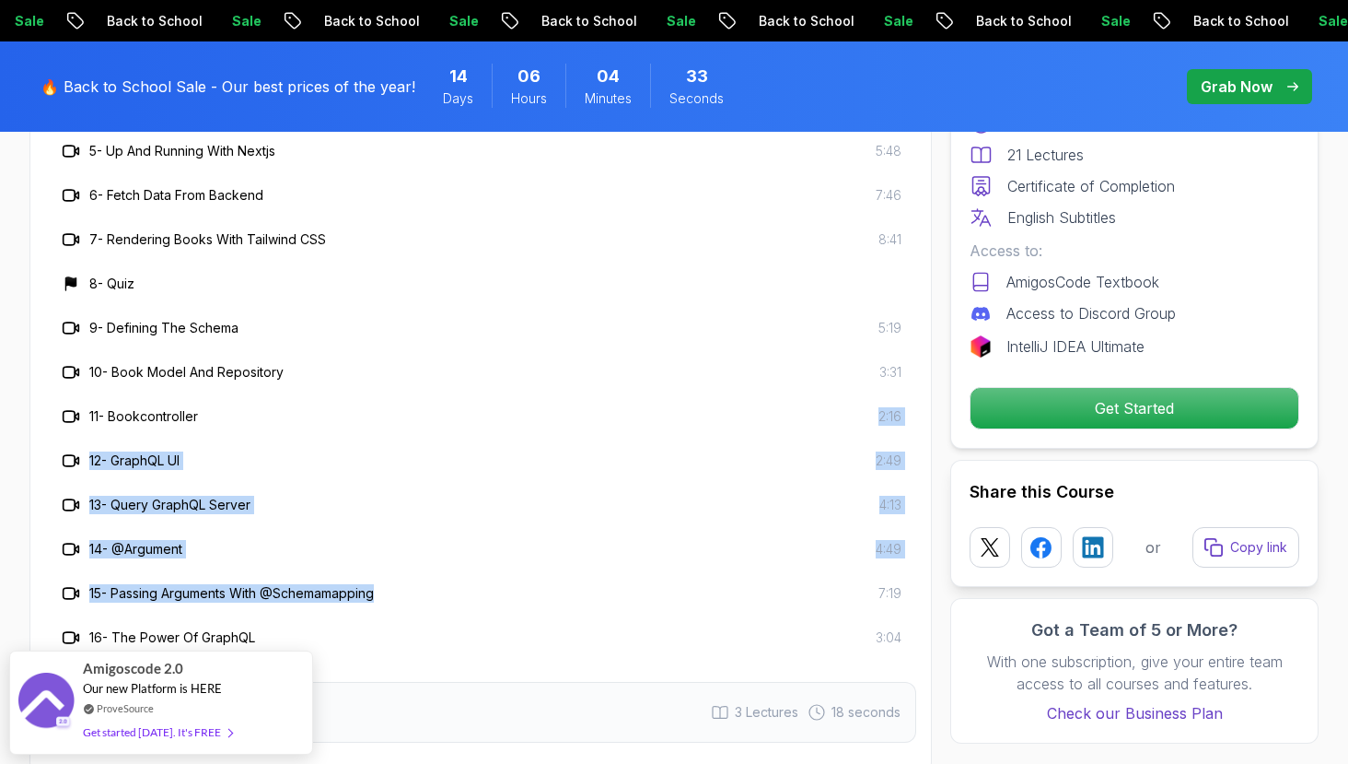
drag, startPoint x: 461, startPoint y: 565, endPoint x: 571, endPoint y: 351, distance: 240.6
click at [571, 351] on div "1 - What is GraphQL? 2 - Testing GraphQL Server 6:30 3 - Serving Over Http 2:44…" at bounding box center [480, 305] width 871 height 707
click at [571, 361] on div "10 - Book Model And Repository 3:31" at bounding box center [481, 372] width 842 height 22
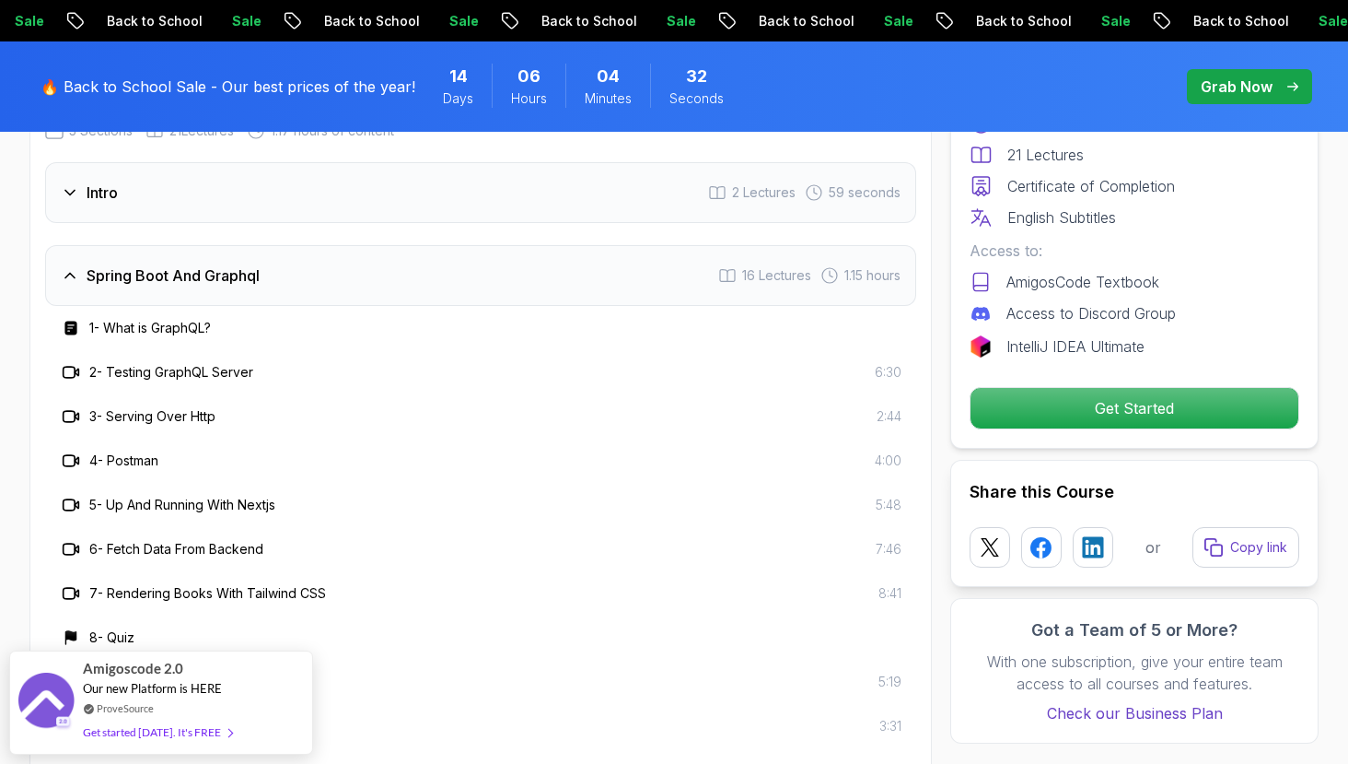
scroll to position [2495, 0]
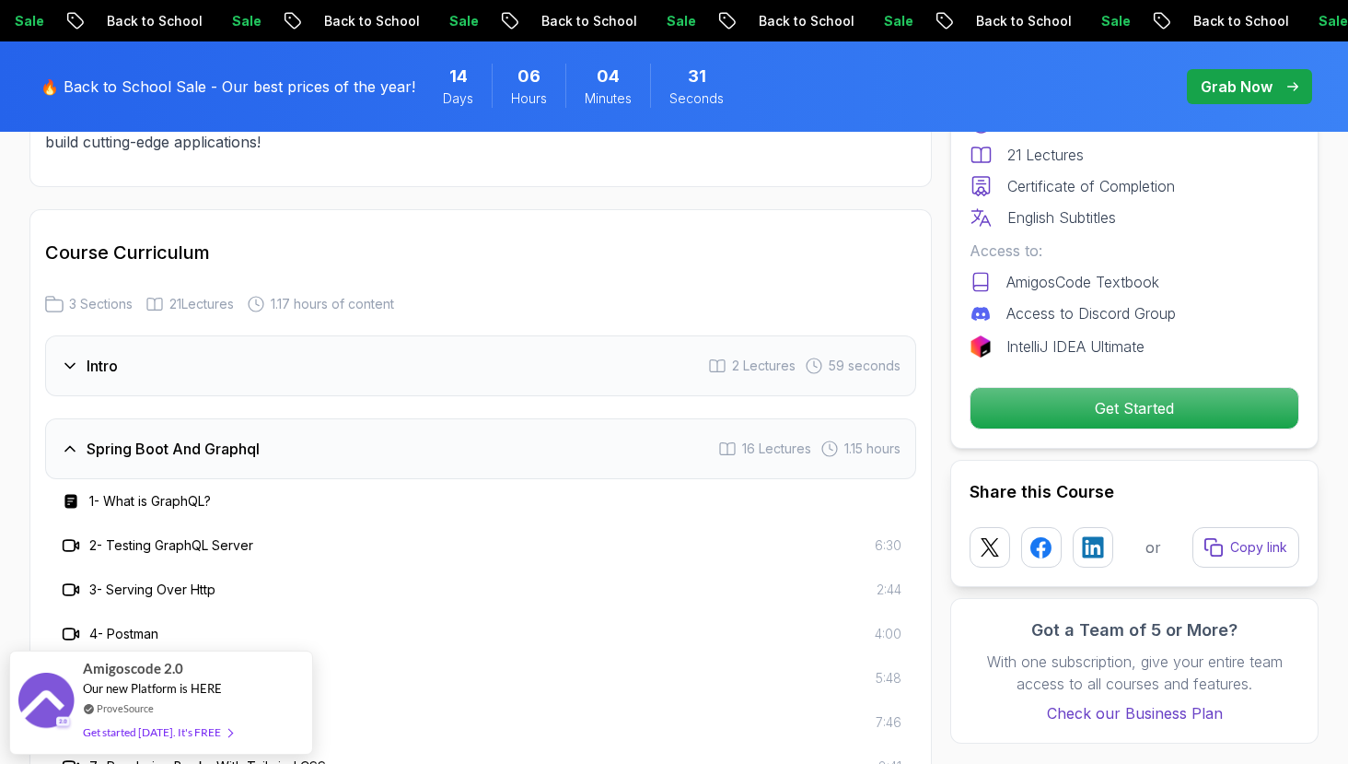
click at [558, 418] on div "Spring Boot And Graphql 16 Lectures 1.15 hours" at bounding box center [480, 448] width 871 height 61
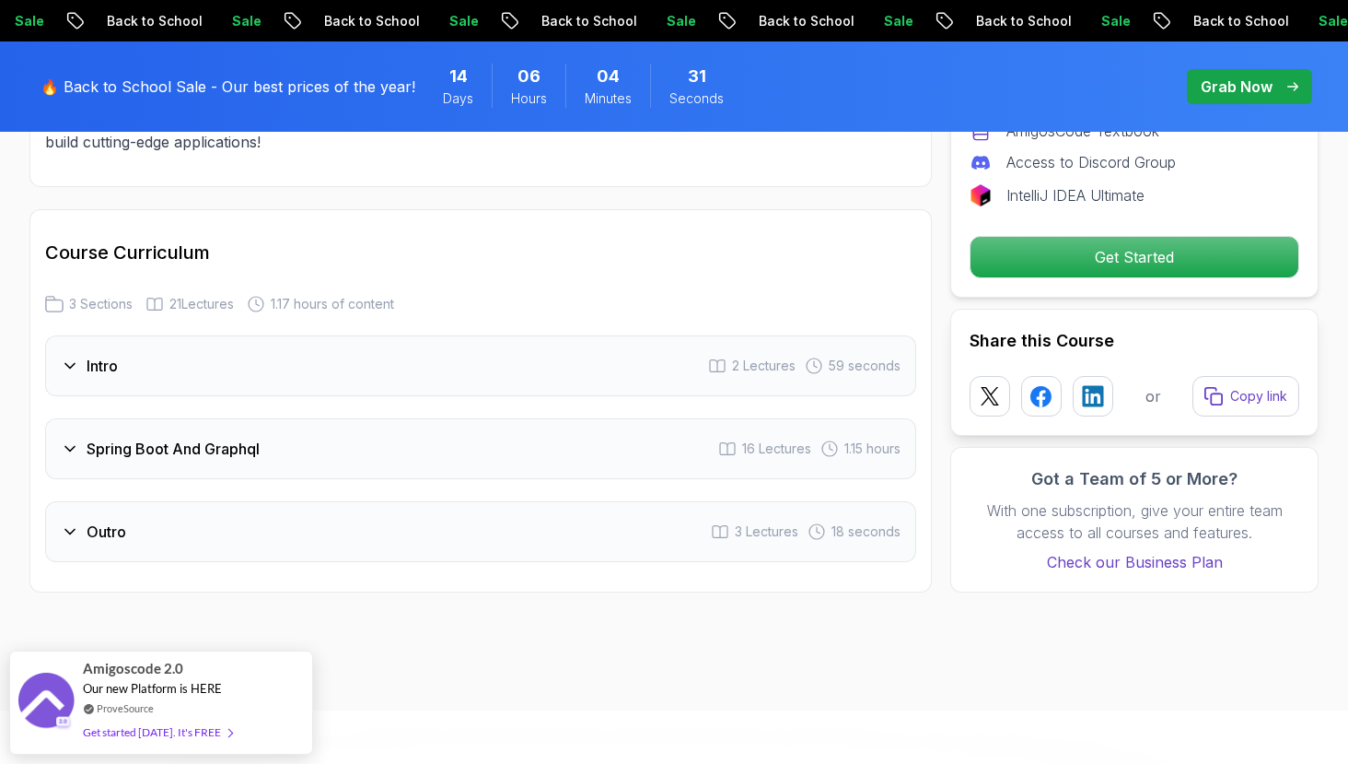
click at [560, 351] on div "Intro 2 Lectures 59 seconds" at bounding box center [480, 365] width 871 height 61
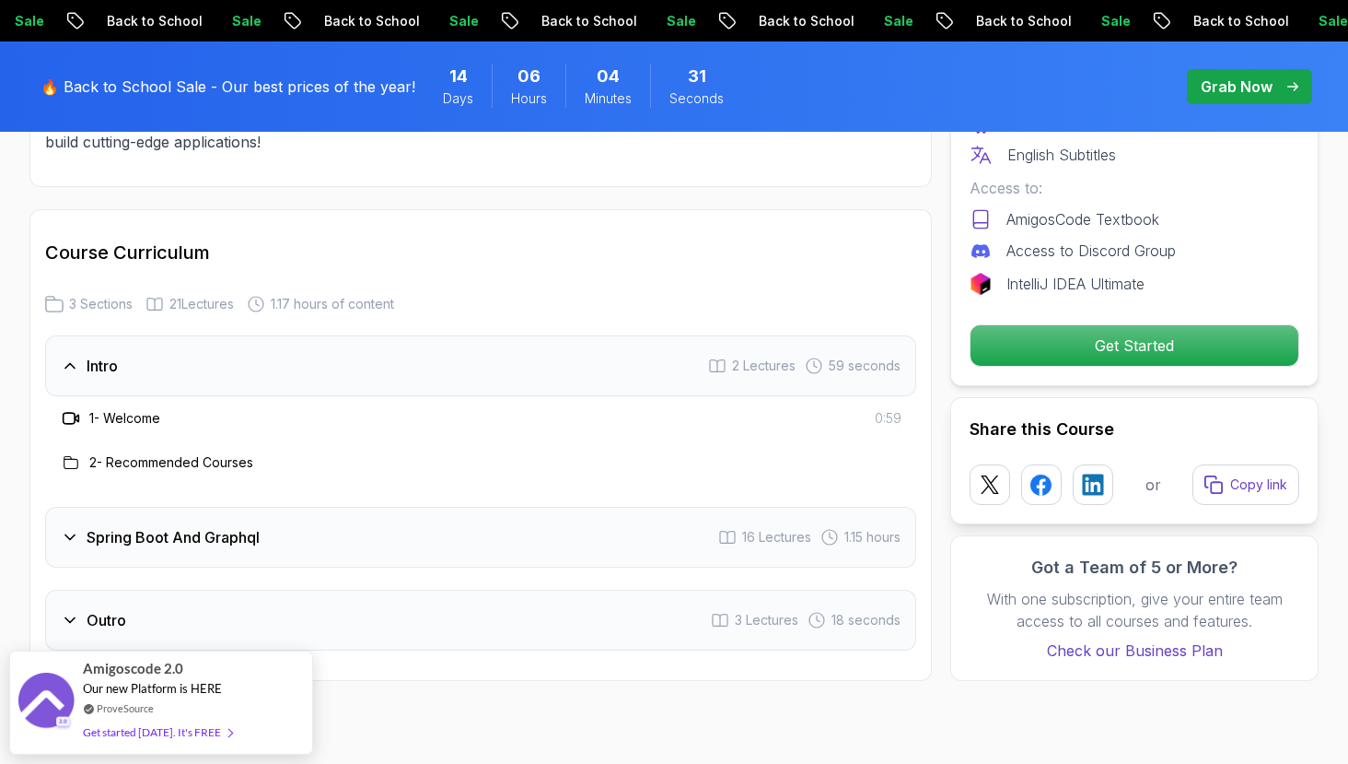
click at [560, 351] on div "Intro 2 Lectures 59 seconds" at bounding box center [480, 365] width 871 height 61
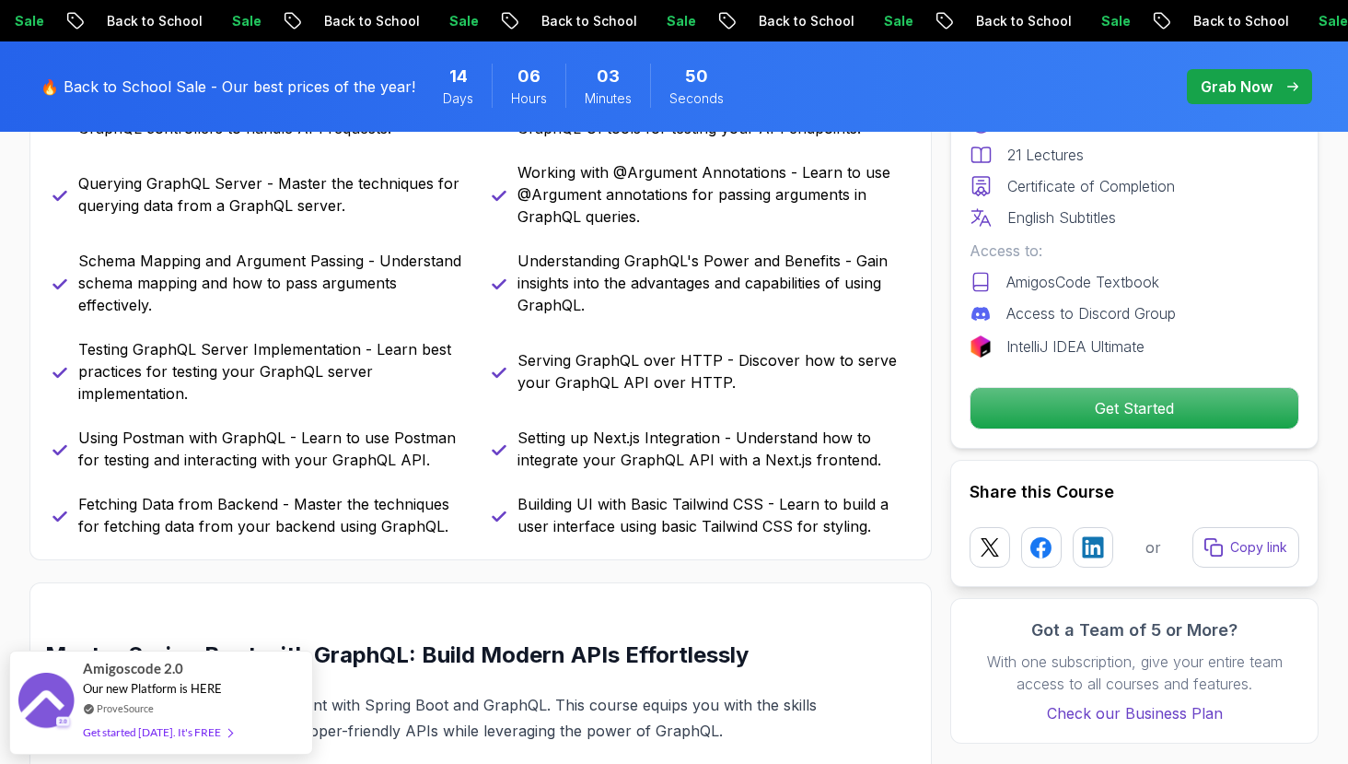
scroll to position [1399, 0]
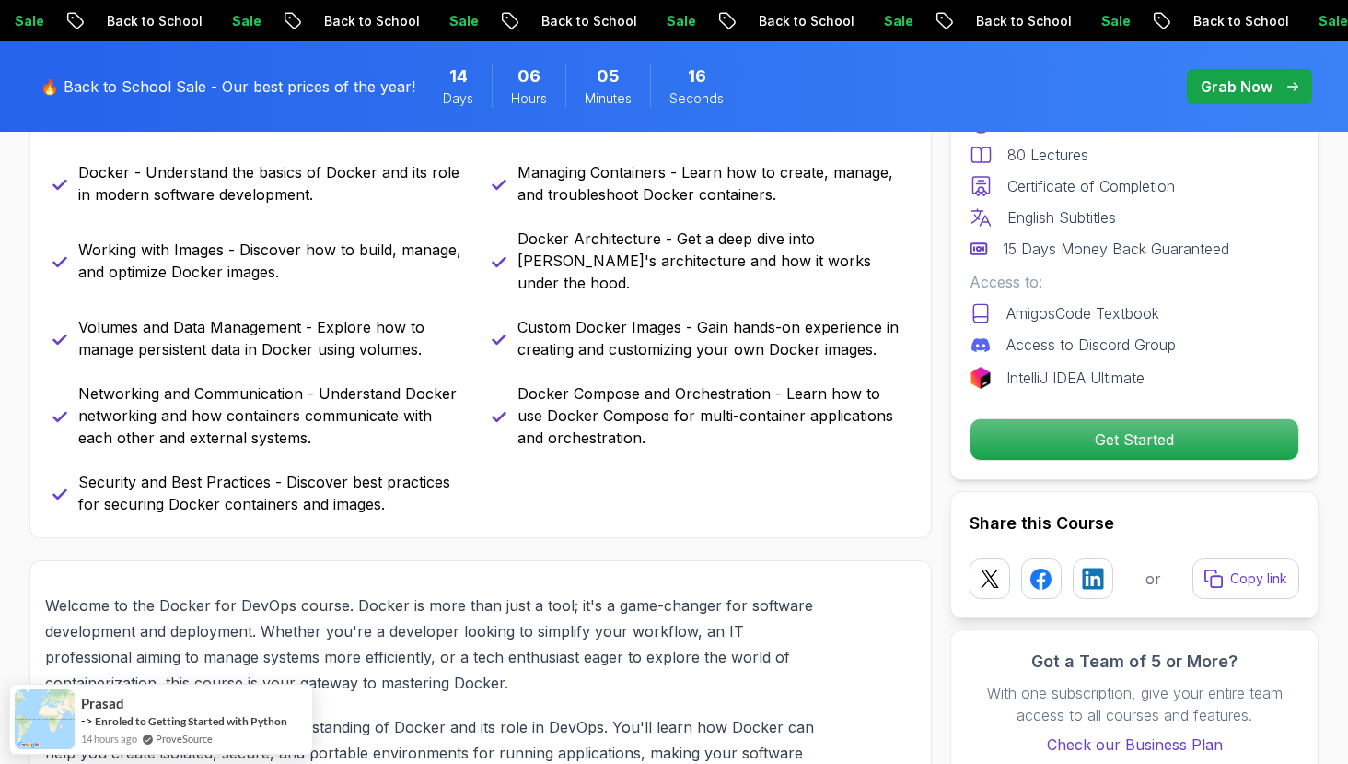
scroll to position [830, 0]
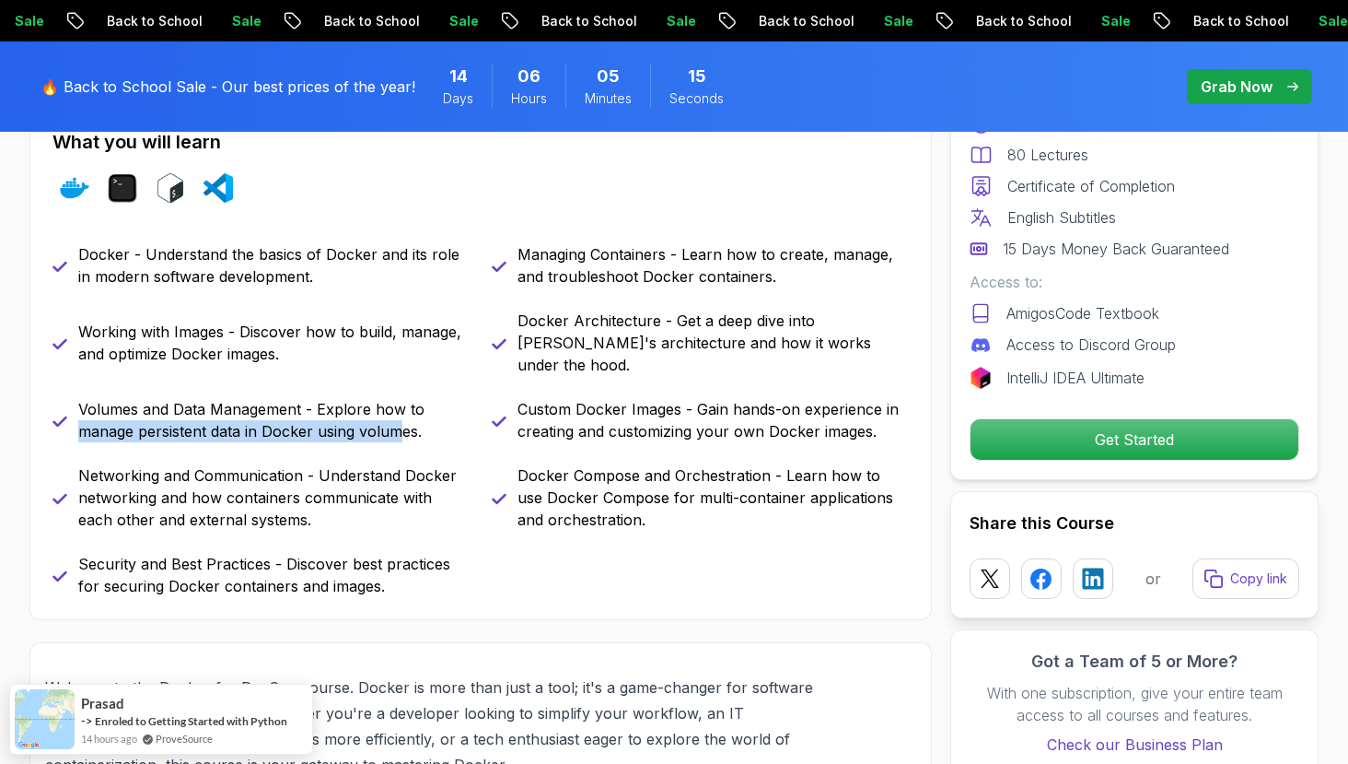
drag, startPoint x: 403, startPoint y: 426, endPoint x: 429, endPoint y: 378, distance: 55.2
click at [429, 378] on div "Docker - Understand the basics of Docker and its role in modern software develo…" at bounding box center [480, 420] width 857 height 354
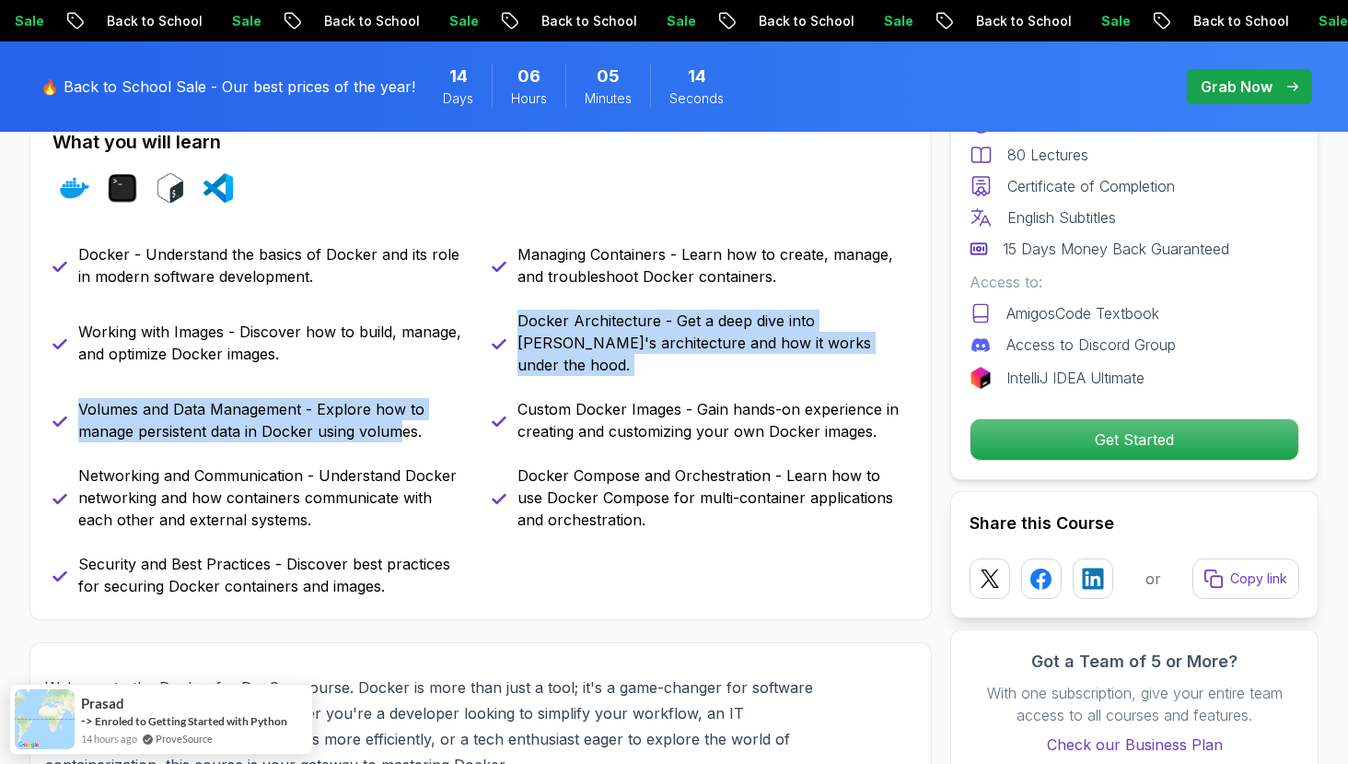
click at [429, 378] on div "Docker - Understand the basics of Docker and its role in modern software develo…" at bounding box center [480, 420] width 857 height 354
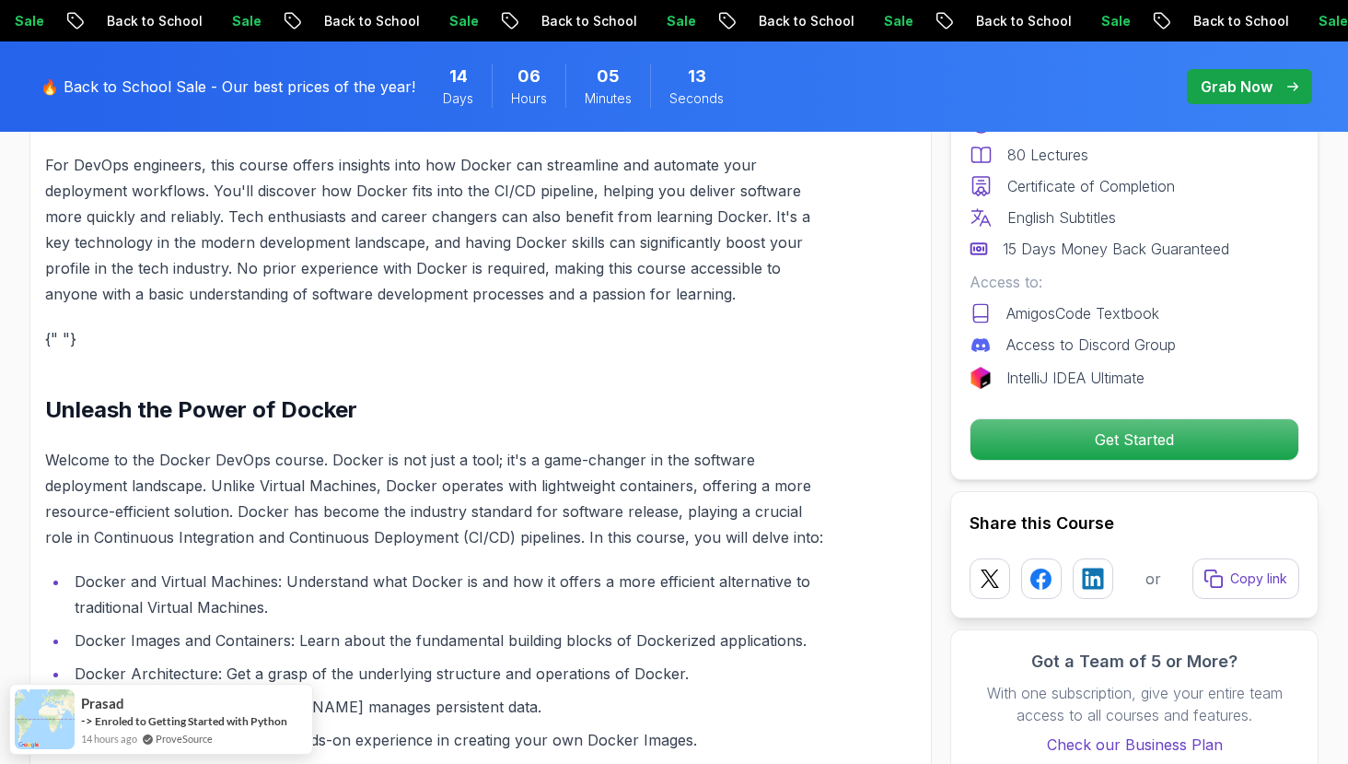
scroll to position [2191, 0]
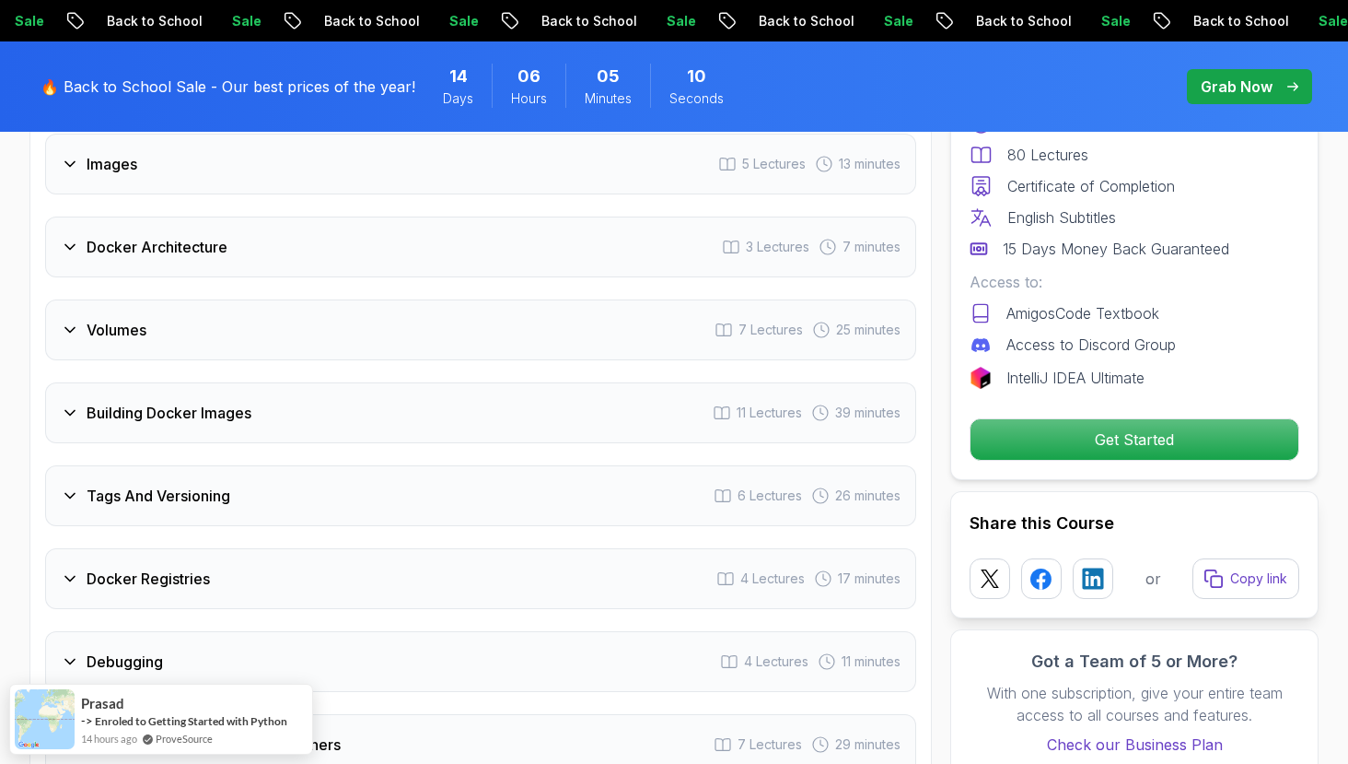
click at [523, 419] on div "Building Docker Images 11 Lectures 39 minutes" at bounding box center [480, 412] width 871 height 61
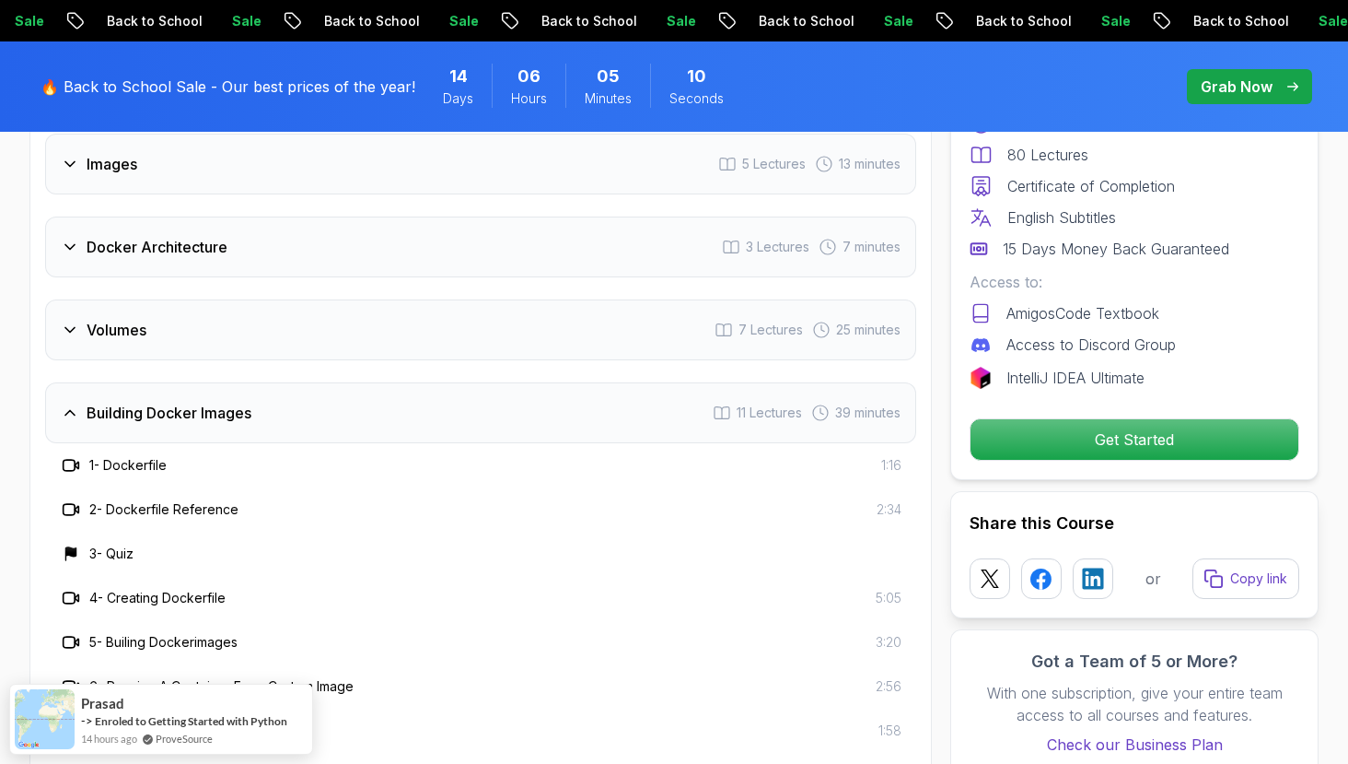
click at [523, 419] on div "Building Docker Images 11 Lectures 39 minutes" at bounding box center [480, 412] width 871 height 61
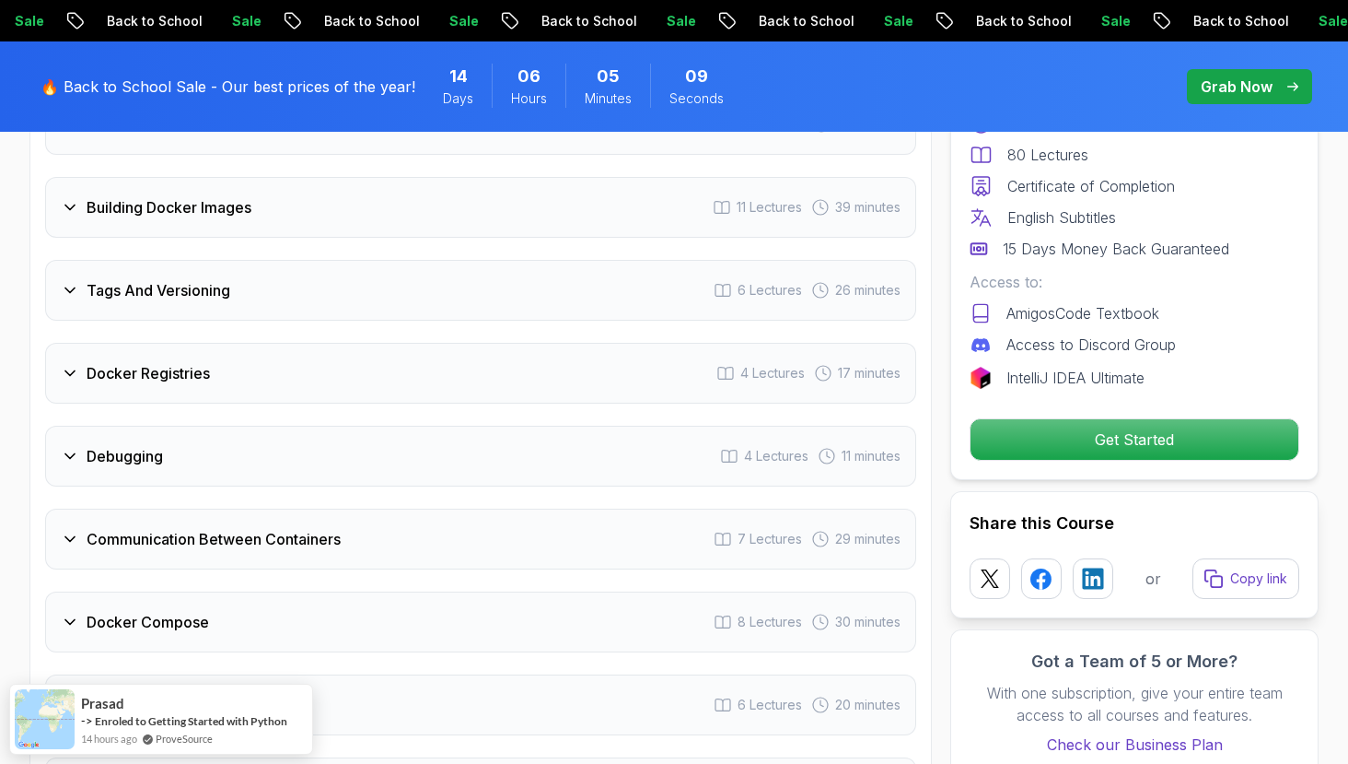
scroll to position [3639, 0]
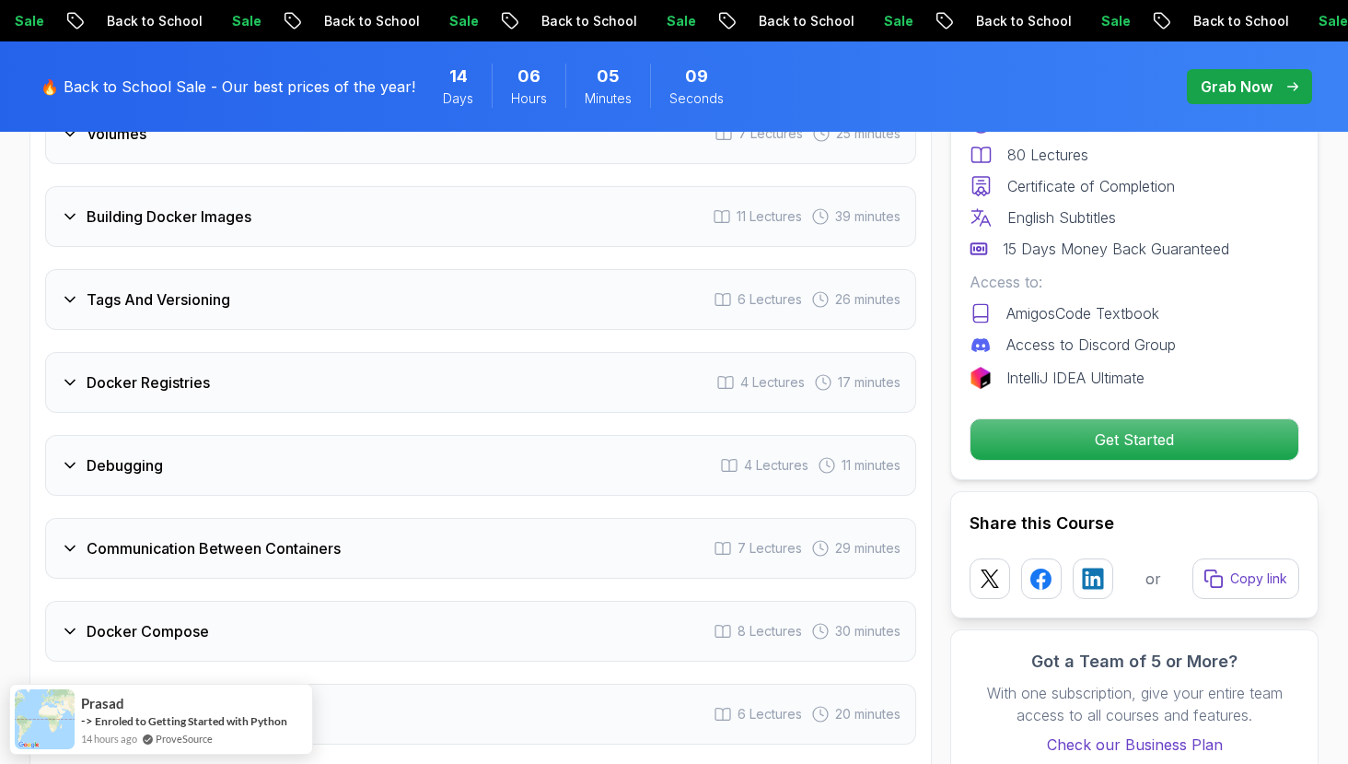
click at [547, 308] on div "Tags And Versioning 6 Lectures 26 minutes" at bounding box center [480, 299] width 871 height 61
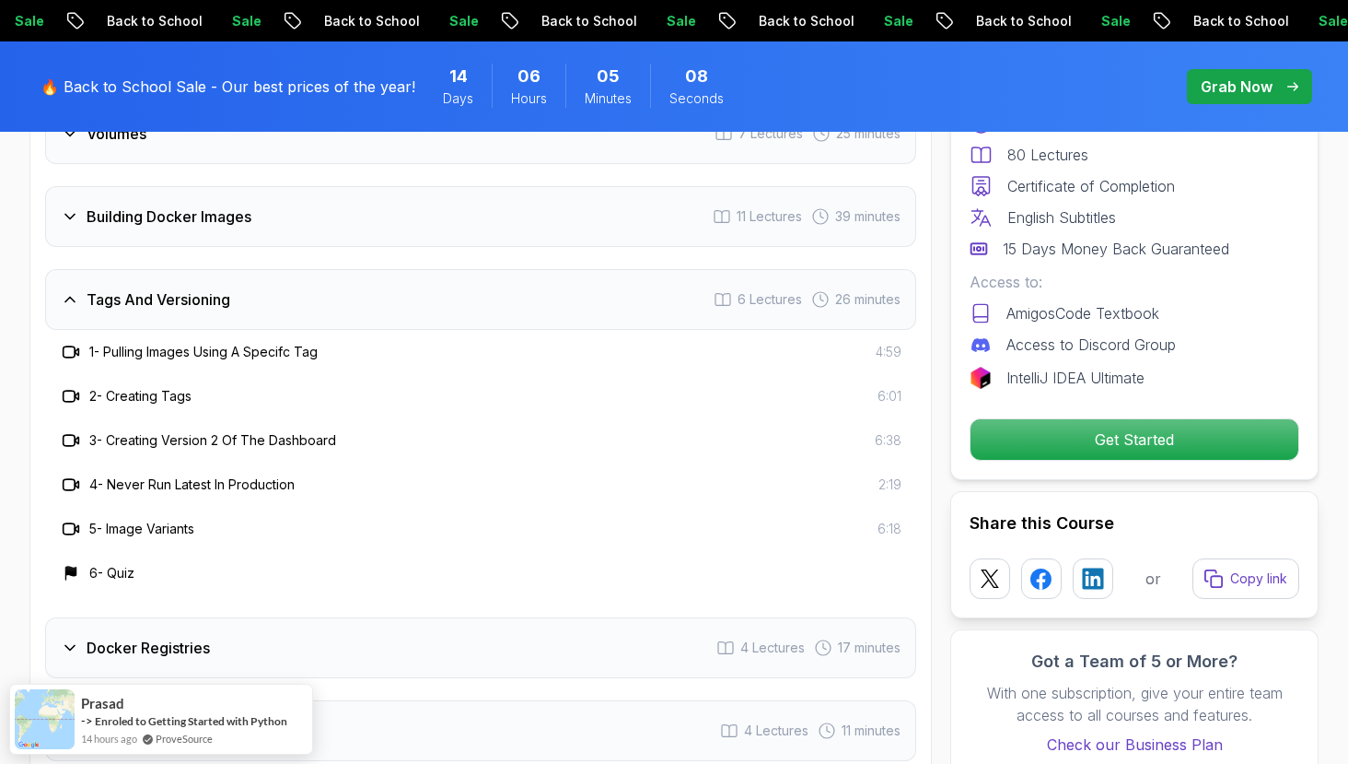
click at [547, 308] on div "Tags And Versioning 6 Lectures 26 minutes" at bounding box center [480, 299] width 871 height 61
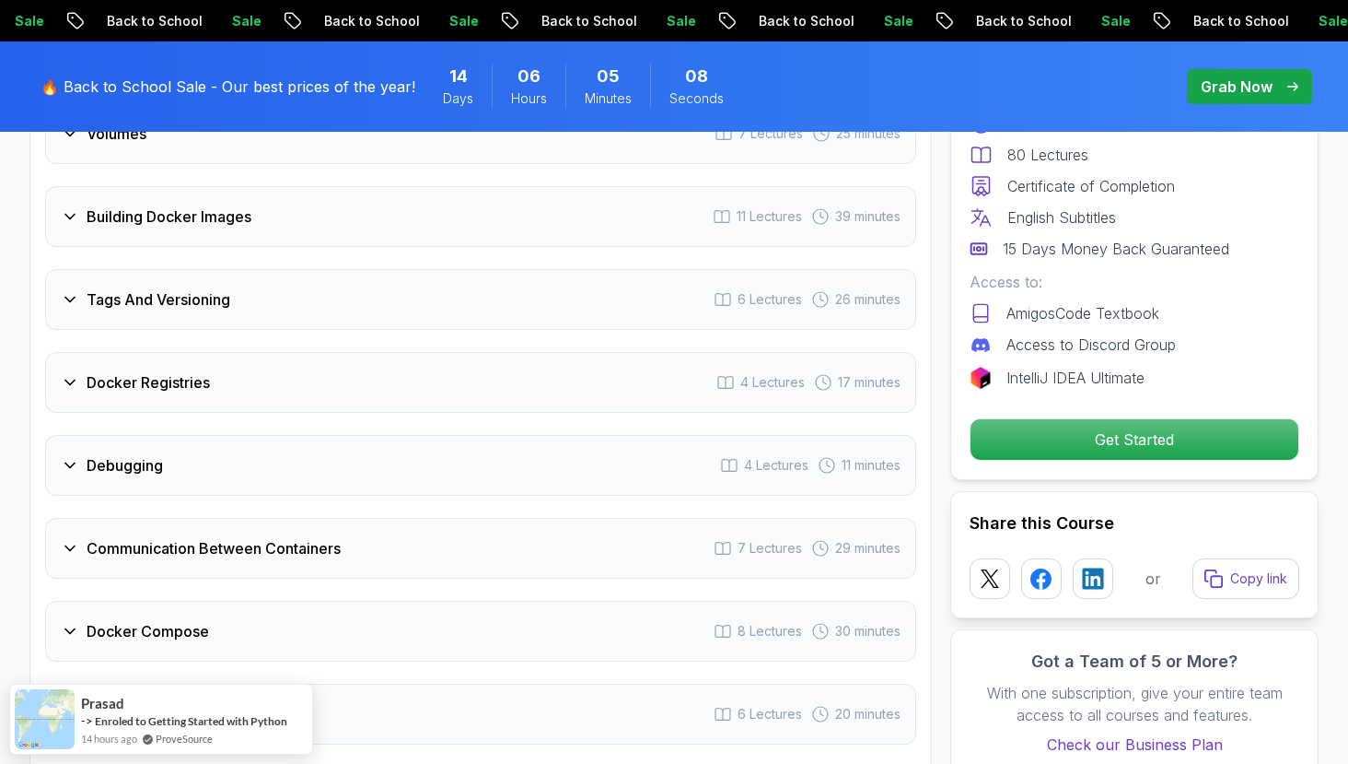
click at [547, 308] on div "Tags And Versioning 6 Lectures 26 minutes" at bounding box center [480, 299] width 871 height 61
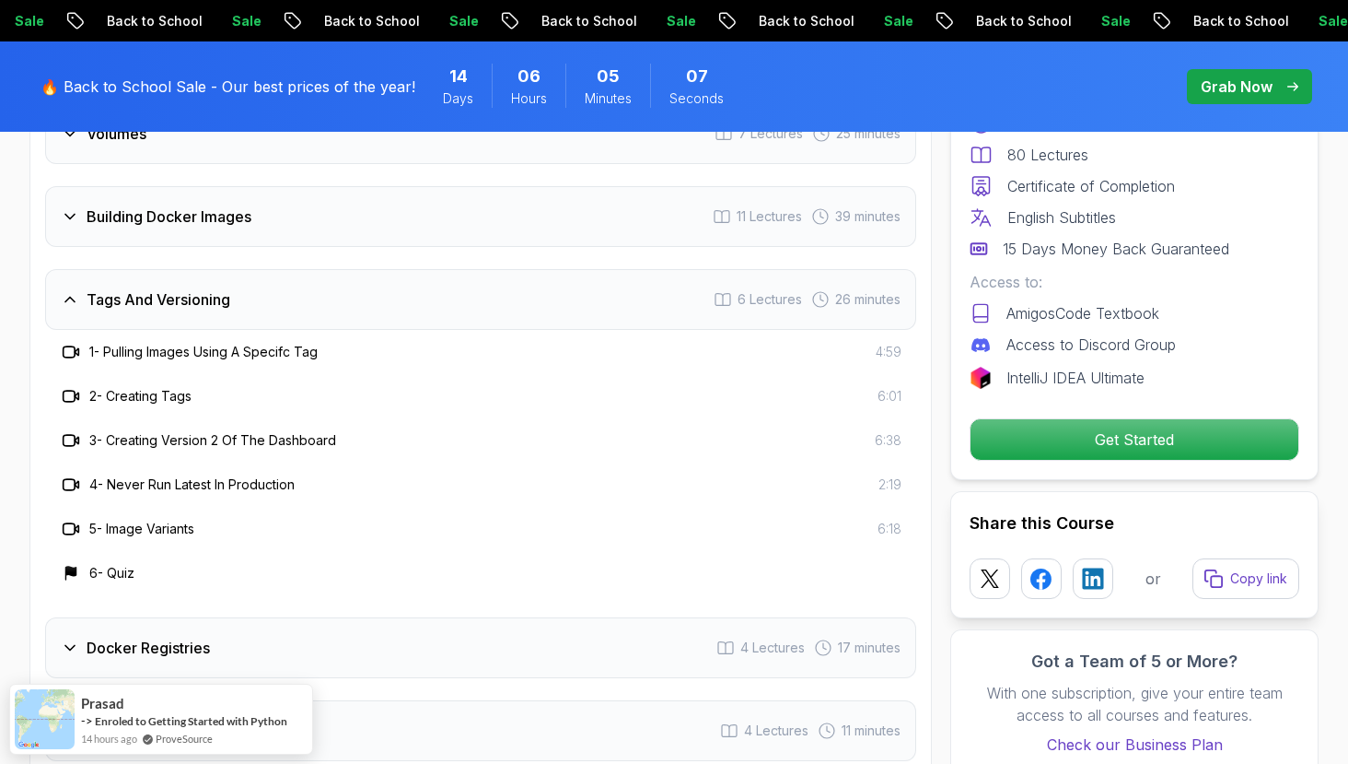
click at [547, 308] on div "Tags And Versioning 6 Lectures 26 minutes" at bounding box center [480, 299] width 871 height 61
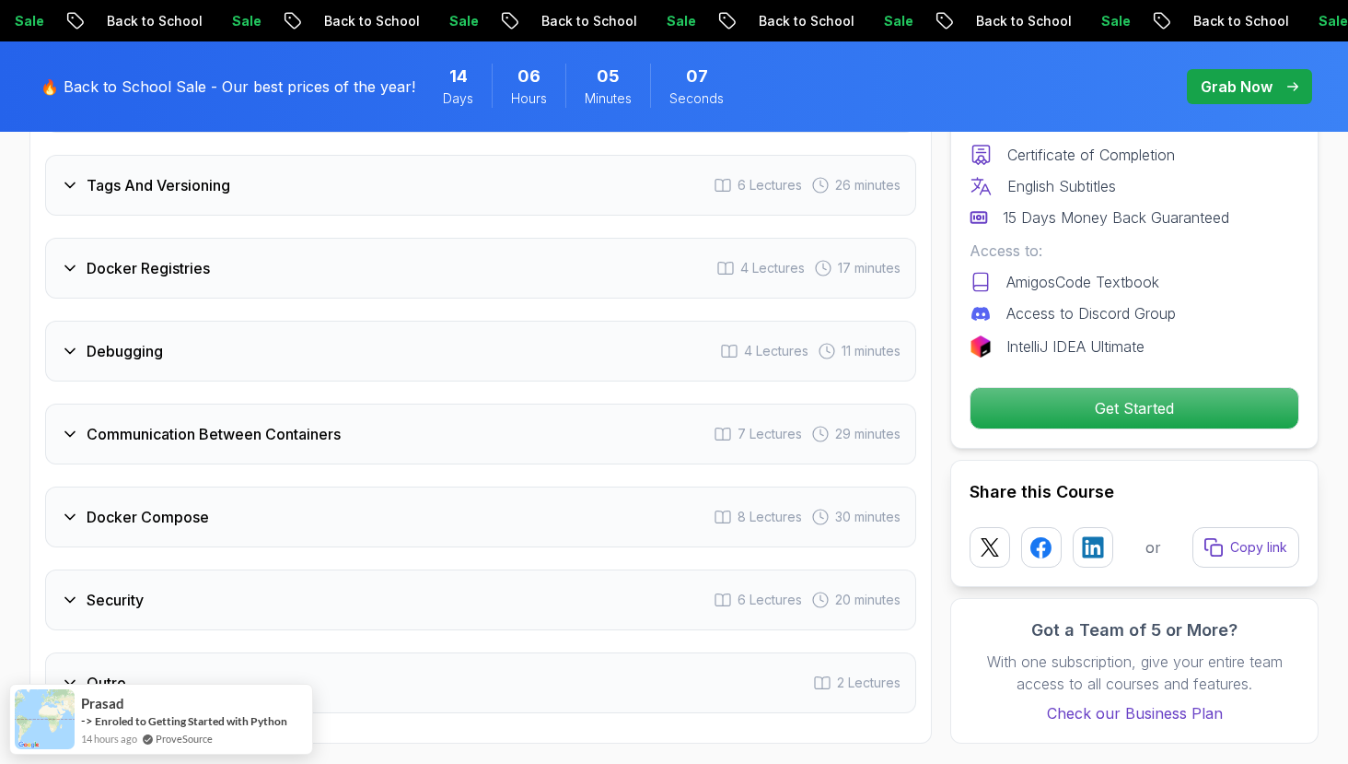
scroll to position [3777, 0]
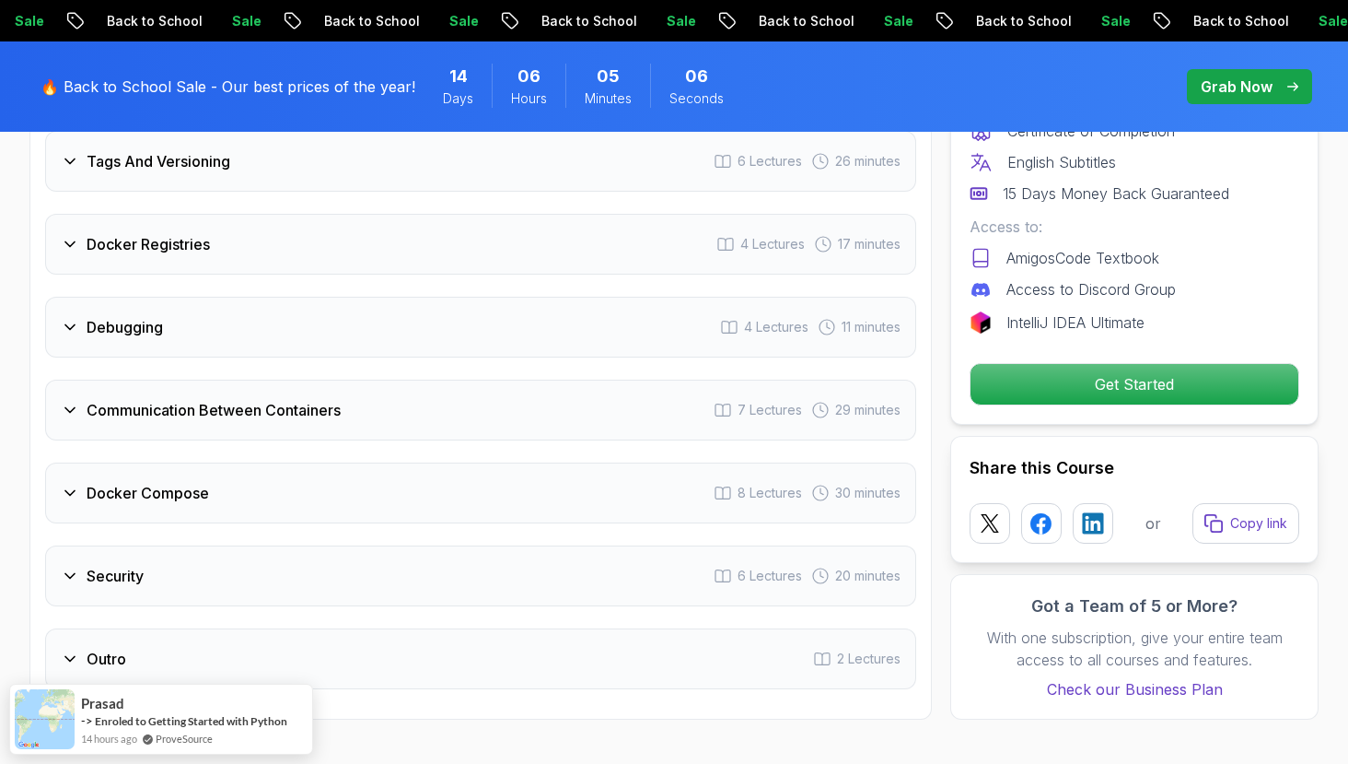
click at [591, 344] on div "Debugging 4 Lectures 11 minutes" at bounding box center [480, 327] width 871 height 61
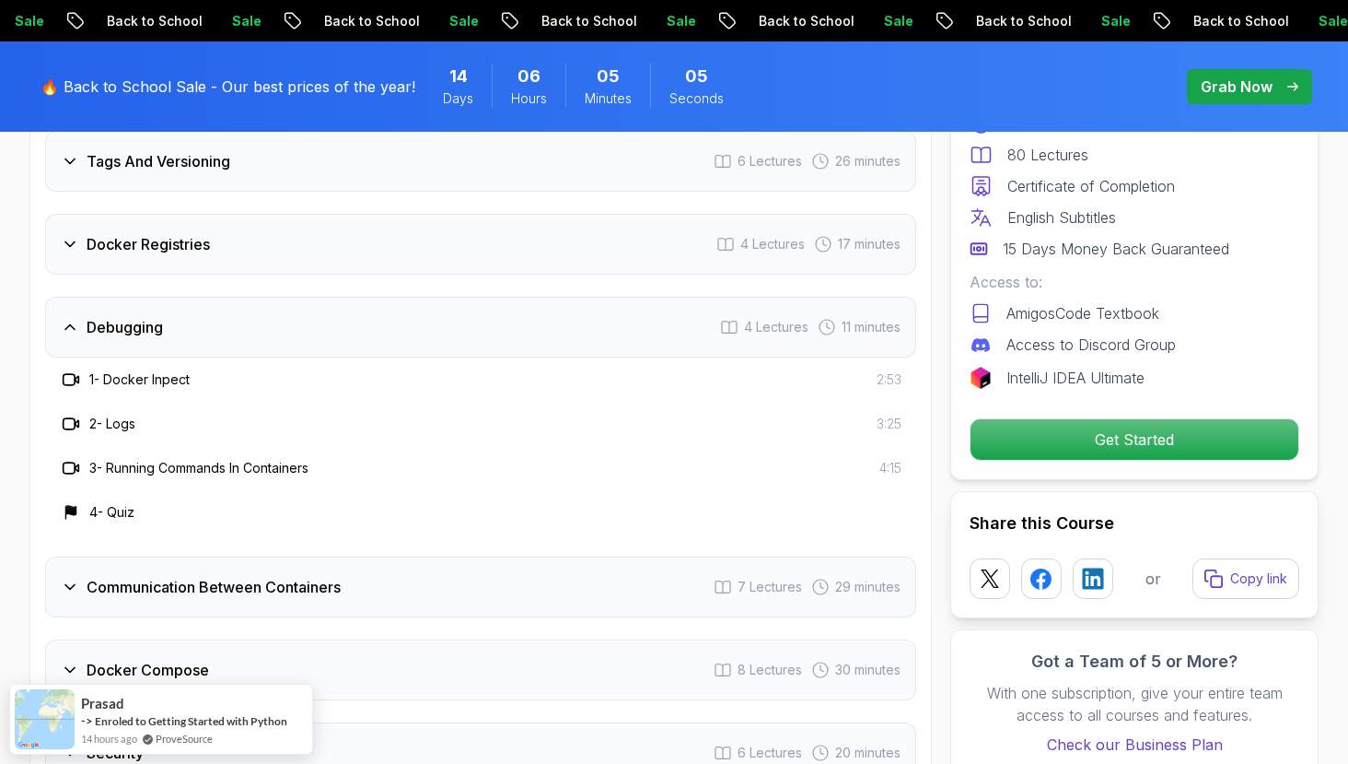
click at [591, 344] on div "Debugging 4 Lectures 11 minutes" at bounding box center [480, 327] width 871 height 61
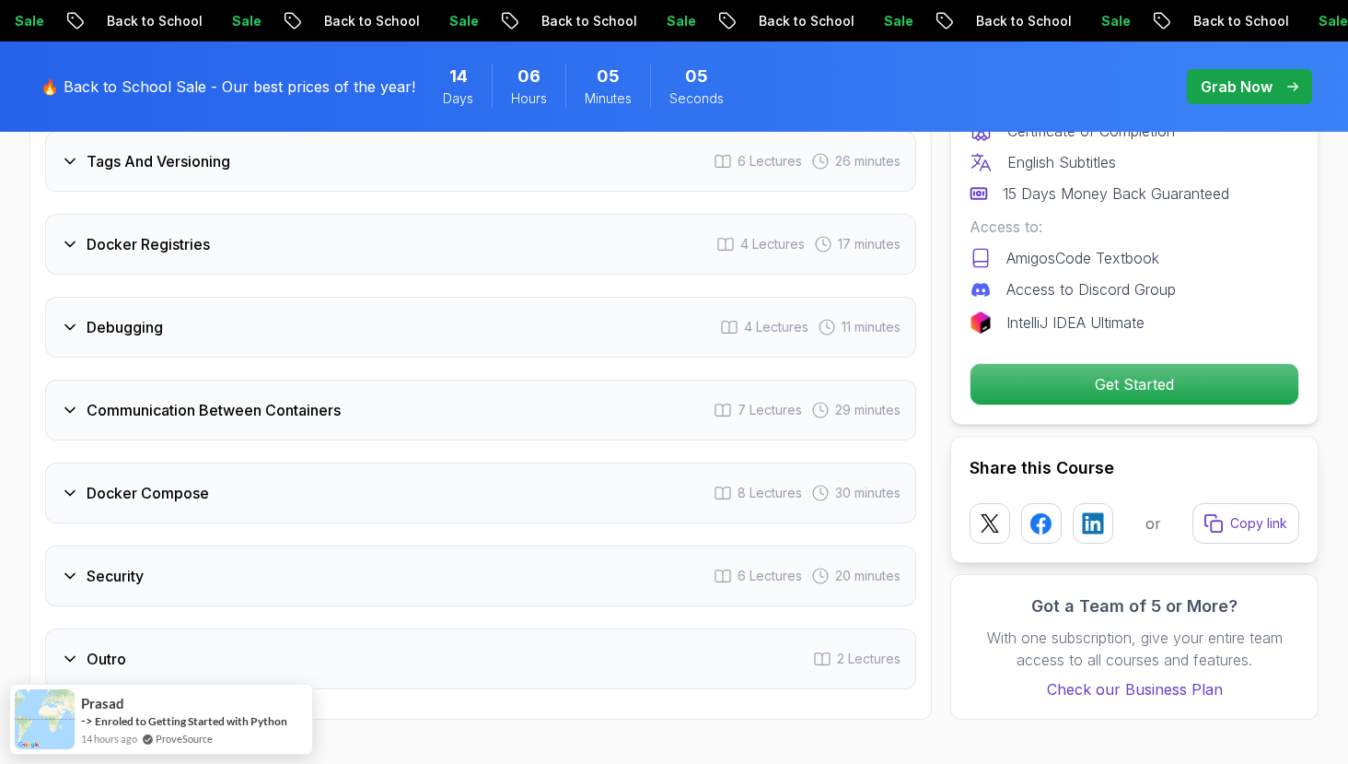
scroll to position [3994, 0]
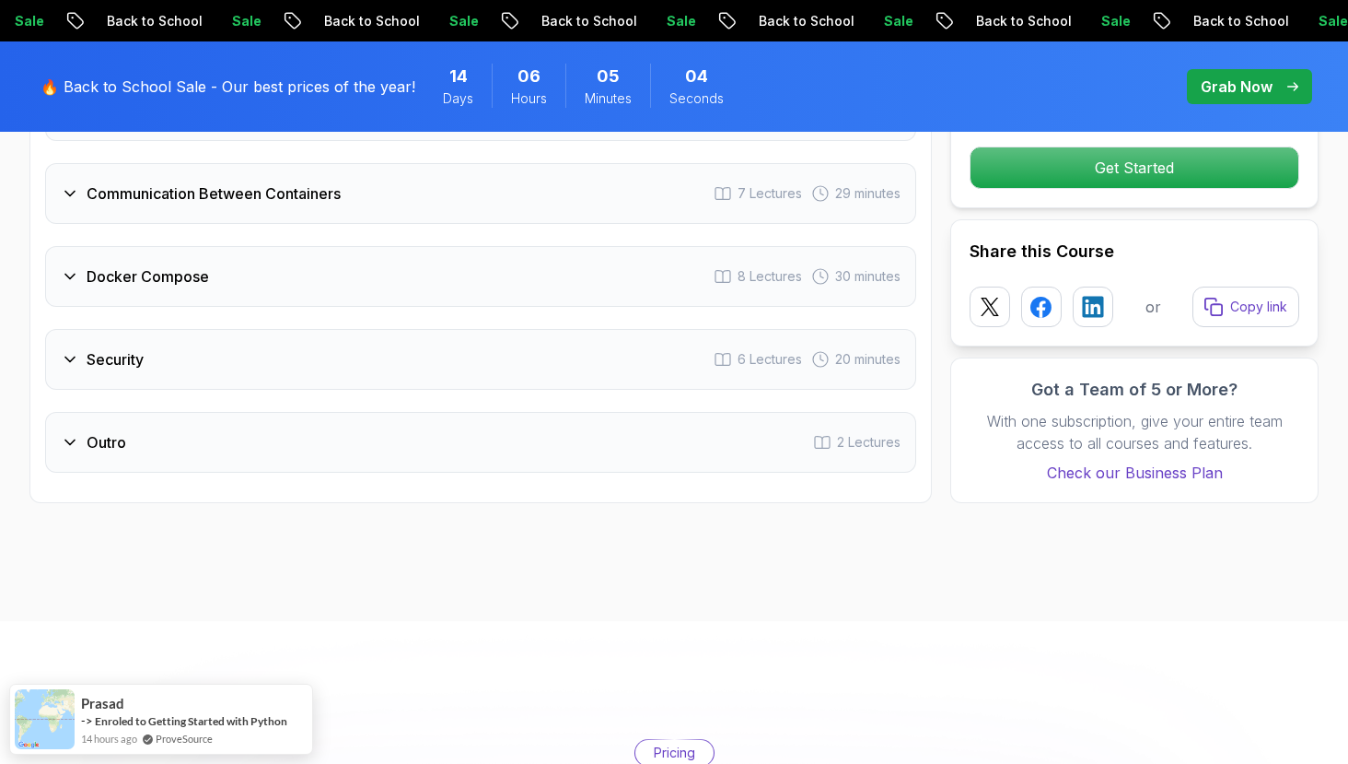
click at [582, 185] on div "Communication Between Containers 7 Lectures 29 minutes" at bounding box center [480, 193] width 871 height 61
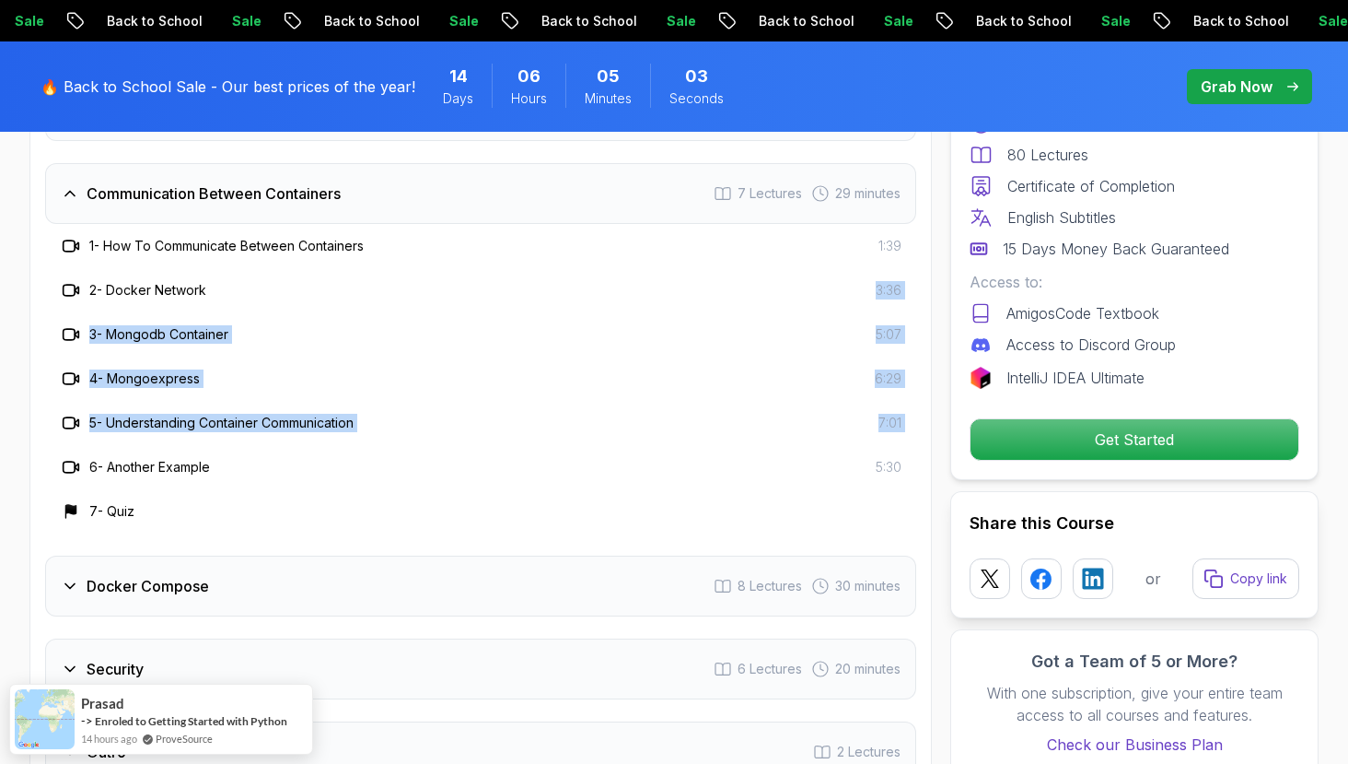
drag, startPoint x: 561, startPoint y: 276, endPoint x: 502, endPoint y: 457, distance: 189.9
click at [502, 457] on div "1 - How To Communicate Between Containers 1:39 2 - Docker Network 3:36 3 - Mong…" at bounding box center [480, 378] width 871 height 309
click at [502, 457] on div "6 - Another Example 5:30" at bounding box center [481, 467] width 842 height 22
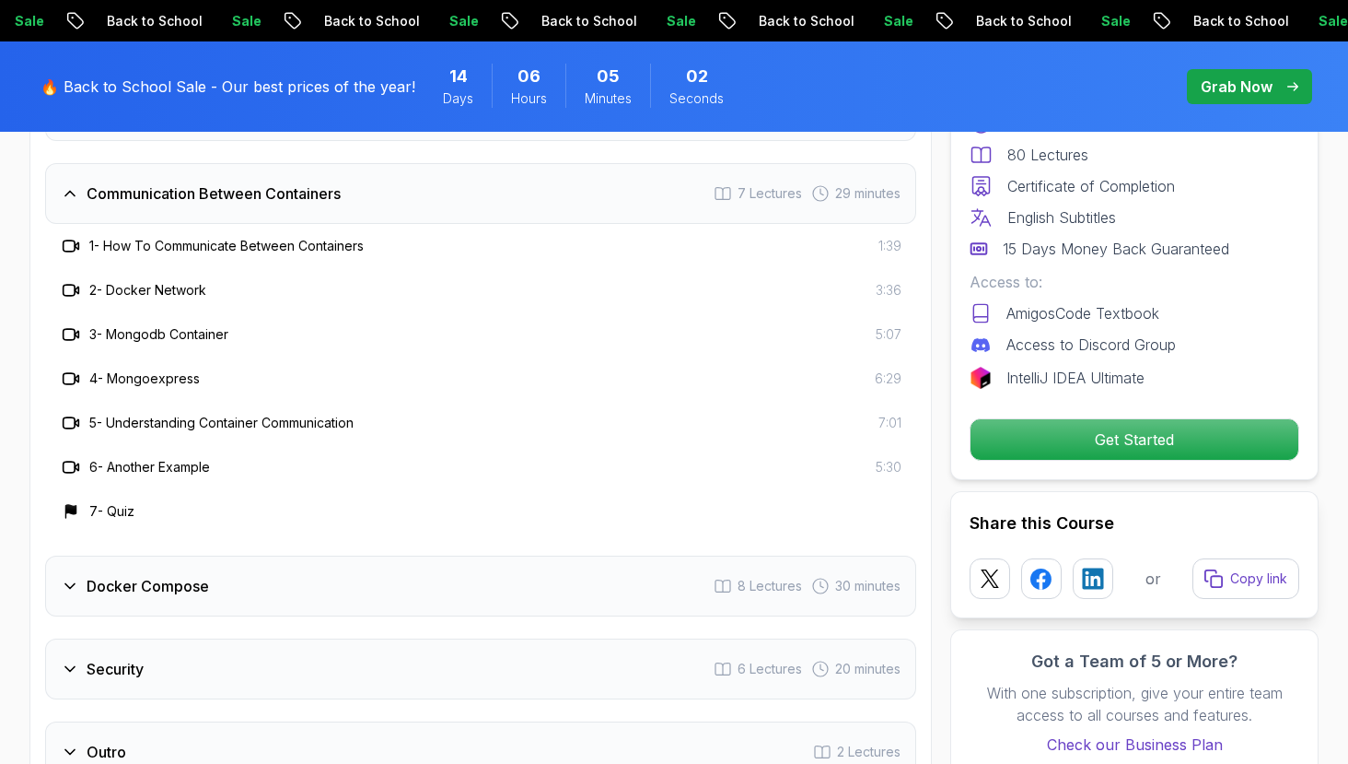
click at [487, 195] on div "Communication Between Containers 7 Lectures 29 minutes" at bounding box center [480, 193] width 871 height 61
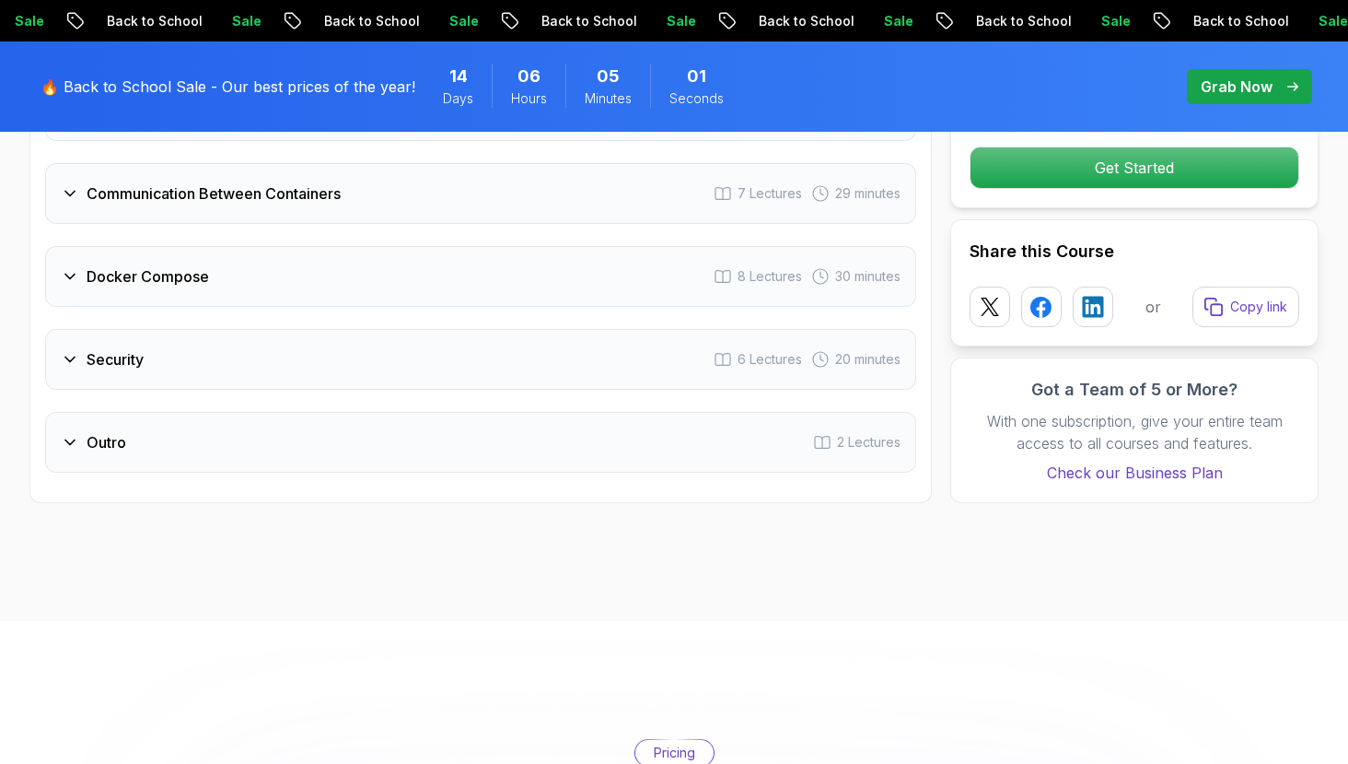
click at [525, 364] on div "Security 6 Lectures 20 minutes" at bounding box center [480, 359] width 871 height 61
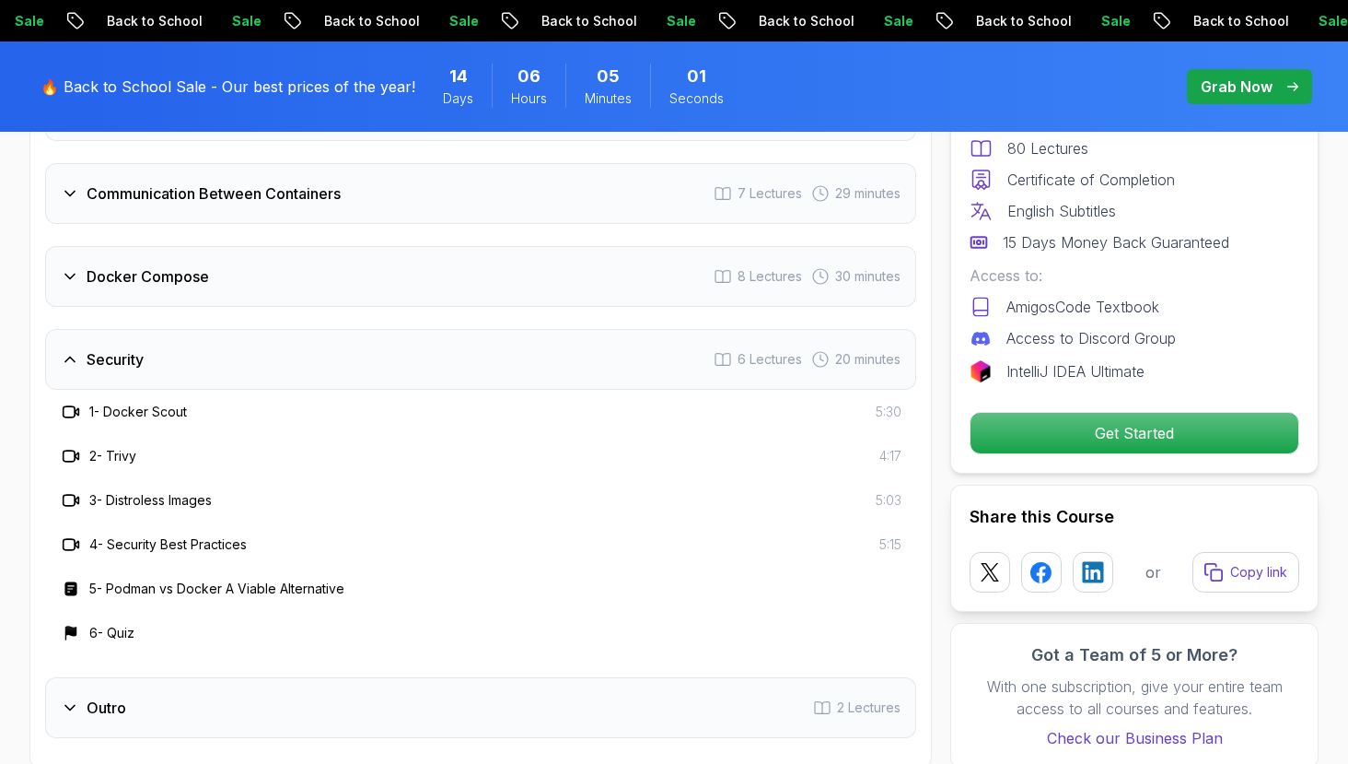
click at [525, 363] on div "Security 6 Lectures 20 minutes" at bounding box center [480, 359] width 871 height 61
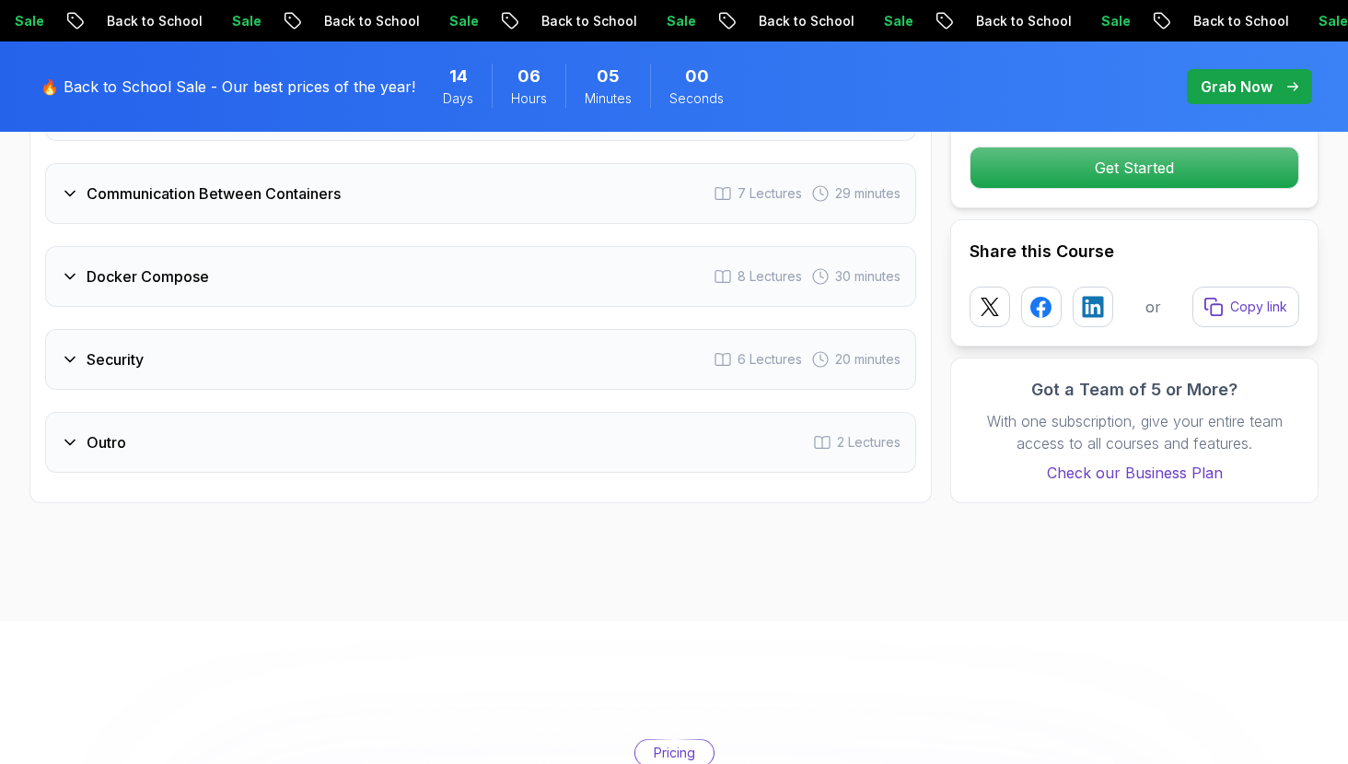
click at [525, 363] on div "Security 6 Lectures 20 minutes" at bounding box center [480, 359] width 871 height 61
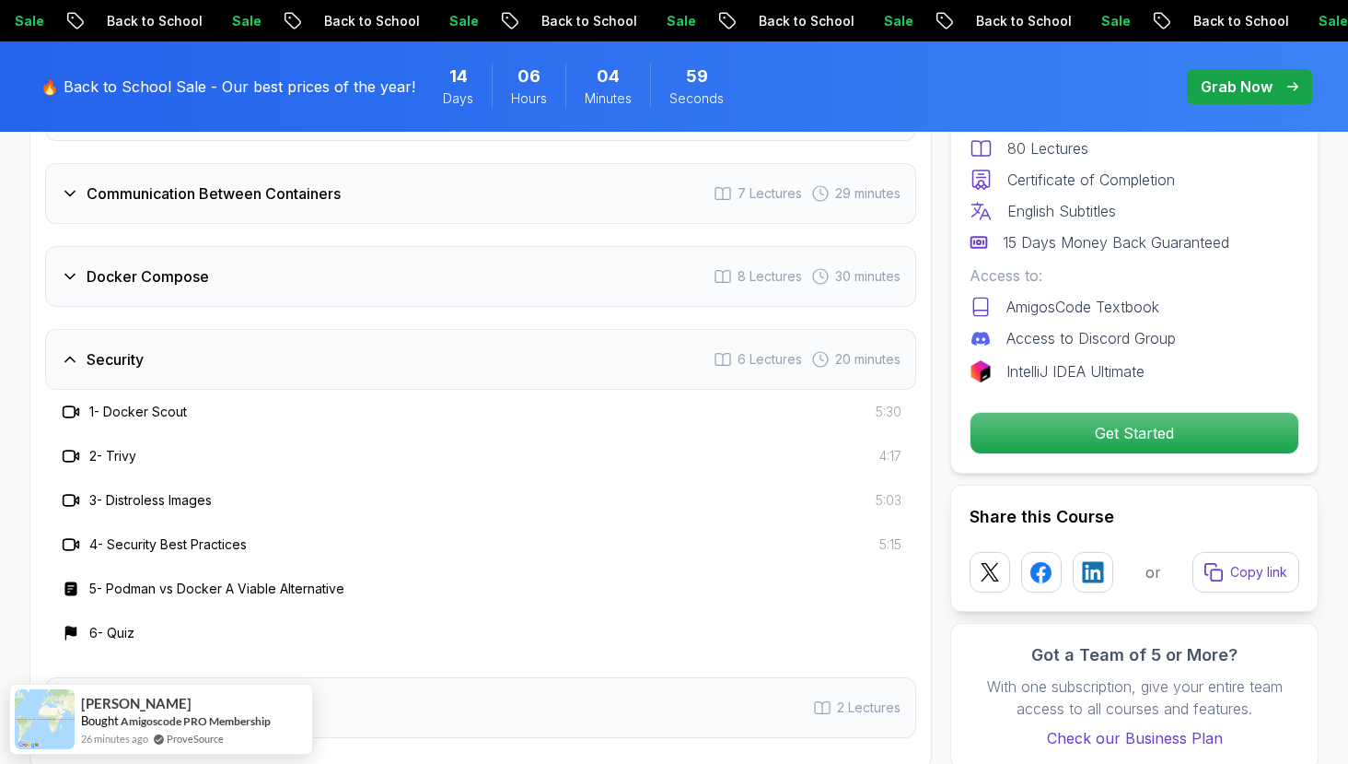
click at [525, 363] on div "Security 6 Lectures 20 minutes" at bounding box center [480, 359] width 871 height 61
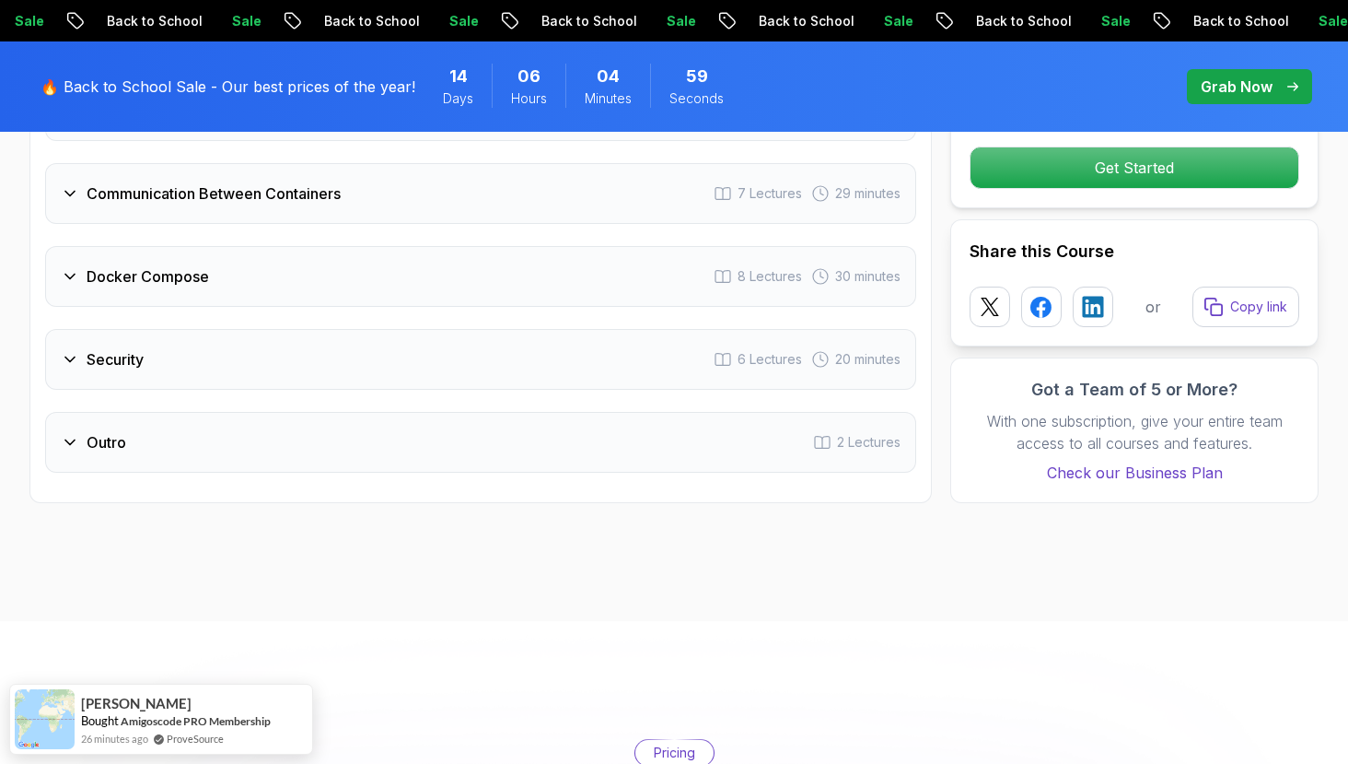
click at [554, 430] on div "Outro 2 Lectures" at bounding box center [480, 442] width 871 height 61
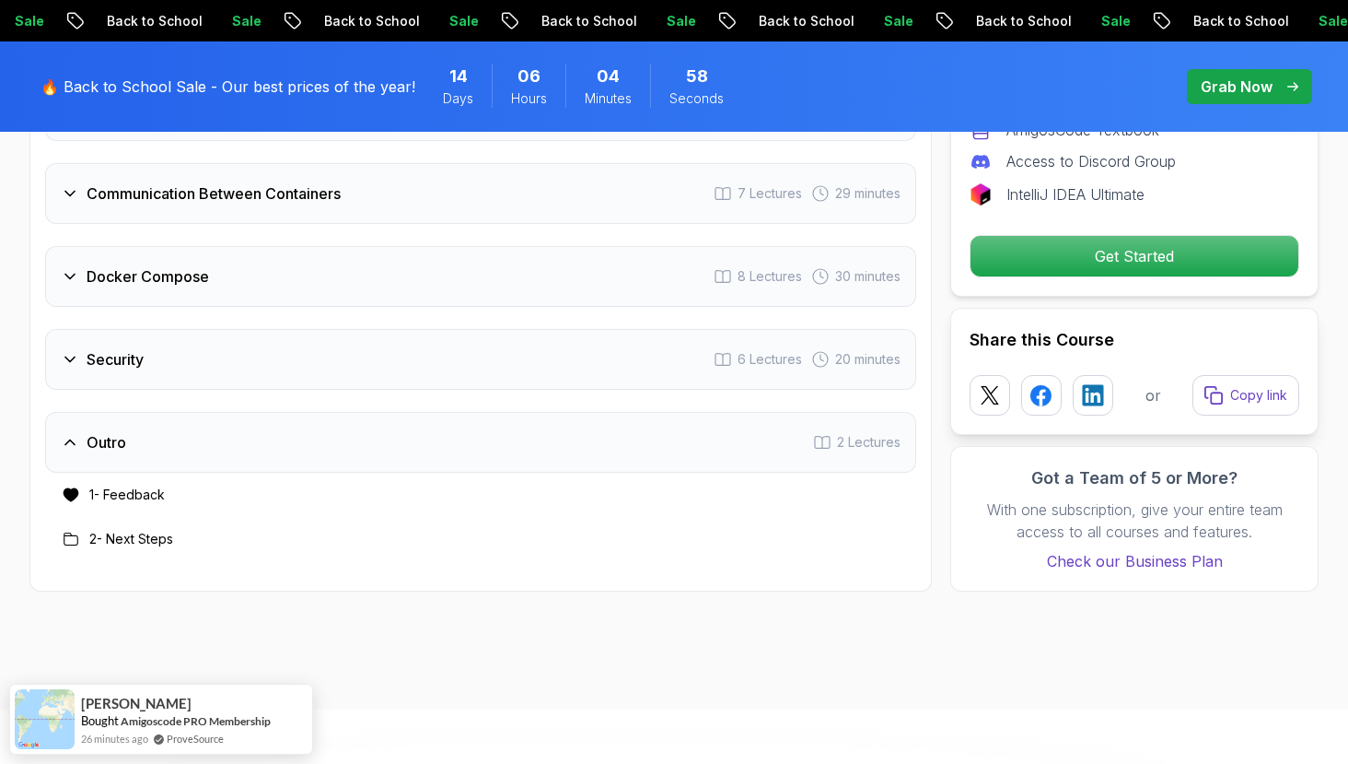
click at [554, 430] on div "Outro 2 Lectures" at bounding box center [480, 442] width 871 height 61
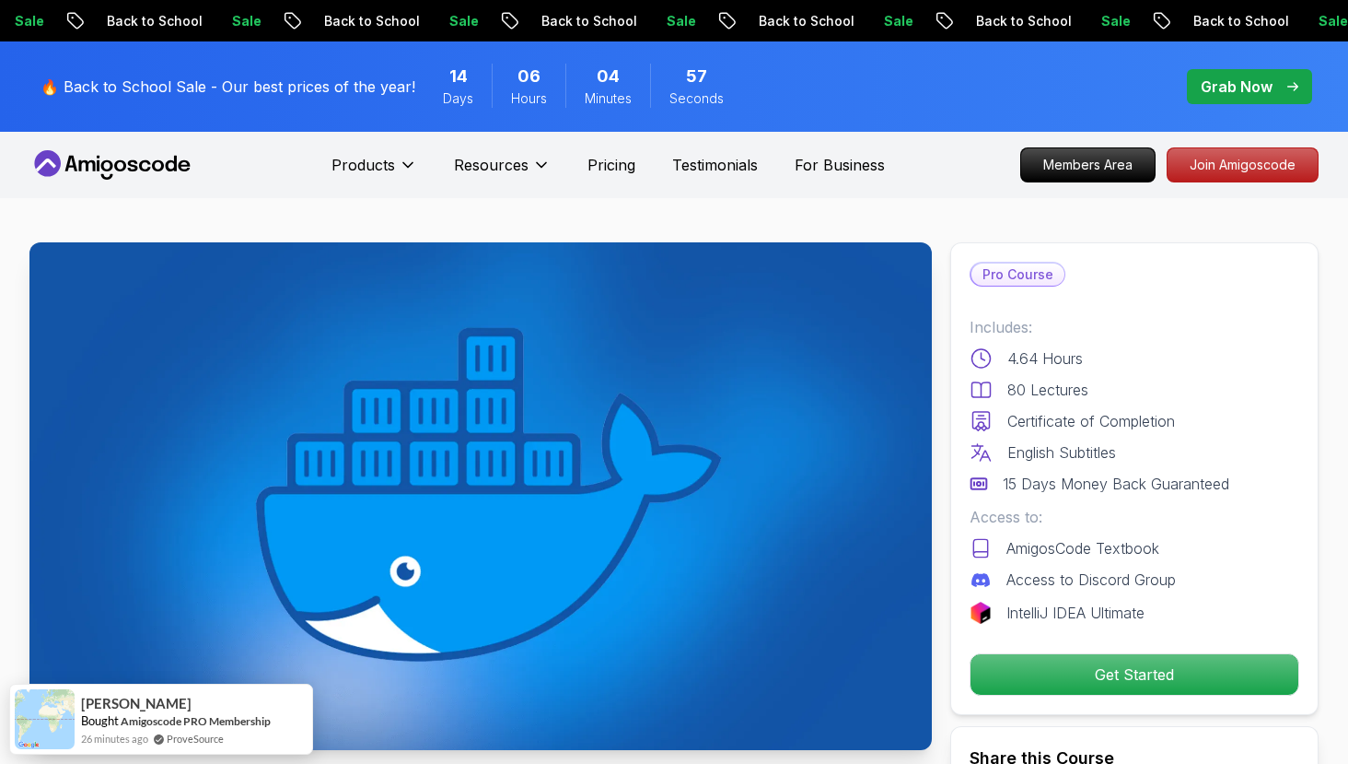
scroll to position [435, 0]
